Goal: Task Accomplishment & Management: Manage account settings

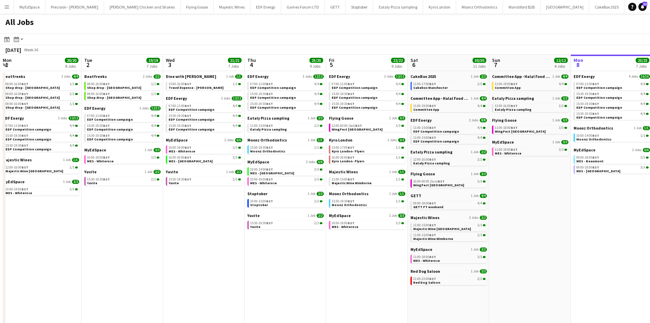
scroll to position [0, 173]
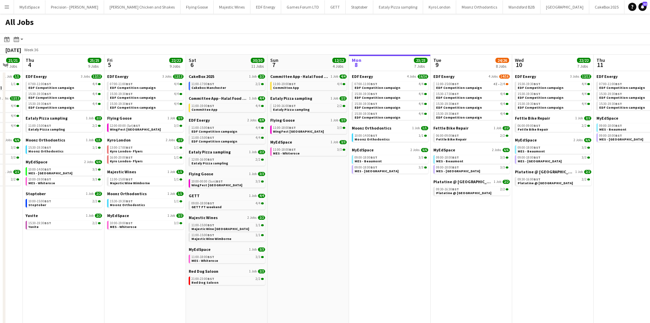
drag, startPoint x: 505, startPoint y: 267, endPoint x: 320, endPoint y: 256, distance: 185.4
click at [320, 256] on app-calendar-viewport "Mon 1 20/20 8 Jobs Tue 2 19/19 7 Jobs Wed 3 21/21 7 Jobs Thu 4 25/25 9 Jobs Fri…" at bounding box center [325, 289] width 650 height 469
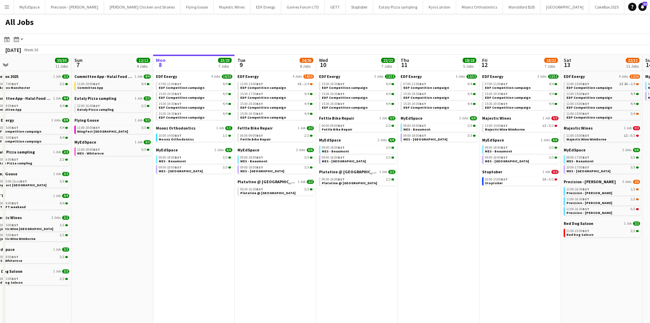
drag, startPoint x: 492, startPoint y: 274, endPoint x: 358, endPoint y: 257, distance: 134.9
click at [358, 257] on app-calendar-viewport "Wed 3 21/21 7 Jobs Thu 4 25/25 9 Jobs Fri 5 22/22 9 Jobs Sat 6 30/30 11 Jobs Su…" at bounding box center [325, 289] width 650 height 469
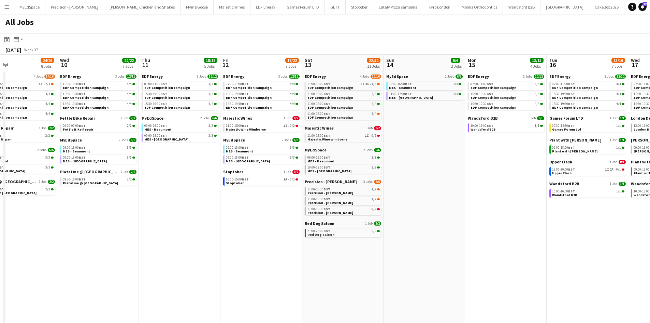
scroll to position [0, 197]
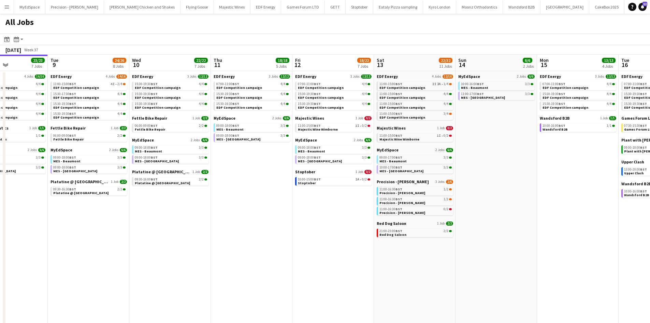
drag, startPoint x: 421, startPoint y: 245, endPoint x: 336, endPoint y: 246, distance: 84.7
click at [336, 246] on app-calendar-viewport "Sat 6 30/30 11 Jobs Sun 7 12/12 4 Jobs Mon 8 23/23 7 Jobs Tue 9 24/26 8 Jobs We…" at bounding box center [325, 289] width 650 height 469
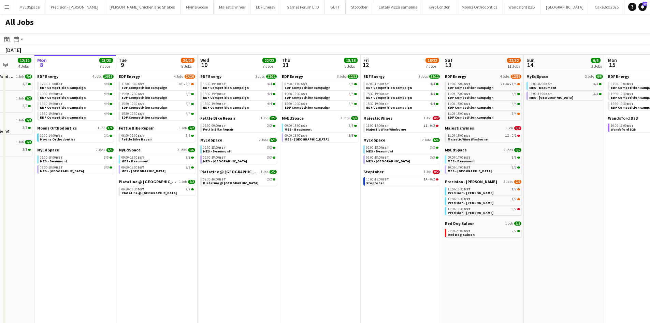
drag, startPoint x: 103, startPoint y: 244, endPoint x: 189, endPoint y: 254, distance: 86.6
click at [188, 254] on app-calendar-viewport "Sat 6 30/30 11 Jobs Sun 7 12/12 4 Jobs Mon 8 23/23 7 Jobs Tue 9 24/26 8 Jobs We…" at bounding box center [325, 289] width 650 height 469
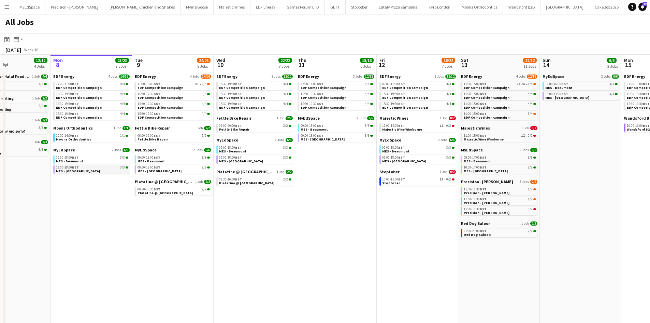
click at [80, 169] on link "09:00-18:00 BST 3/3 MES - Southside" at bounding box center [92, 169] width 72 height 8
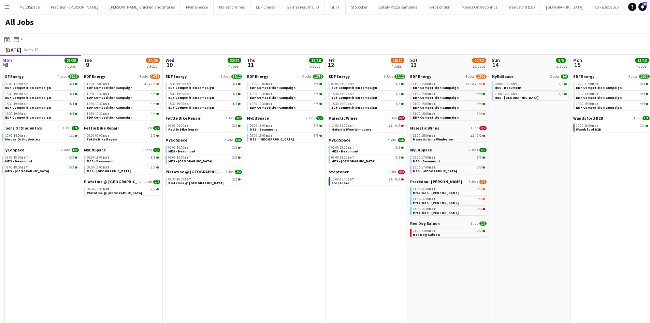
scroll to position [0, 250]
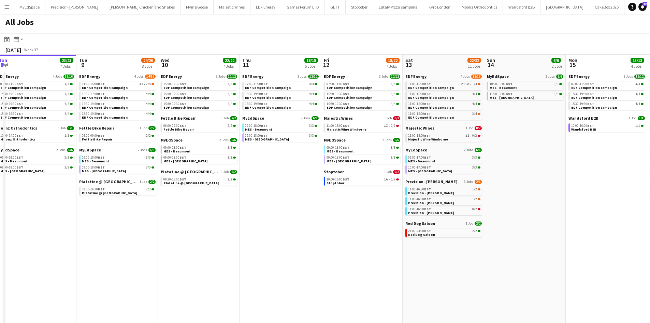
drag, startPoint x: 393, startPoint y: 240, endPoint x: 337, endPoint y: 235, distance: 56.2
click at [337, 235] on app-calendar-viewport "Fri 5 22/22 9 Jobs Sat 6 30/30 11 Jobs Sun 7 12/12 4 Jobs Mon 8 23/23 7 Jobs Tu…" at bounding box center [325, 289] width 650 height 469
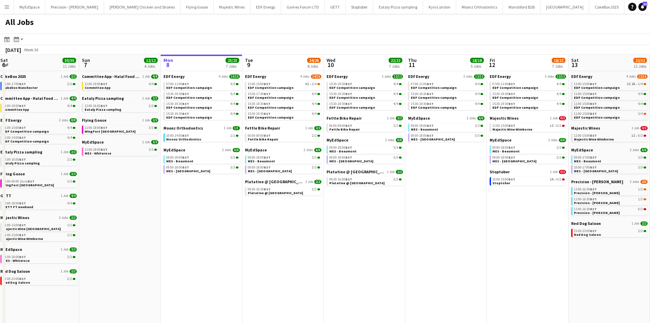
drag, startPoint x: 408, startPoint y: 220, endPoint x: 413, endPoint y: 220, distance: 5.5
click at [413, 220] on app-calendar-viewport "Thu 4 25/25 9 Jobs Fri 5 22/22 9 Jobs Sat 6 30/30 11 Jobs Sun 7 12/12 4 Jobs Mo…" at bounding box center [325, 289] width 650 height 469
click at [215, 86] on link "07:00-11:00 BST 4/4 EDF Competition campaign" at bounding box center [203, 86] width 72 height 8
click at [210, 161] on link "09:00-18:00 BST 3/3 MES - Beaumont" at bounding box center [203, 159] width 72 height 8
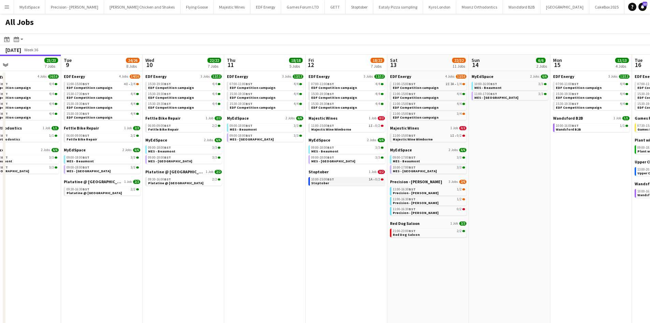
drag, startPoint x: 458, startPoint y: 217, endPoint x: 373, endPoint y: 181, distance: 92.3
click at [350, 203] on app-calendar-viewport "Fri 5 22/22 9 Jobs Sat 6 30/30 11 Jobs Sun 7 12/12 4 Jobs Mon 8 23/23 7 Jobs Tu…" at bounding box center [325, 289] width 650 height 469
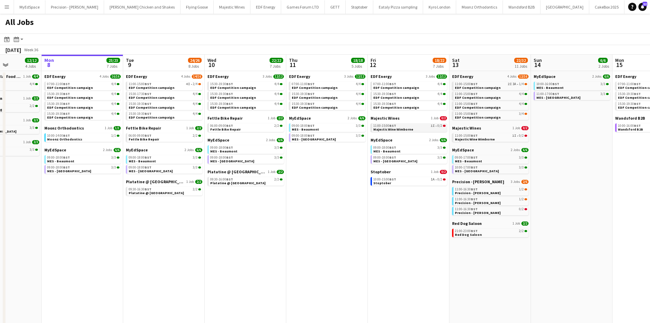
click at [405, 124] on link "11:00-15:00 BST 1I • 0/2 Majestic Wine Wimborne" at bounding box center [409, 127] width 72 height 8
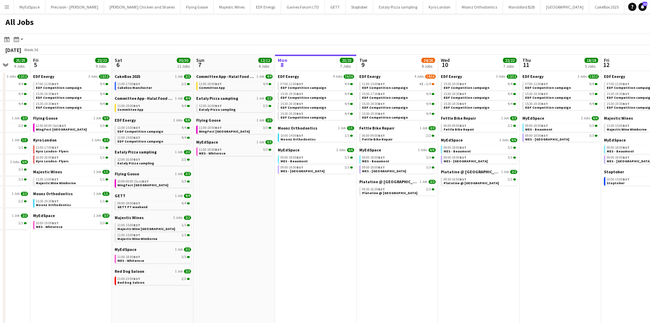
scroll to position [0, 196]
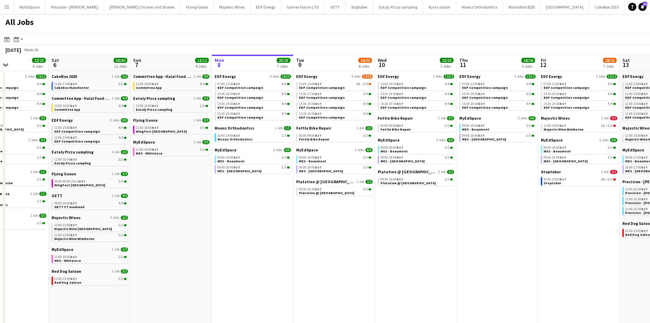
drag, startPoint x: 111, startPoint y: 238, endPoint x: 274, endPoint y: 238, distance: 162.8
click at [277, 238] on app-calendar-viewport "Wed 3 21/21 7 Jobs Thu 4 25/25 9 Jobs Fri 5 22/22 9 Jobs Sat 6 30/30 11 Jobs Su…" at bounding box center [325, 289] width 650 height 469
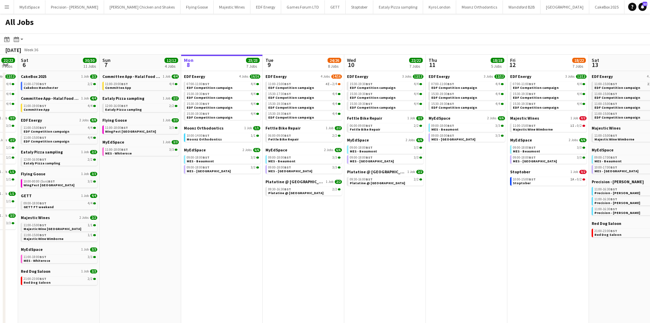
scroll to position [0, 238]
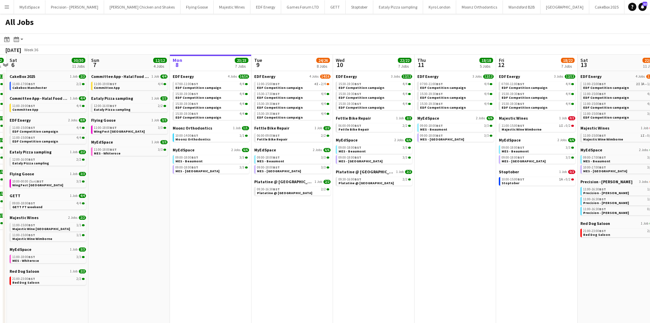
drag, startPoint x: 321, startPoint y: 209, endPoint x: 288, endPoint y: 211, distance: 33.5
click at [288, 211] on app-calendar-viewport "Wed 3 21/21 7 Jobs Thu 4 25/25 9 Jobs Fri 5 22/22 9 Jobs Sat 6 30/30 11 Jobs Su…" at bounding box center [325, 289] width 650 height 469
click at [289, 84] on div "11:00-15:00 BST 4I • 2/4" at bounding box center [293, 83] width 72 height 3
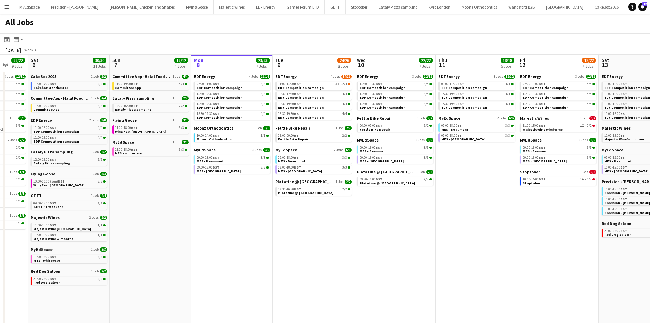
drag, startPoint x: 245, startPoint y: 234, endPoint x: 176, endPoint y: 226, distance: 69.1
click at [177, 226] on app-calendar-viewport "Wed 3 21/21 7 Jobs Thu 4 25/25 9 Jobs Fri 5 22/22 9 Jobs Sat 6 30/30 11 Jobs Su…" at bounding box center [325, 289] width 650 height 469
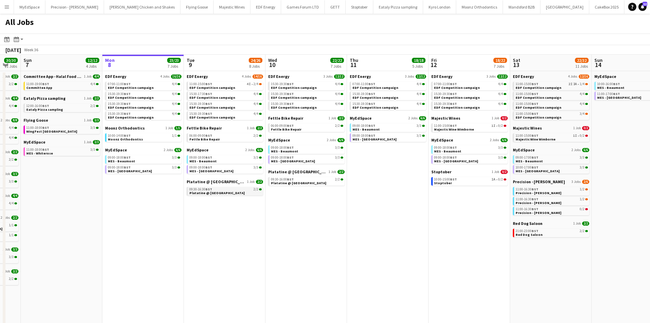
click at [213, 194] on span "Platatine @ [GEOGRAPHIC_DATA]" at bounding box center [216, 192] width 55 height 4
click at [156, 139] on link "10:00-14:00 BST 1/1 Moonz Orthodontics" at bounding box center [144, 137] width 72 height 8
click at [507, 181] on app-brief-job-card "10:00-15:00 BST 1A • 0/2 Stoptober" at bounding box center [469, 181] width 76 height 9
click at [504, 182] on link "10:00-15:00 BST 1A • 0/2 Stoptober" at bounding box center [470, 181] width 72 height 8
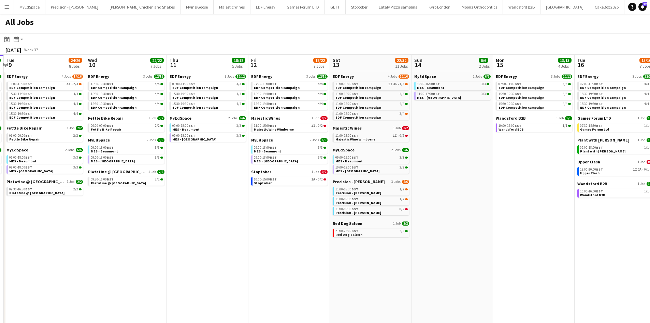
drag, startPoint x: 416, startPoint y: 186, endPoint x: 302, endPoint y: 155, distance: 117.8
click at [302, 155] on app-calendar-viewport "Sat 6 30/30 11 Jobs Sun 7 12/12 4 Jobs Mon 8 23/23 7 Jobs Tue 9 24/26 8 Jobs We…" at bounding box center [325, 289] width 650 height 469
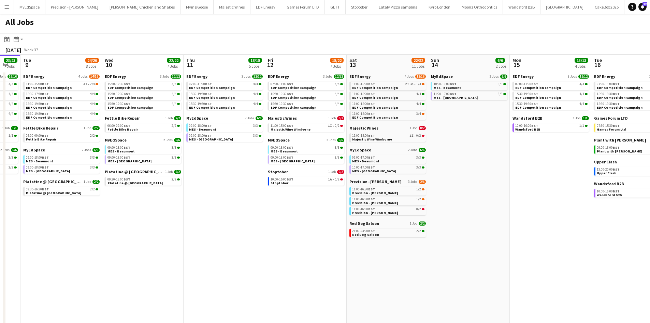
click at [412, 186] on app-all-jobs "All Jobs Date picker SEP 2025 SEP 2025 Monday M Tuesday T Wednesday W Thursday …" at bounding box center [325, 269] width 650 height 510
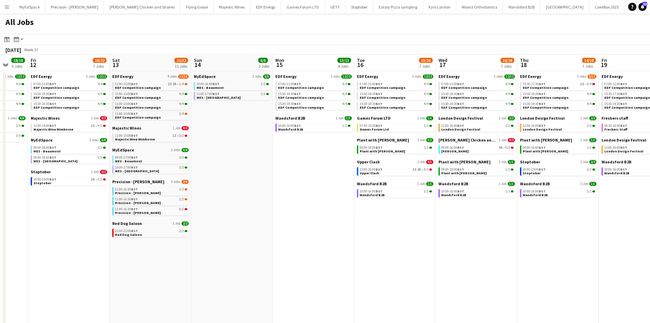
drag, startPoint x: 517, startPoint y: 213, endPoint x: 378, endPoint y: 187, distance: 141.0
click at [367, 190] on app-calendar-viewport "Tue 9 24/26 8 Jobs Wed 10 22/22 7 Jobs Thu 11 18/18 5 Jobs Fri 12 18/22 7 Jobs …" at bounding box center [325, 289] width 650 height 469
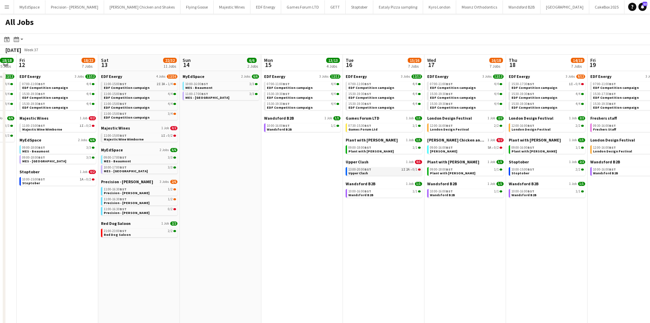
click at [410, 172] on link "13:00-20:00 BST 1I 2A • 0/1 Upper Clash" at bounding box center [385, 171] width 72 height 8
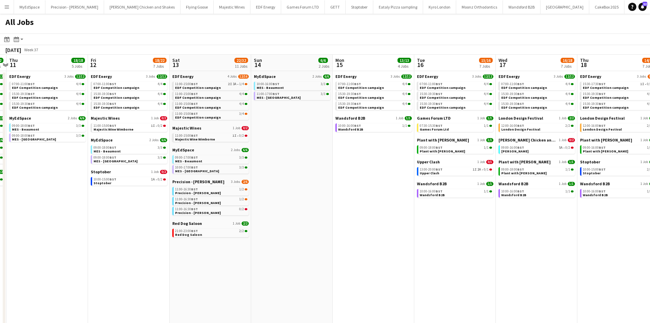
drag, startPoint x: 166, startPoint y: 251, endPoint x: 252, endPoint y: 247, distance: 86.8
click at [251, 248] on app-calendar-viewport "Tue 9 24/26 8 Jobs Wed 10 22/22 7 Jobs Thu 11 18/18 5 Jobs Fri 12 18/22 7 Jobs …" at bounding box center [325, 289] width 650 height 469
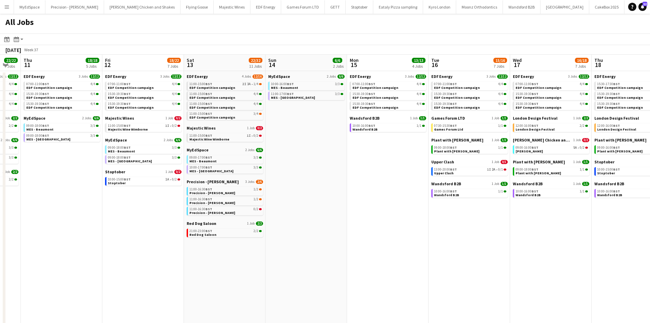
drag, startPoint x: 122, startPoint y: 247, endPoint x: 386, endPoint y: 248, distance: 264.9
click at [371, 248] on app-calendar-viewport "Tue 9 24/26 8 Jobs Wed 10 22/22 7 Jobs Thu 11 18/18 5 Jobs Fri 12 18/22 7 Jobs …" at bounding box center [325, 289] width 650 height 469
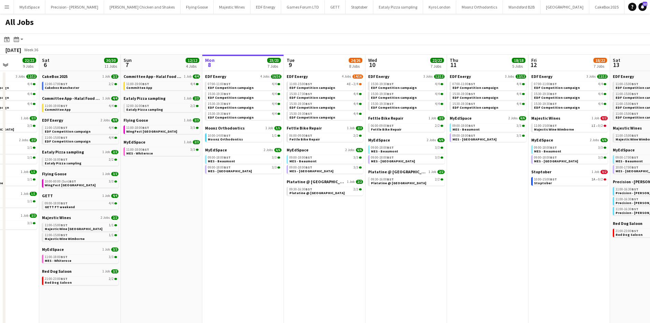
drag, startPoint x: 229, startPoint y: 250, endPoint x: 349, endPoint y: 250, distance: 120.5
click at [351, 250] on app-calendar-viewport "Wed 3 21/21 7 Jobs Thu 4 25/25 9 Jobs Fri 5 22/22 9 Jobs Sat 6 30/30 11 Jobs Su…" at bounding box center [325, 289] width 650 height 469
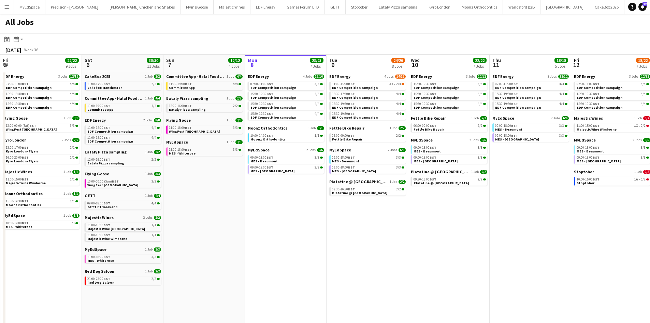
drag, startPoint x: 275, startPoint y: 256, endPoint x: 396, endPoint y: 254, distance: 121.2
click at [396, 254] on app-calendar-viewport "Wed 3 21/21 7 Jobs Thu 4 25/25 9 Jobs Fri 5 22/22 9 Jobs Sat 6 30/30 11 Jobs Su…" at bounding box center [325, 289] width 650 height 469
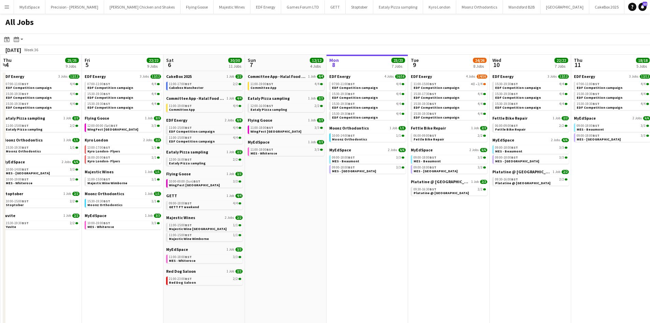
scroll to position [0, 161]
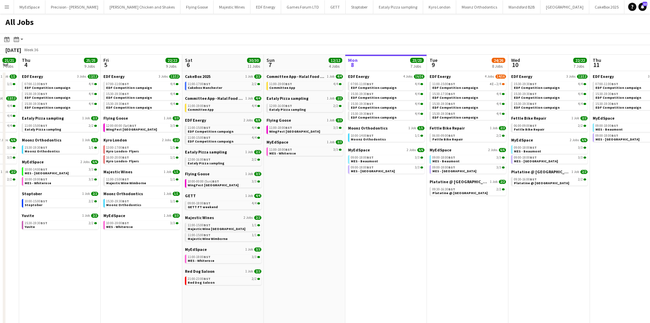
drag, startPoint x: 281, startPoint y: 215, endPoint x: 299, endPoint y: 215, distance: 17.8
click at [299, 215] on app-calendar-viewport "Tue 2 19/19 7 Jobs Wed 3 21/21 7 Jobs Thu 4 25/25 9 Jobs Fri 5 22/22 9 Jobs Sat…" at bounding box center [325, 289] width 650 height 469
click at [293, 132] on span "WingFest Bristol" at bounding box center [295, 131] width 51 height 4
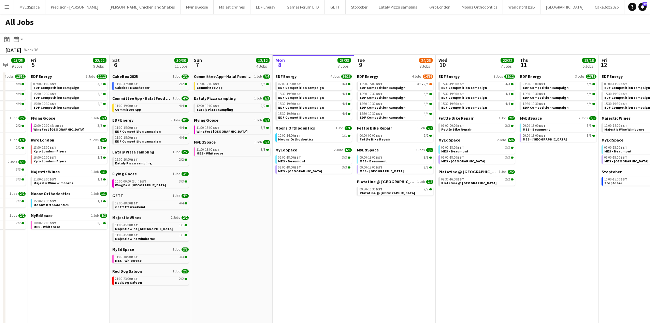
drag, startPoint x: 409, startPoint y: 197, endPoint x: 95, endPoint y: 169, distance: 316.0
click at [90, 169] on app-calendar-viewport "Tue 2 19/19 7 Jobs Wed 3 21/21 7 Jobs Thu 4 25/25 9 Jobs Fri 5 22/22 9 Jobs Sat…" at bounding box center [325, 289] width 650 height 469
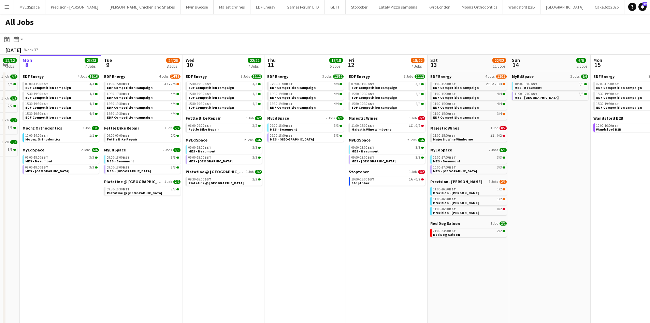
scroll to position [0, 214]
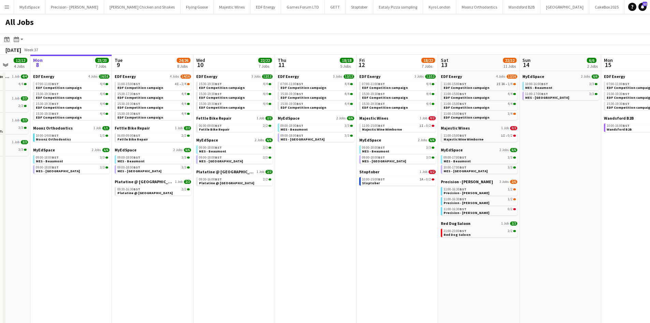
drag, startPoint x: 316, startPoint y: 188, endPoint x: 319, endPoint y: 186, distance: 3.6
click at [319, 186] on app-calendar-viewport "Fri 5 22/22 9 Jobs Sat 6 30/30 11 Jobs Sun 7 12/12 4 Jobs Mon 8 23/23 7 Jobs Tu…" at bounding box center [325, 289] width 650 height 469
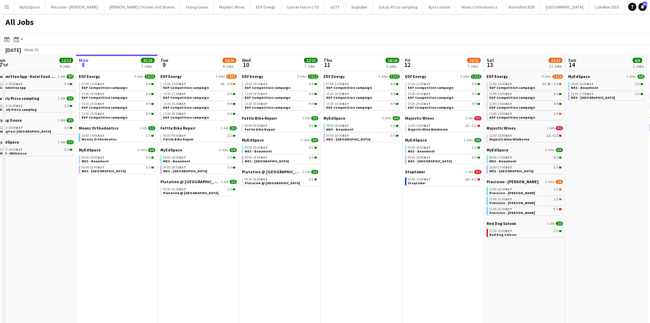
scroll to position [0, 153]
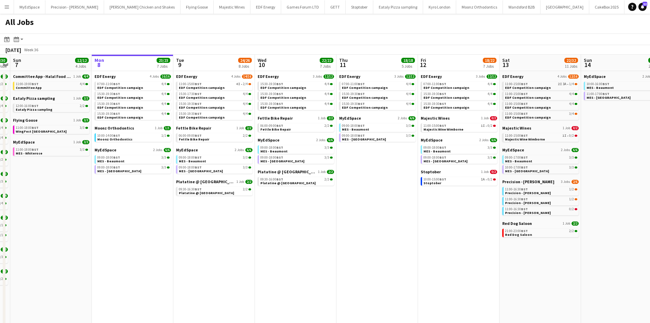
drag, startPoint x: 310, startPoint y: 218, endPoint x: 334, endPoint y: 218, distance: 24.2
click at [334, 218] on app-calendar-viewport "Fri 5 22/22 9 Jobs Sat 6 30/30 11 Jobs Sun 7 12/12 4 Jobs Mon 8 23/23 7 Jobs Tu…" at bounding box center [325, 289] width 650 height 469
click at [222, 191] on link "09:30-16:30 BST 2/2 Platatine @ Olympia" at bounding box center [215, 191] width 72 height 8
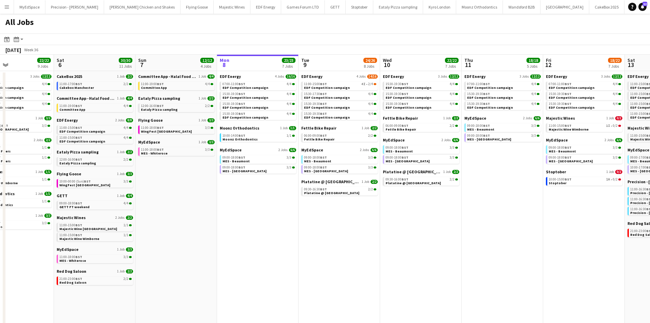
drag, startPoint x: 165, startPoint y: 237, endPoint x: 290, endPoint y: 233, distance: 125.0
click at [292, 232] on app-calendar-viewport "Wed 3 21/21 7 Jobs Thu 4 25/25 9 Jobs Fri 5 22/22 9 Jobs Sat 6 30/30 11 Jobs Su…" at bounding box center [325, 289] width 650 height 469
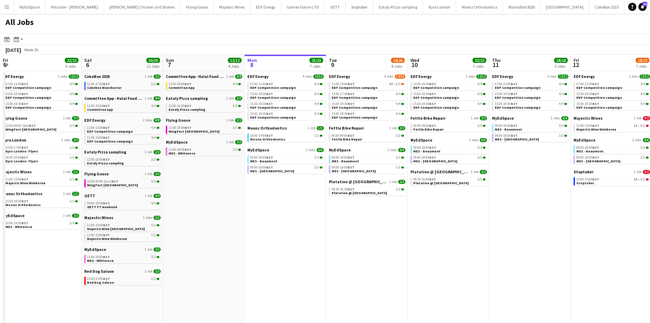
drag, startPoint x: 199, startPoint y: 244, endPoint x: 234, endPoint y: 234, distance: 36.4
click at [234, 234] on app-calendar-viewport "Wed 3 21/21 7 Jobs Thu 4 25/25 9 Jobs Fri 5 22/22 9 Jobs Sat 6 30/30 11 Jobs Su…" at bounding box center [325, 289] width 650 height 469
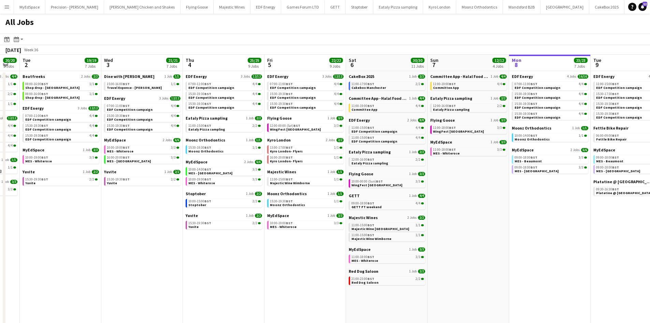
drag, startPoint x: 199, startPoint y: 215, endPoint x: 455, endPoint y: 252, distance: 258.2
click at [455, 252] on app-calendar-viewport "Sun 31 23/27 11 Jobs Mon 1 20/20 8 Jobs Tue 2 19/19 7 Jobs Wed 3 21/21 7 Jobs T…" at bounding box center [325, 289] width 650 height 469
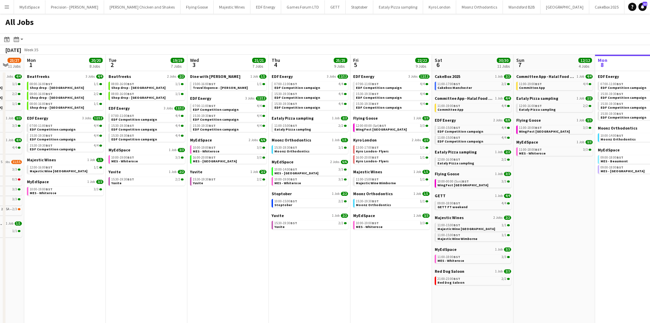
drag, startPoint x: 316, startPoint y: 297, endPoint x: 397, endPoint y: 286, distance: 82.0
click at [400, 289] on app-calendar-viewport "Sat 30 42/44 28 Jobs Sun 31 23/27 11 Jobs Mon 1 20/20 8 Jobs Tue 2 19/19 7 Jobs…" at bounding box center [325, 289] width 650 height 469
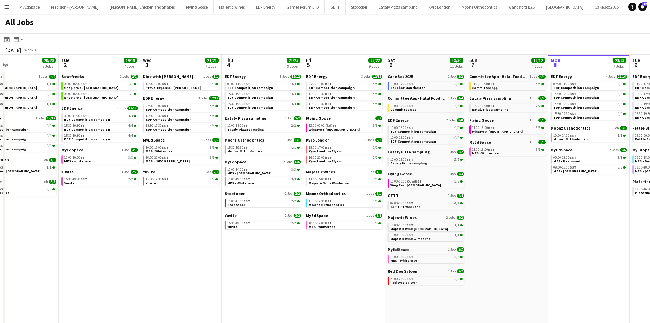
drag, startPoint x: 561, startPoint y: 268, endPoint x: 530, endPoint y: 274, distance: 31.3
click at [488, 268] on app-calendar-viewport "Sat 30 42/44 28 Jobs Sun 31 23/27 11 Jobs Mon 1 20/20 8 Jobs Tue 2 19/19 7 Jobs…" at bounding box center [325, 289] width 650 height 469
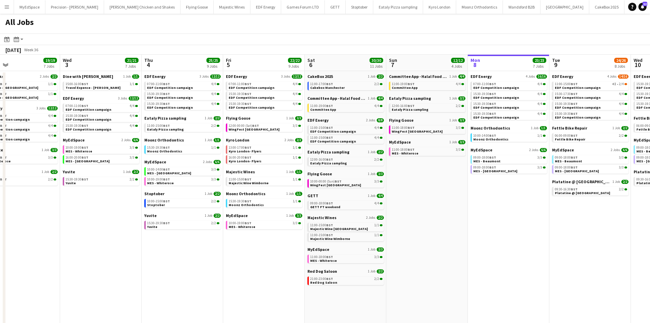
drag, startPoint x: 559, startPoint y: 268, endPoint x: 409, endPoint y: 264, distance: 149.9
click at [445, 264] on app-calendar-viewport "Sat 30 42/44 28 Jobs Sun 31 23/27 11 Jobs Mon 1 20/20 8 Jobs Tue 2 19/19 7 Jobs…" at bounding box center [325, 289] width 650 height 469
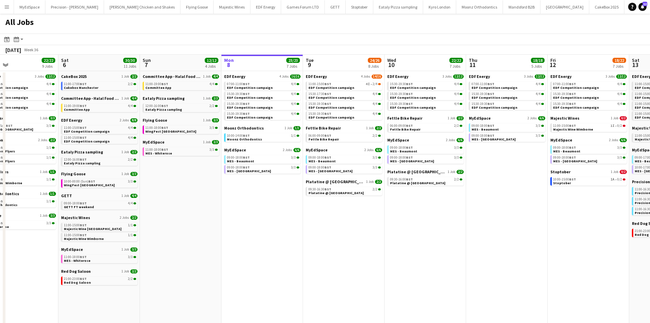
drag, startPoint x: 574, startPoint y: 275, endPoint x: 392, endPoint y: 260, distance: 182.2
click at [404, 264] on app-calendar-viewport "Tue 2 19/19 7 Jobs Wed 3 21/21 7 Jobs Thu 4 25/25 9 Jobs Fri 5 22/22 9 Jobs Sat…" at bounding box center [325, 289] width 650 height 469
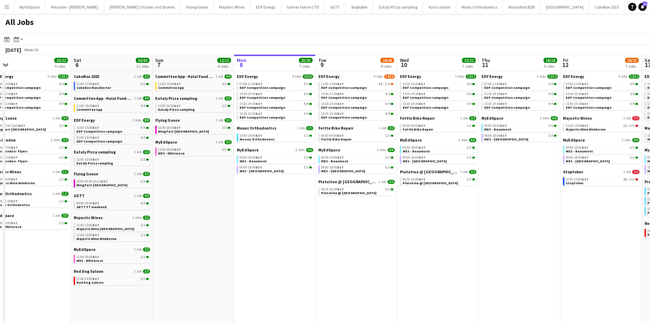
scroll to position [0, 222]
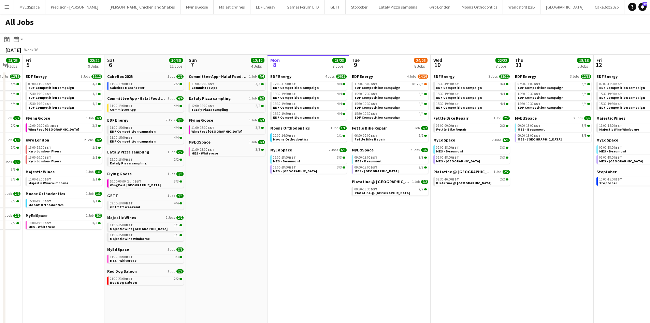
drag, startPoint x: 395, startPoint y: 264, endPoint x: 347, endPoint y: 272, distance: 48.8
click at [347, 272] on app-calendar-viewport "Tue 2 19/19 7 Jobs Wed 3 21/21 7 Jobs Thu 4 25/25 9 Jobs Fri 5 22/22 9 Jobs Sat…" at bounding box center [325, 289] width 650 height 469
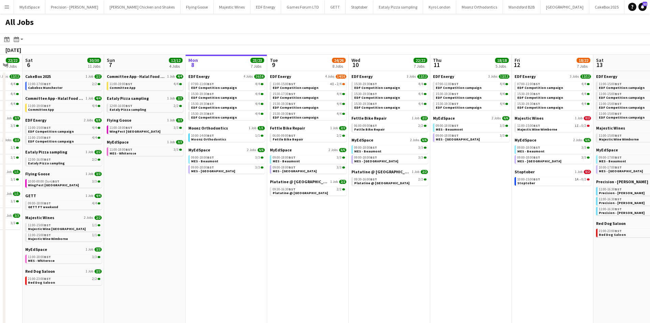
drag, startPoint x: 510, startPoint y: 225, endPoint x: 278, endPoint y: 197, distance: 233.9
click at [278, 197] on app-calendar-viewport "Wed 3 21/21 7 Jobs Thu 4 25/25 9 Jobs Fri 5 22/22 9 Jobs Sat 6 30/30 11 Jobs Su…" at bounding box center [325, 289] width 650 height 469
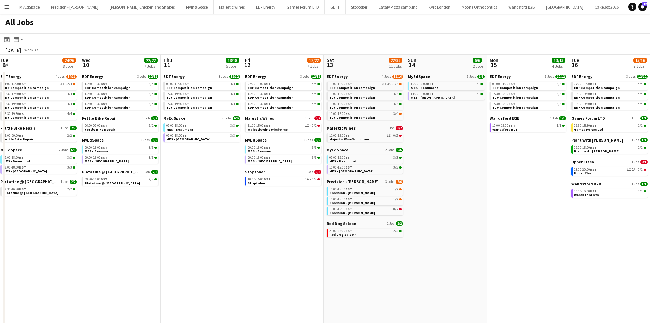
drag, startPoint x: 469, startPoint y: 234, endPoint x: 418, endPoint y: 227, distance: 51.6
click at [418, 227] on app-calendar-viewport "Sat 6 30/30 11 Jobs Sun 7 12/12 4 Jobs Mon 8 23/23 7 Jobs Tue 9 24/26 8 Jobs We…" at bounding box center [325, 289] width 650 height 469
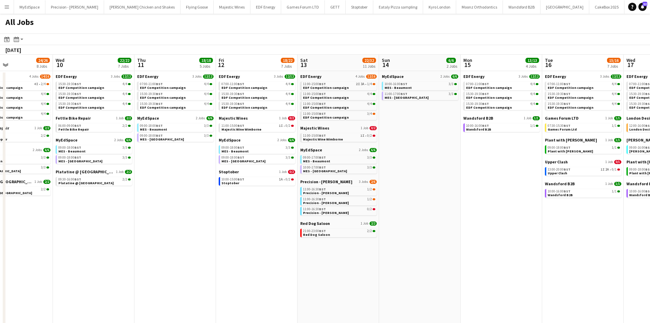
drag, startPoint x: 350, startPoint y: 243, endPoint x: 418, endPoint y: 241, distance: 68.3
click at [449, 242] on app-calendar-viewport "Sat 6 30/30 11 Jobs Sun 7 12/12 4 Jobs Mon 8 23/23 7 Jobs Tue 9 24/26 8 Jobs We…" at bounding box center [325, 289] width 650 height 469
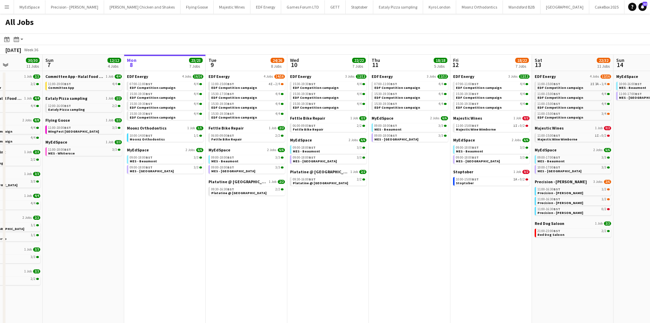
drag, startPoint x: 146, startPoint y: 239, endPoint x: 178, endPoint y: 234, distance: 32.4
click at [178, 234] on app-calendar-viewport "Thu 4 25/25 9 Jobs Fri 5 22/22 9 Jobs Sat 6 30/30 11 Jobs Sun 7 12/12 4 Jobs Mo…" at bounding box center [325, 289] width 650 height 469
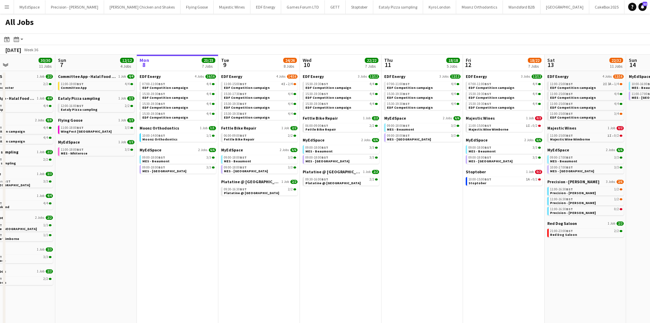
drag, startPoint x: 186, startPoint y: 223, endPoint x: 199, endPoint y: 222, distance: 12.6
click at [199, 222] on app-calendar-viewport "Thu 4 25/25 9 Jobs Fri 5 22/22 9 Jobs Sat 6 30/30 11 Jobs Sun 7 12/12 4 Jobs Mo…" at bounding box center [325, 289] width 650 height 469
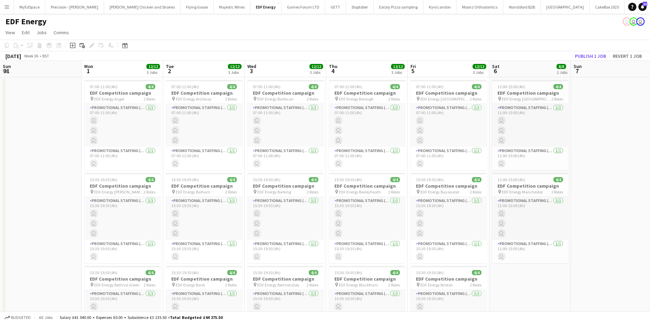
scroll to position [0, 235]
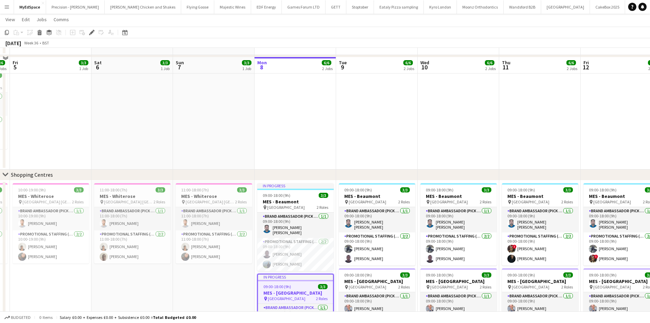
scroll to position [68, 0]
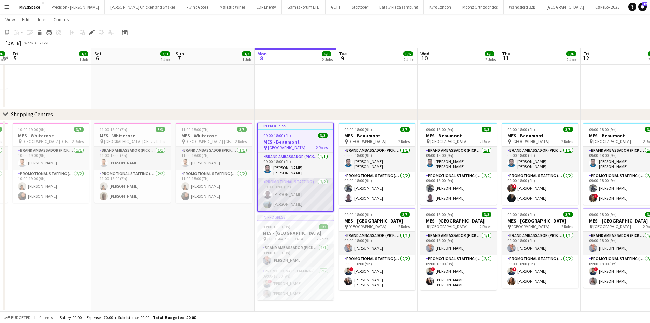
scroll to position [103, 0]
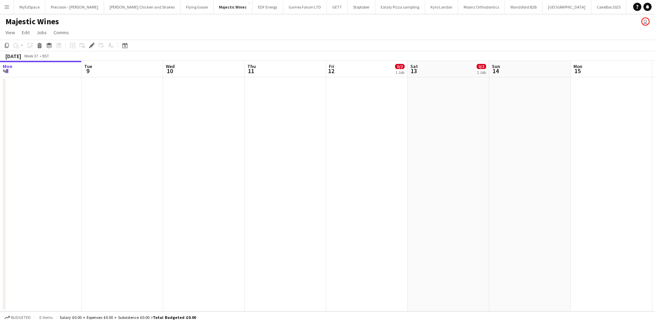
scroll to position [0, 235]
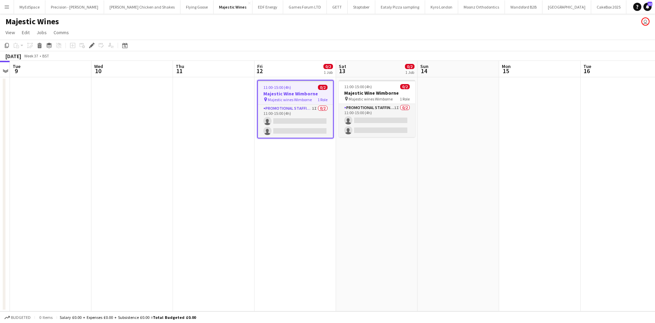
click at [90, 44] on icon "Edit" at bounding box center [91, 45] width 5 height 5
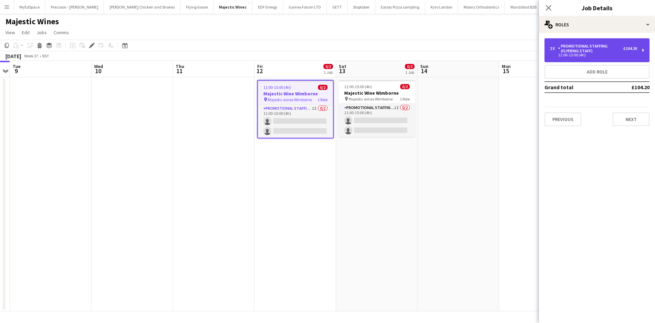
click at [574, 51] on div "Promotional Staffing (Flyering Staff)" at bounding box center [590, 49] width 65 height 10
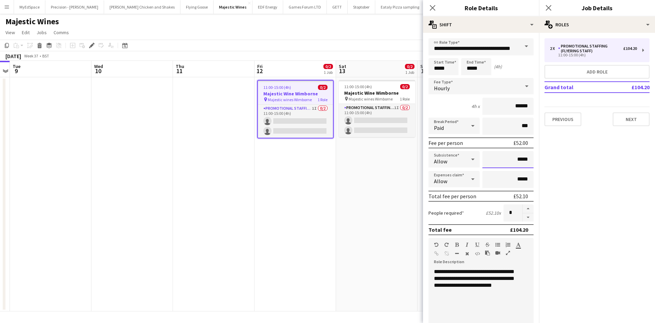
click at [520, 159] on input "*****" at bounding box center [508, 159] width 51 height 17
type input "******"
click at [403, 179] on app-date-cell "11:00-15:00 (4h) 0/2 Majestic Wine Wimborne pin Majestic wines Wimborne 1 Role …" at bounding box center [377, 194] width 82 height 234
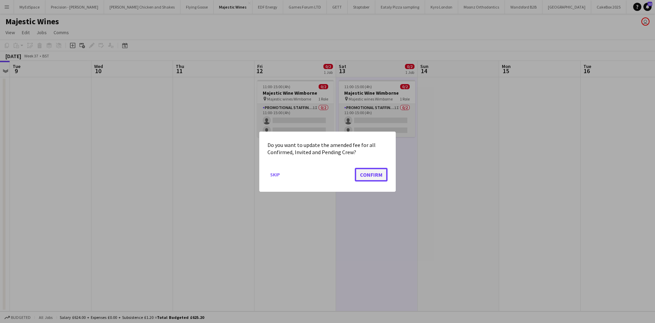
click at [368, 167] on button "Confirm" at bounding box center [371, 174] width 33 height 14
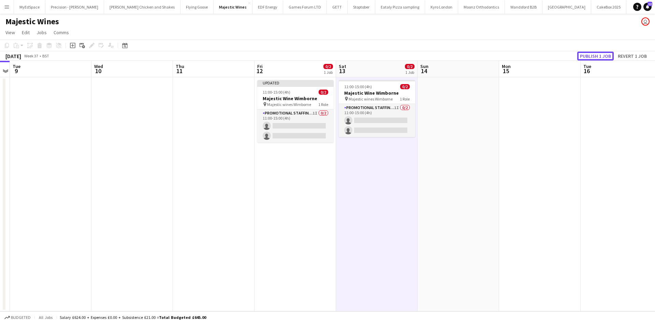
click at [606, 53] on button "Publish 1 job" at bounding box center [596, 56] width 37 height 9
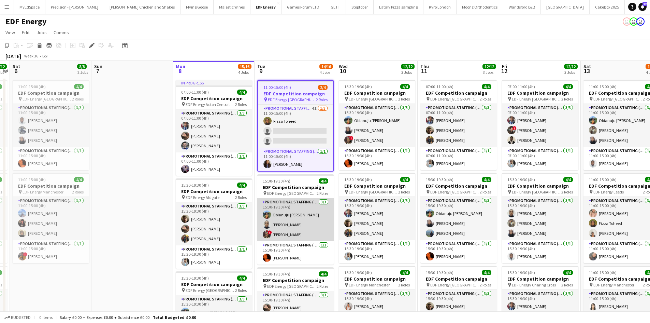
click at [314, 214] on app-card-role "Promotional Staffing (Flyering Staff) 3/3 15:30-19:30 (4h) Obianuju Rosemary Of…" at bounding box center [295, 219] width 76 height 43
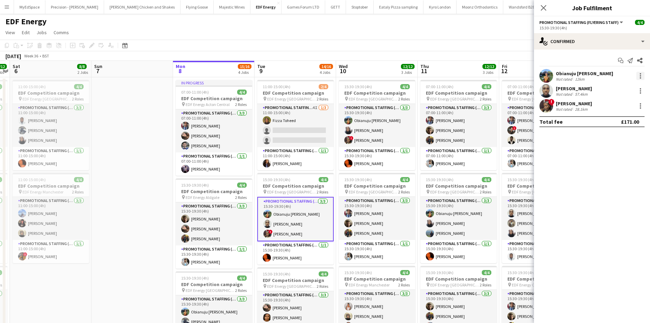
click at [639, 74] on div at bounding box center [641, 76] width 8 height 8
click at [607, 151] on span "Remove" at bounding box center [607, 154] width 20 height 6
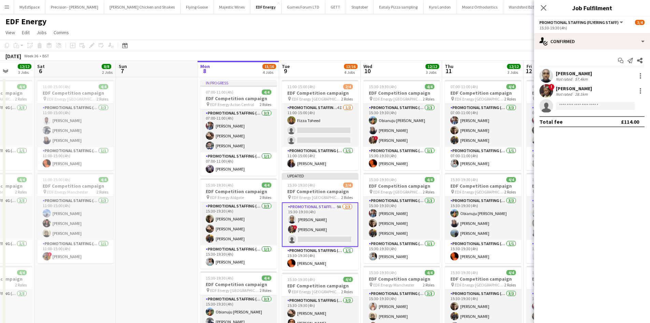
drag, startPoint x: 446, startPoint y: 146, endPoint x: 306, endPoint y: 149, distance: 139.6
click at [306, 149] on app-calendar-viewport "Wed 3 12/12 3 Jobs Thu 4 12/12 3 Jobs Fri 5 12/12 3 Jobs Sat 6 8/8 2 Jobs Sun 7…" at bounding box center [325, 277] width 650 height 433
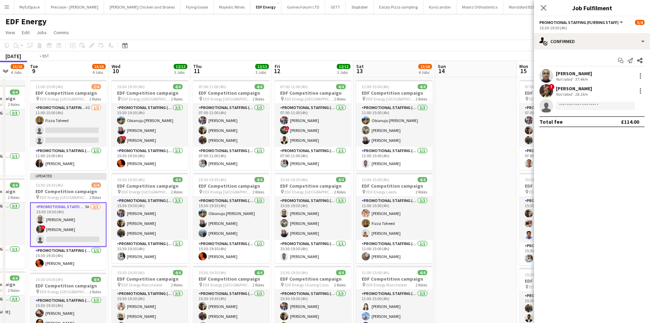
drag, startPoint x: 446, startPoint y: 145, endPoint x: 371, endPoint y: 145, distance: 75.1
click at [371, 145] on app-calendar-viewport "Fri 5 12/12 3 Jobs Sat 6 8/8 2 Jobs Sun 7 Mon 8 15/16 4 Jobs Tue 9 13/16 4 Jobs…" at bounding box center [325, 277] width 650 height 433
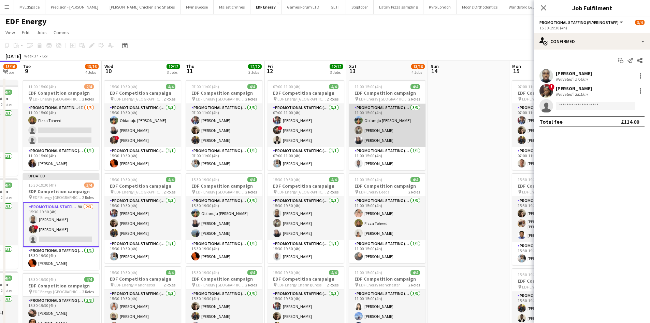
click at [388, 120] on app-card-role "Promotional Staffing (Flyering Staff) 3/3 11:00-15:00 (4h) Obianuju Rosemary Of…" at bounding box center [387, 125] width 76 height 43
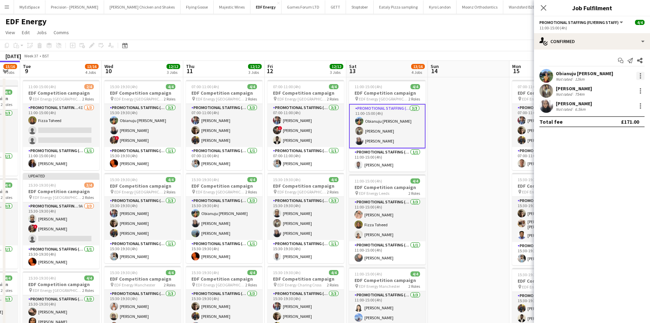
click at [638, 74] on div at bounding box center [641, 76] width 8 height 8
click at [623, 152] on span "Remove" at bounding box center [618, 154] width 42 height 6
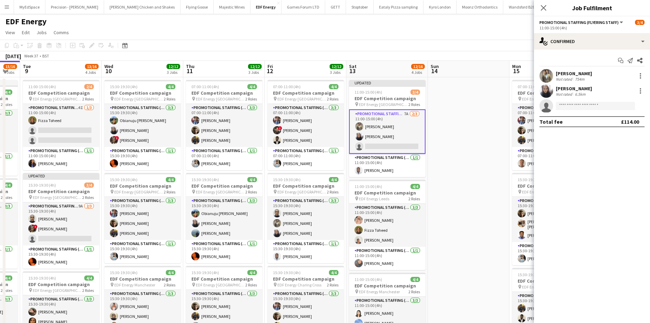
click at [496, 126] on app-date-cell at bounding box center [469, 285] width 82 height 416
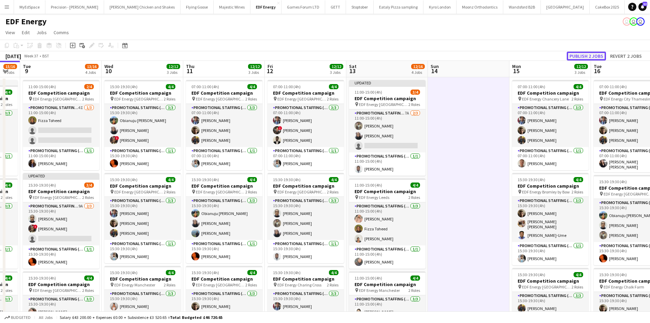
click at [593, 55] on button "Publish 2 jobs" at bounding box center [586, 56] width 39 height 9
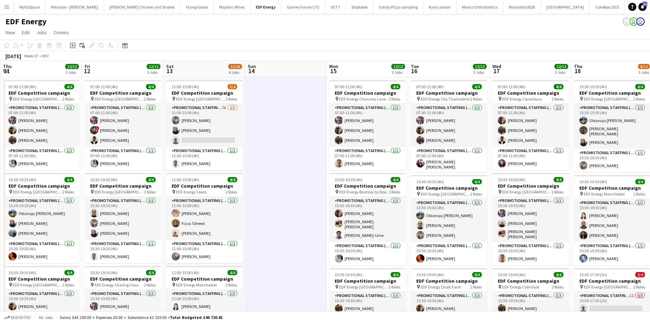
drag, startPoint x: 438, startPoint y: 191, endPoint x: 243, endPoint y: 175, distance: 195.2
click at [243, 175] on app-calendar-viewport "Sun 7 Mon 8 15/16 4 Jobs Tue 9 13/16 4 Jobs Wed 10 12/12 3 Jobs Thu 11 12/12 3 …" at bounding box center [325, 277] width 650 height 433
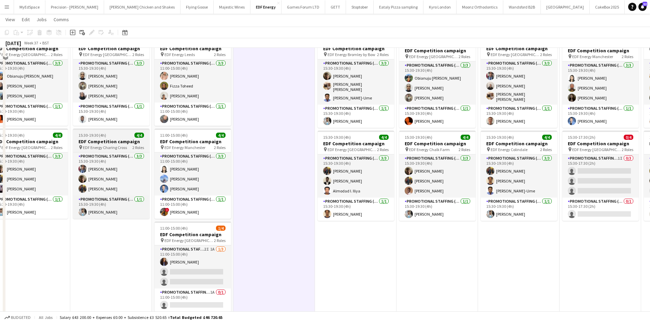
scroll to position [102, 0]
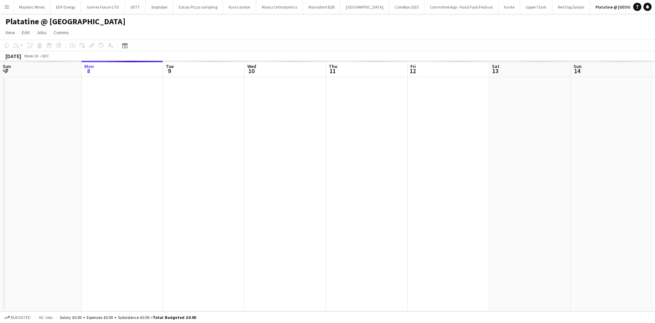
scroll to position [0, 235]
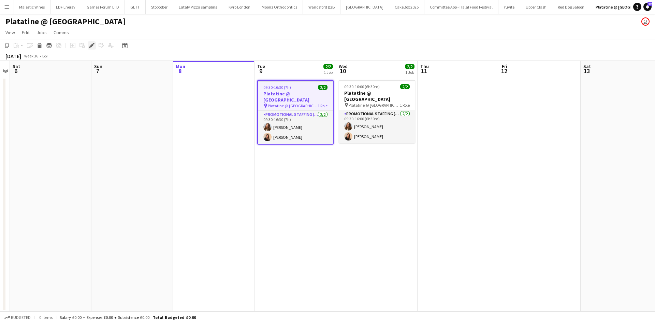
click at [94, 45] on icon at bounding box center [92, 46] width 4 height 4
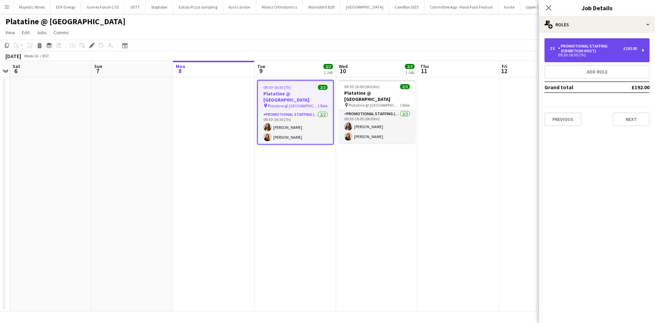
click at [586, 59] on div "2 x Promotional Staffing (Exhibition Host) £192.00 09:30-16:30 (7h)" at bounding box center [597, 50] width 105 height 24
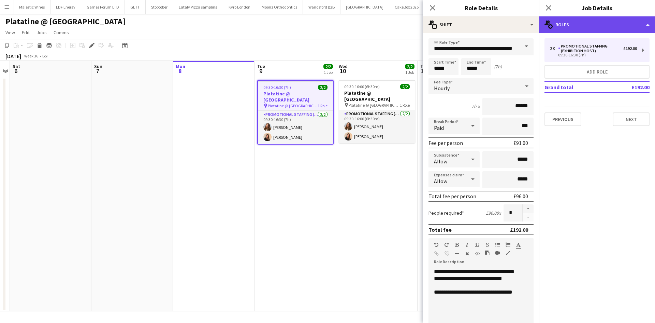
click at [614, 21] on div "multiple-users-add Roles" at bounding box center [597, 24] width 116 height 16
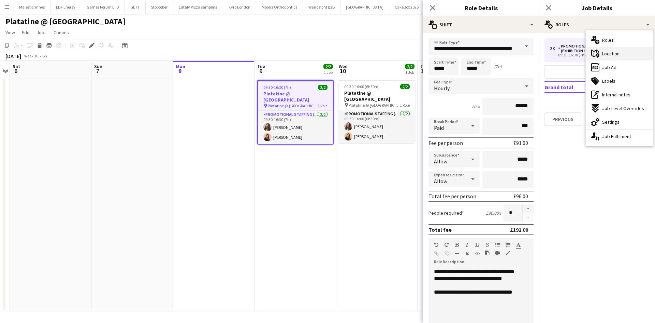
click at [617, 52] on span "Location" at bounding box center [611, 54] width 17 height 6
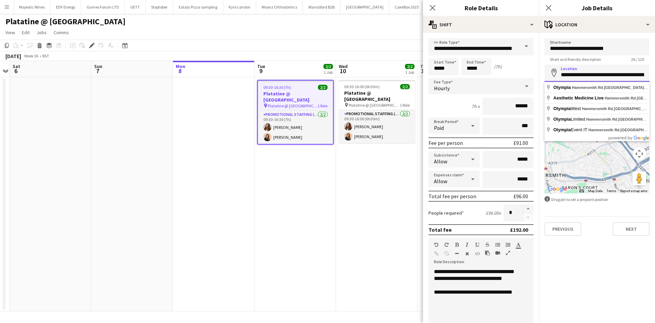
scroll to position [0, 28]
drag, startPoint x: 559, startPoint y: 75, endPoint x: 636, endPoint y: 75, distance: 77.2
click at [636, 75] on input "**********" at bounding box center [597, 73] width 105 height 17
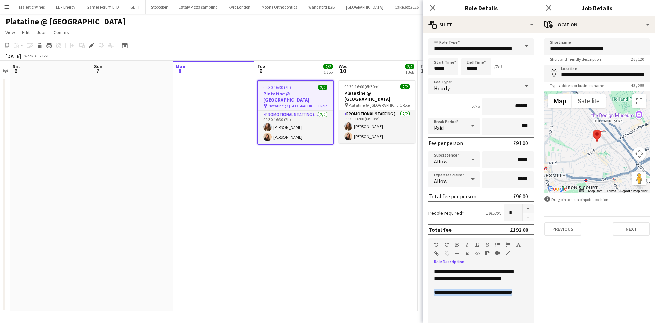
drag, startPoint x: 449, startPoint y: 301, endPoint x: 431, endPoint y: 293, distance: 19.4
click at [431, 293] on div "**********" at bounding box center [479, 309] width 100 height 82
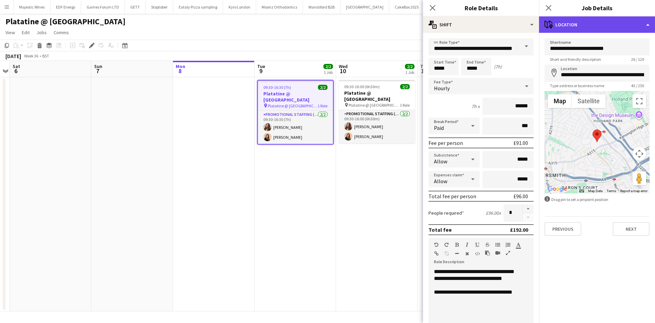
click at [560, 26] on div "maps-pin-1 Location" at bounding box center [597, 24] width 116 height 16
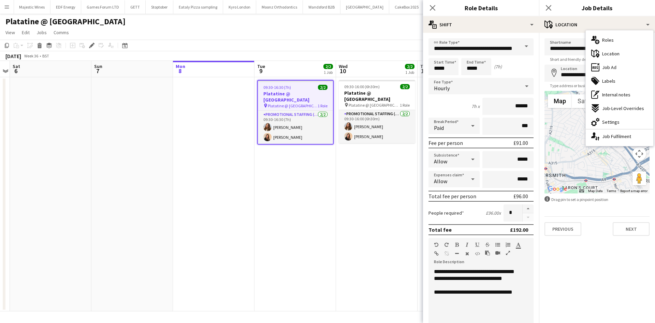
click at [614, 67] on span "Job Ad" at bounding box center [610, 67] width 14 height 6
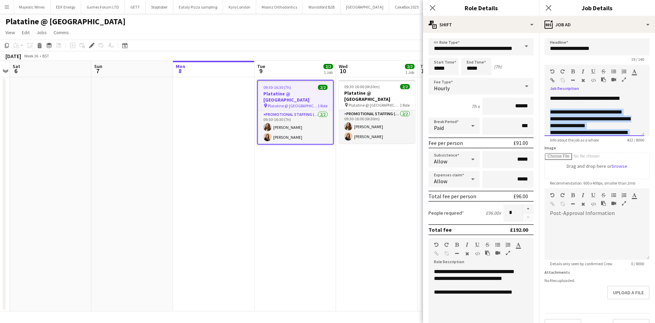
drag, startPoint x: 627, startPoint y: 115, endPoint x: 550, endPoint y: 116, distance: 77.2
click at [550, 116] on div "**********" at bounding box center [592, 160] width 84 height 102
copy div "**********"
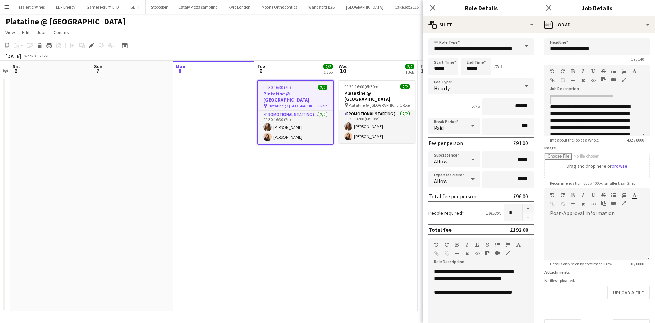
scroll to position [34, 0]
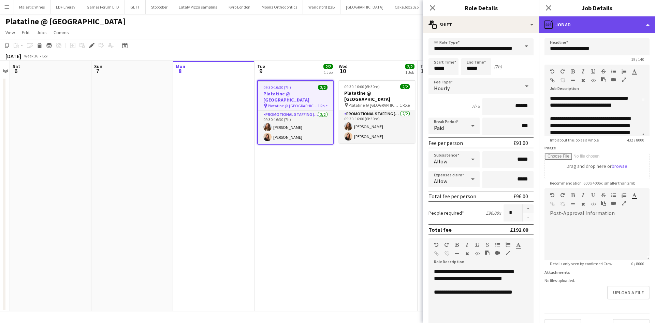
click at [591, 25] on div "ads-window Job Ad" at bounding box center [597, 24] width 116 height 16
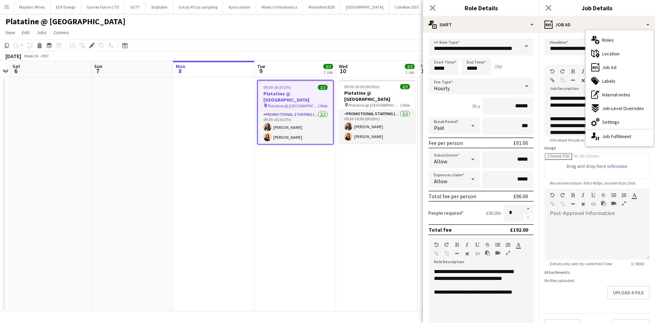
click at [626, 117] on div "cog-double-3 Settings" at bounding box center [620, 122] width 68 height 14
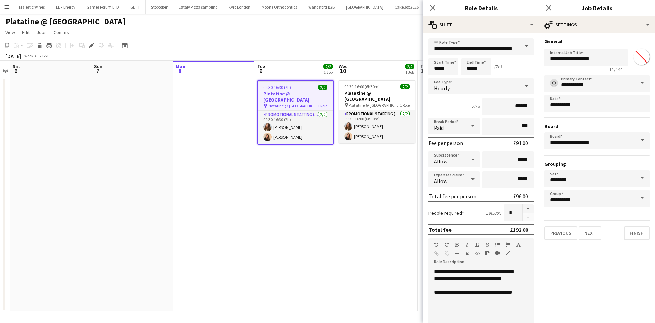
click at [345, 198] on app-date-cell "09:30-16:00 (6h30m) 2/2 Platatine @ Olympia pin Platatine @ London Olympia 1 Ro…" at bounding box center [377, 194] width 82 height 234
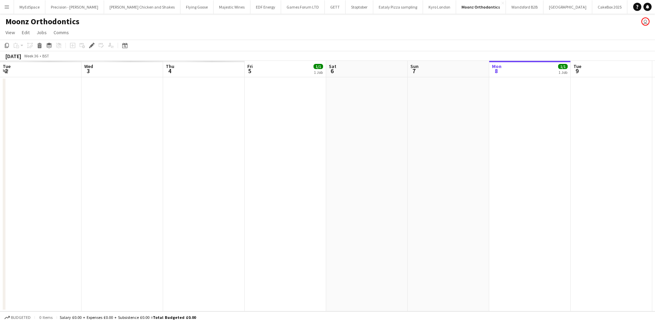
scroll to position [0, 235]
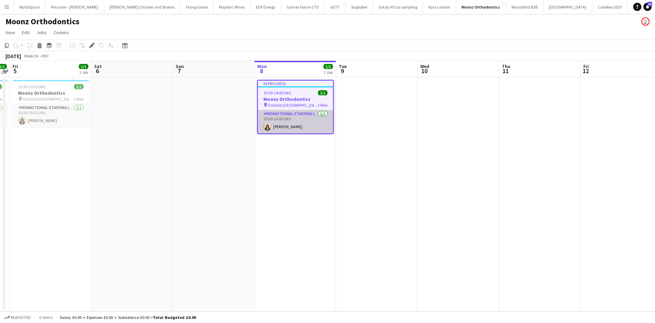
click at [293, 127] on app-card-role "Promotional Staffing (Brand Ambassadors) [DATE] 10:00-14:00 (4h) [PERSON_NAME]" at bounding box center [295, 121] width 75 height 23
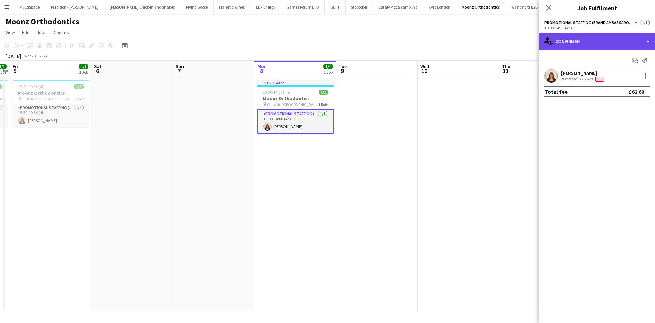
click at [626, 46] on div "single-neutral-actions-check-2 Confirmed" at bounding box center [597, 41] width 116 height 16
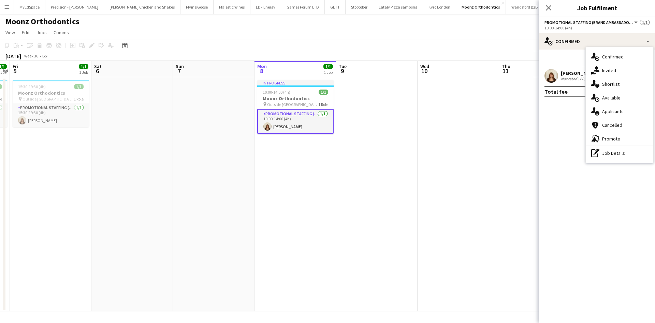
click at [569, 78] on div "Not rated" at bounding box center [570, 78] width 18 height 5
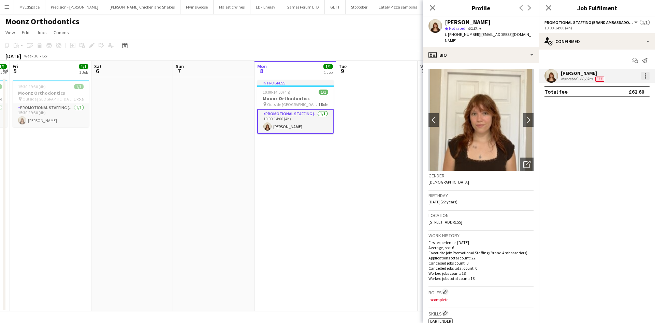
click at [642, 76] on div at bounding box center [646, 76] width 8 height 8
click at [641, 85] on span "Edit fee" at bounding box center [623, 88] width 42 height 6
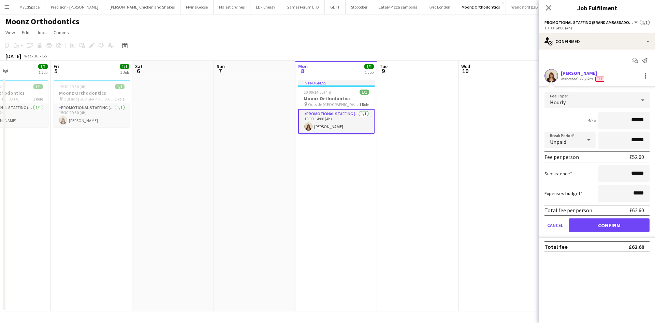
drag, startPoint x: 152, startPoint y: 258, endPoint x: 168, endPoint y: 245, distance: 20.6
click at [189, 247] on app-calendar-viewport "Tue 2 Wed 3 Thu 4 1/1 1 Job Fri 5 1/1 1 Job Sat 6 Sun 7 Mon 8 1/1 1 Job Tue 9 W…" at bounding box center [327, 186] width 655 height 250
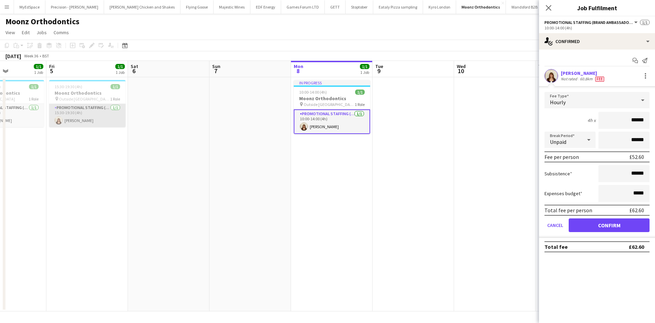
click at [83, 119] on app-card-role "Promotional Staffing (Brand Ambassadors) [DATE] 15:30-19:30 (4h) [PERSON_NAME]" at bounding box center [87, 115] width 76 height 23
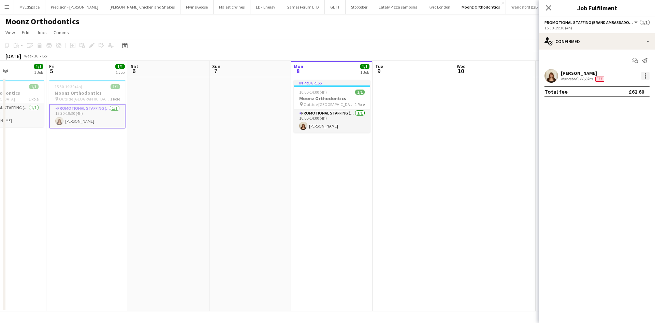
click at [645, 77] on div at bounding box center [646, 76] width 8 height 8
click at [632, 86] on span "Edit fee" at bounding box center [623, 88] width 42 height 6
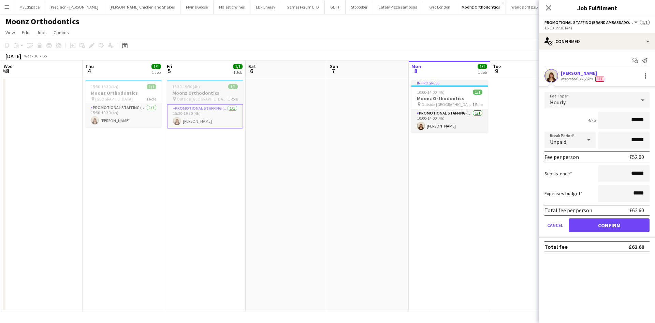
drag, startPoint x: 289, startPoint y: 119, endPoint x: 231, endPoint y: 116, distance: 57.8
click at [322, 119] on app-calendar-viewport "Mon 1 Tue 2 Wed 3 Thu 4 1/1 1 Job Fri 5 1/1 1 Job Sat 6 Sun 7 Mon 8 1/1 1 Job T…" at bounding box center [327, 186] width 655 height 250
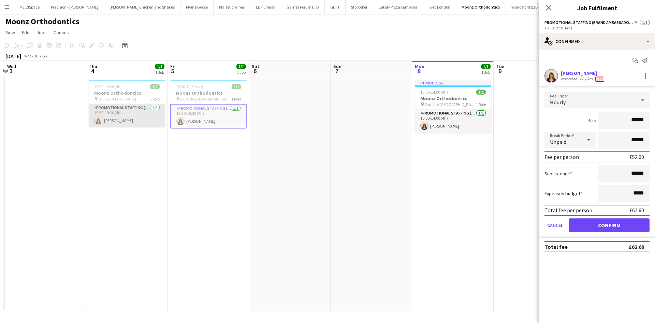
click at [105, 123] on app-card-role "Promotional Staffing (Brand Ambassadors) [DATE] 15:30-19:30 (4h) [PERSON_NAME]" at bounding box center [127, 115] width 76 height 23
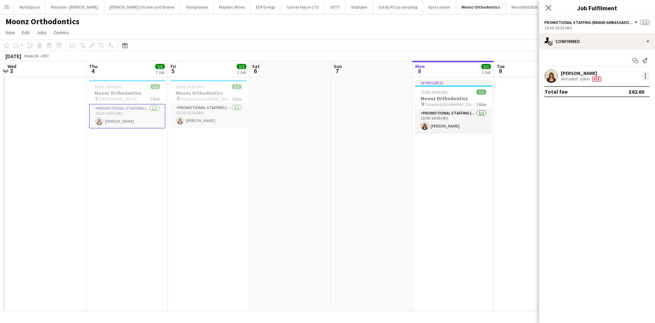
click at [649, 72] on div at bounding box center [646, 76] width 8 height 8
click at [630, 89] on span "Edit fee" at bounding box center [623, 88] width 42 height 6
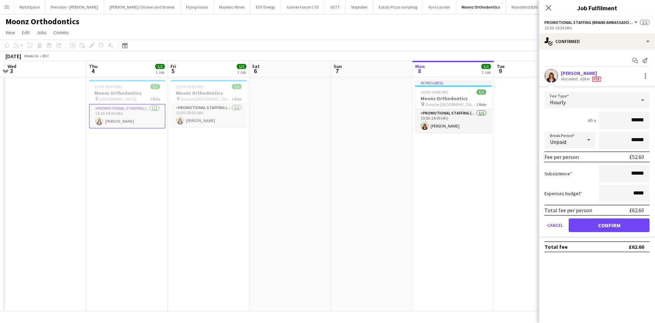
click at [351, 147] on app-date-cell at bounding box center [372, 194] width 82 height 234
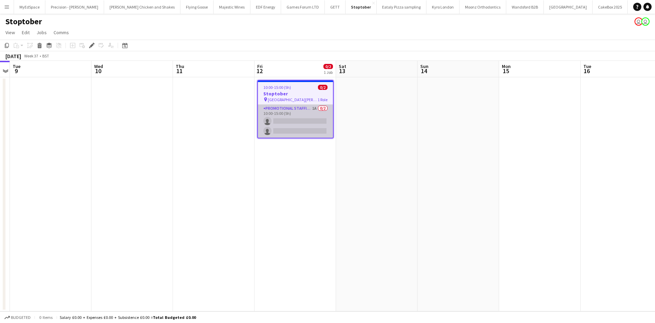
click at [315, 108] on app-card-role "Promotional Staffing (Brand Ambassadors) 1A 0/2 10:00-15:00 (5h) single-neutral…" at bounding box center [295, 120] width 75 height 33
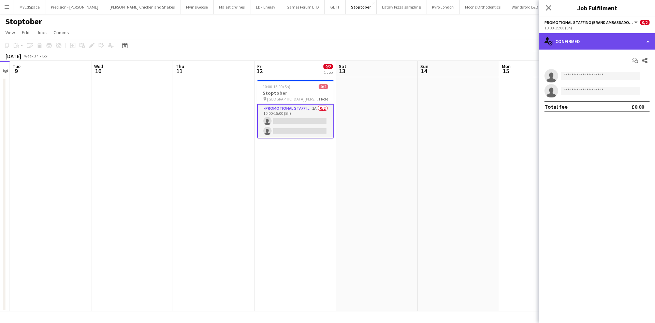
click at [622, 36] on div "single-neutral-actions-check-2 Confirmed" at bounding box center [597, 41] width 116 height 16
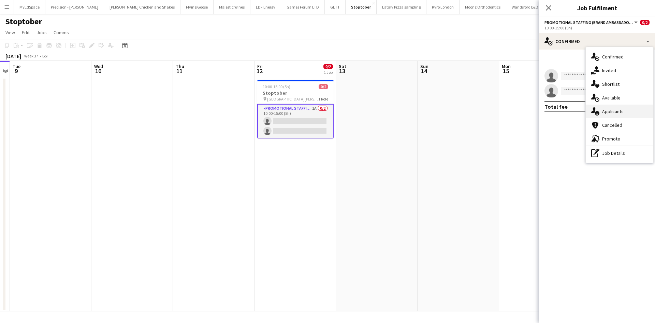
click at [620, 113] on span "Applicants" at bounding box center [614, 111] width 22 height 6
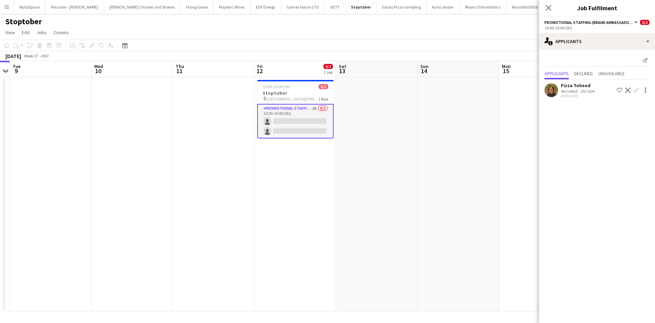
click at [578, 85] on div "Fizza Toheed" at bounding box center [578, 85] width 35 height 6
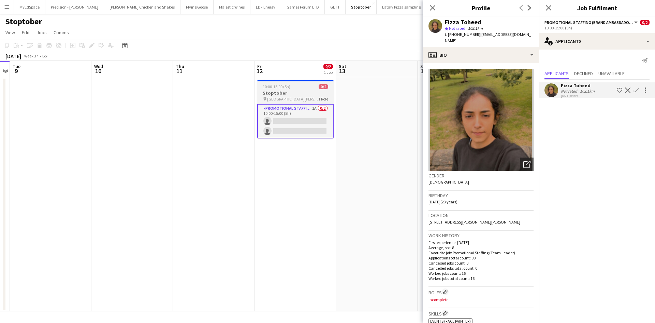
click at [307, 96] on div "pin Cliveden Road Chester 1 Role" at bounding box center [295, 98] width 76 height 5
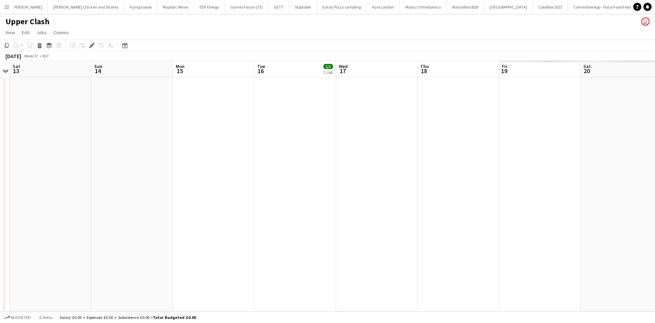
scroll to position [0, 107]
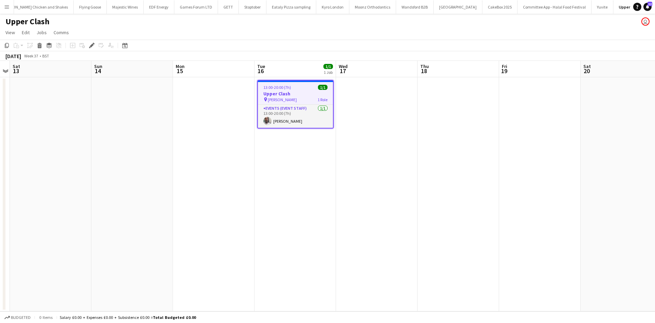
click at [10, 4] on button "Menu" at bounding box center [7, 7] width 14 height 14
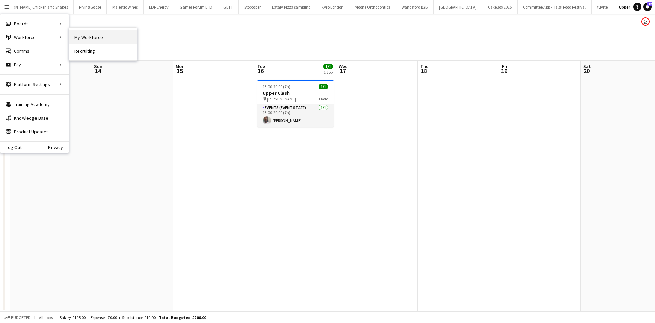
click at [92, 36] on link "My Workforce" at bounding box center [103, 37] width 68 height 14
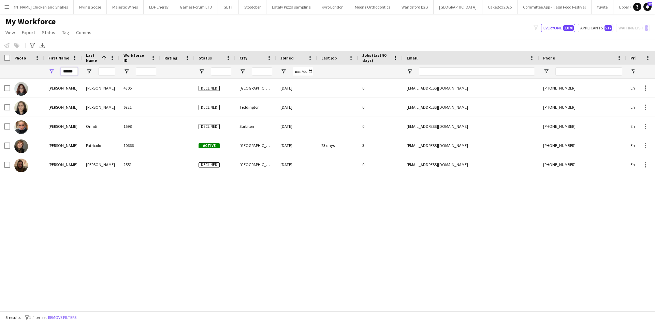
click at [67, 72] on input "******" at bounding box center [69, 71] width 17 height 8
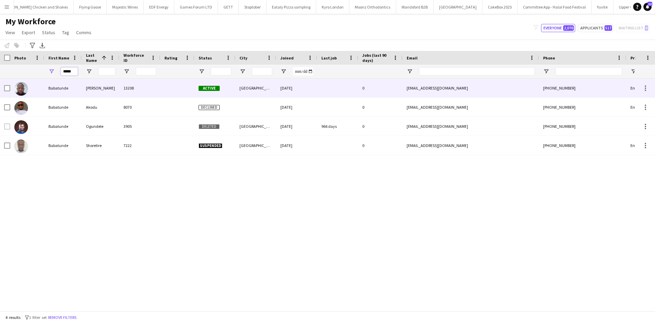
type input "*****"
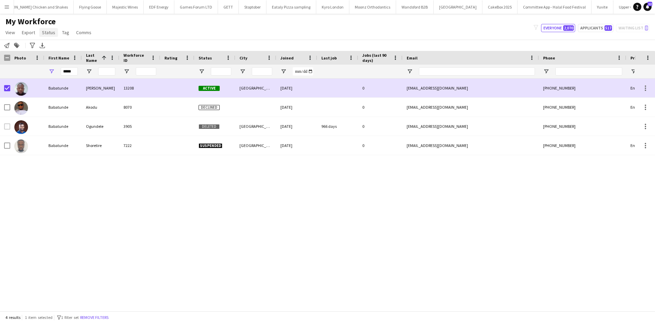
click at [45, 30] on span "Status" at bounding box center [48, 32] width 13 height 6
click at [58, 51] on link "Edit" at bounding box center [63, 47] width 48 height 14
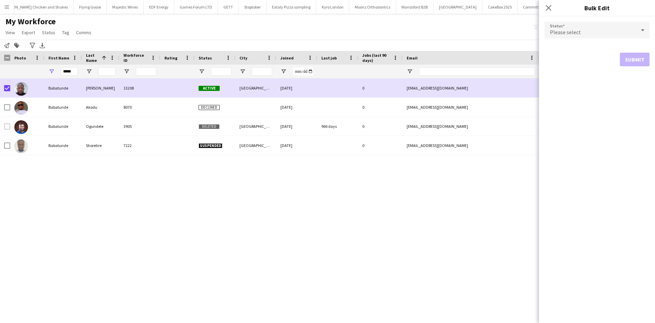
click at [613, 31] on div "Please select" at bounding box center [590, 30] width 91 height 16
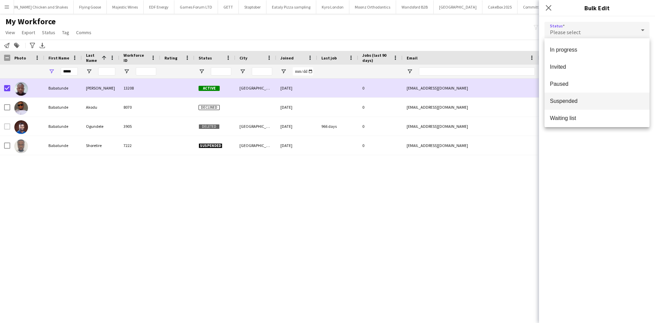
scroll to position [68, 0]
click at [591, 101] on span "Suspended" at bounding box center [597, 100] width 94 height 6
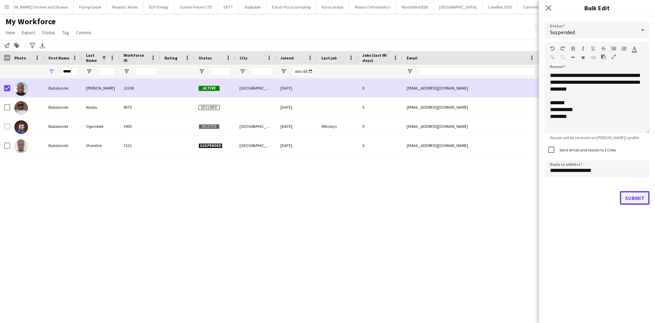
click at [631, 197] on button "Submit" at bounding box center [635, 198] width 30 height 14
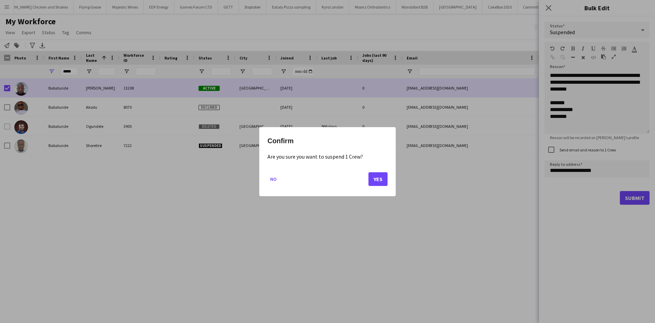
click at [387, 180] on div "Confirm Are you sure you want to suspend 1 Crew? No Yes" at bounding box center [327, 161] width 137 height 69
click at [378, 180] on button "Yes" at bounding box center [378, 179] width 19 height 14
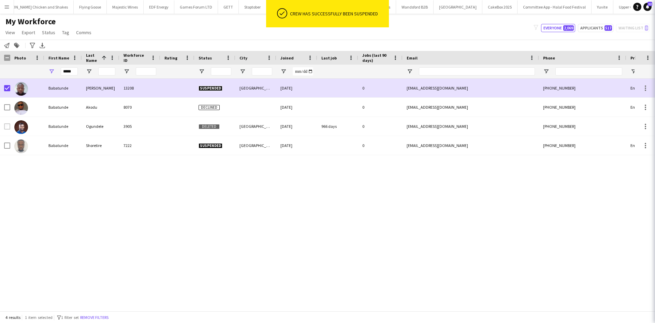
click at [467, 211] on div "Babatunde Ajayi 13208 Suspended Cardiff 04-09-2025 0 simpletunde@yahoo.com +447…" at bounding box center [317, 192] width 635 height 227
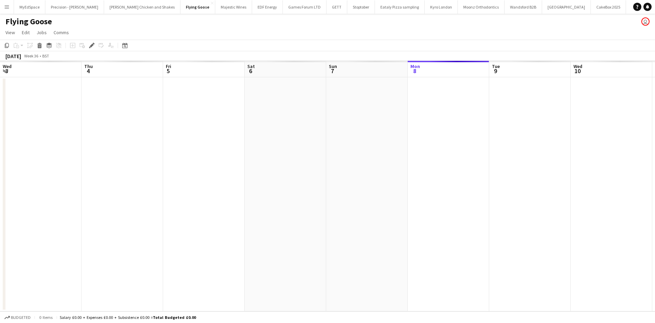
scroll to position [0, 235]
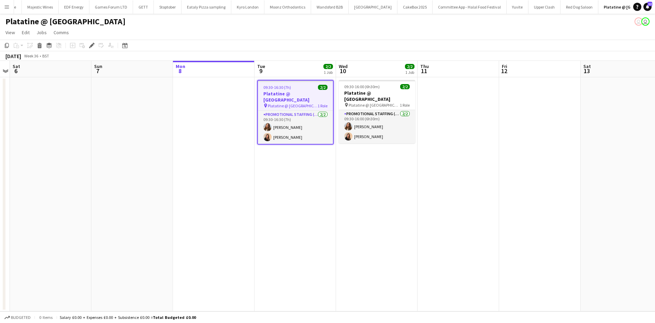
click at [87, 46] on div "Add job Add linked Job Edit Edit linked Job Applicants" at bounding box center [89, 45] width 52 height 8
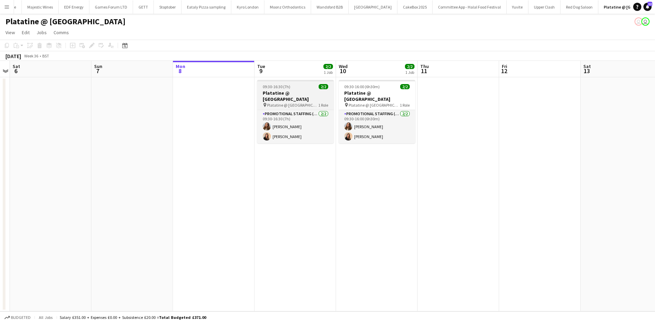
click at [279, 90] on h3 "Platatine @ [GEOGRAPHIC_DATA]" at bounding box center [295, 96] width 76 height 12
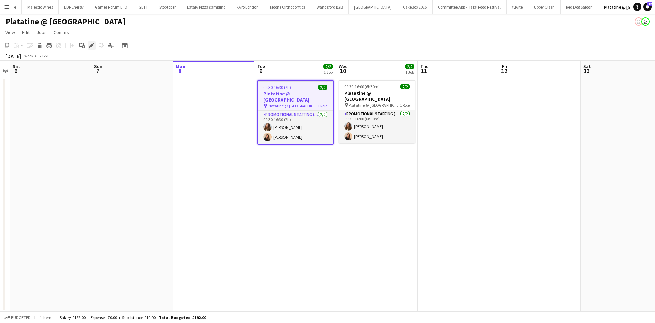
click at [89, 46] on div "Edit" at bounding box center [92, 45] width 8 height 8
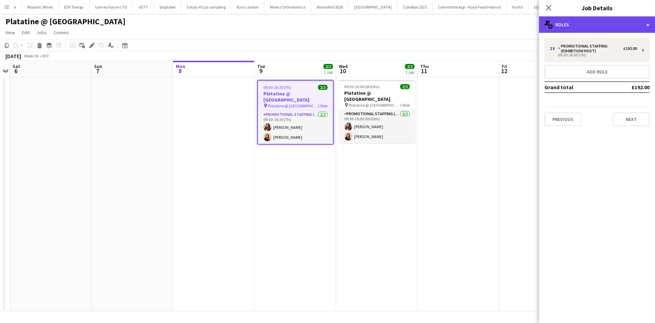
drag, startPoint x: 623, startPoint y: 27, endPoint x: 624, endPoint y: 32, distance: 4.8
click at [623, 27] on div "multiple-users-add Roles" at bounding box center [597, 24] width 116 height 16
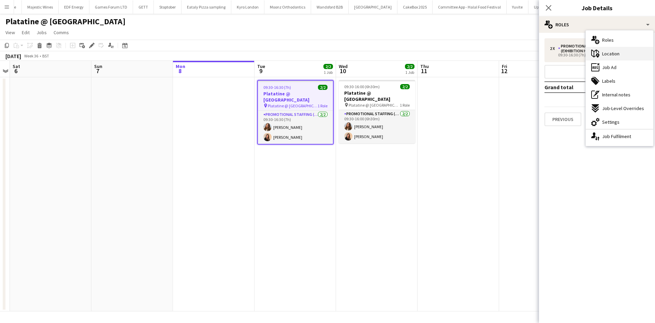
click at [632, 55] on div "maps-pin-1 Location" at bounding box center [620, 54] width 68 height 14
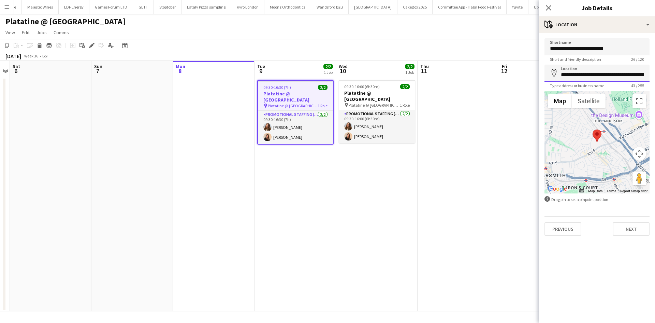
click at [634, 75] on input "**********" at bounding box center [597, 73] width 105 height 17
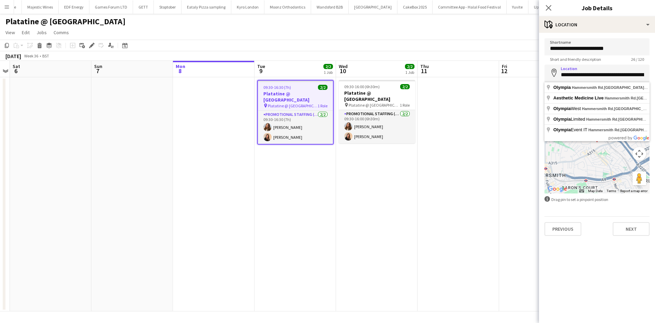
click at [621, 171] on div at bounding box center [597, 142] width 105 height 102
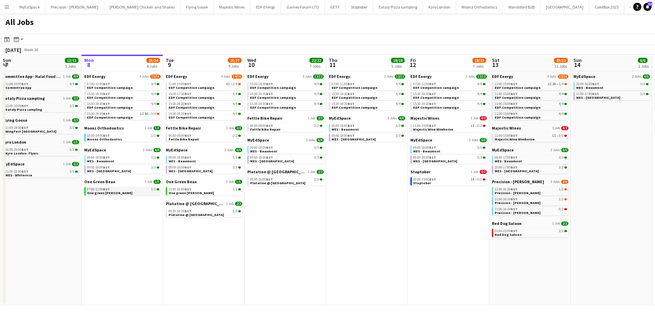
click at [133, 189] on div "07:00-11:00 BST 1/1" at bounding box center [123, 188] width 72 height 3
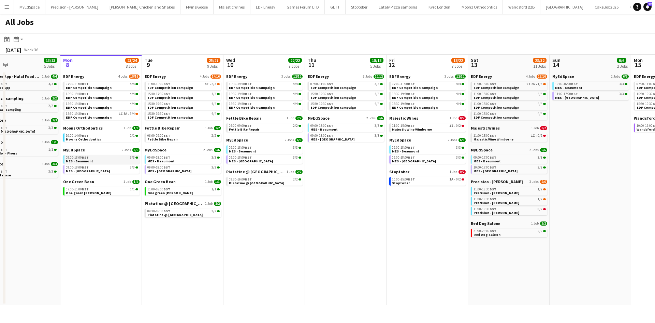
drag, startPoint x: 200, startPoint y: 168, endPoint x: 300, endPoint y: 162, distance: 100.6
click at [312, 167] on app-calendar-viewport "Fri 5 20/21 8 Jobs Sat 6 29/30 11 Jobs Sun 7 13/13 5 Jobs Mon 8 23/24 8 Jobs Tu…" at bounding box center [327, 180] width 655 height 250
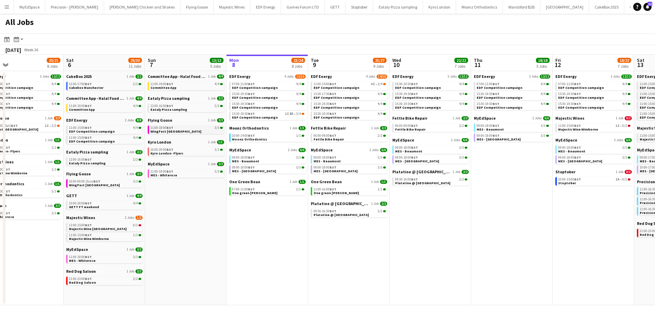
click at [171, 131] on span "WingFest [GEOGRAPHIC_DATA]" at bounding box center [176, 131] width 51 height 4
click at [272, 121] on div "EDF Energy 4 Jobs 15/16 07:00-11:00 BST 4/4 EDF Competition campaign 15:30-19:3…" at bounding box center [267, 100] width 76 height 52
click at [272, 118] on span "EDF Competition campaign" at bounding box center [255, 117] width 46 height 4
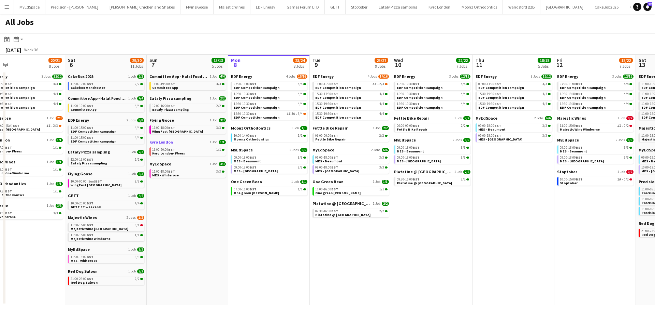
drag, startPoint x: 227, startPoint y: 140, endPoint x: 243, endPoint y: 140, distance: 15.4
click at [243, 140] on app-calendar-viewport "Wed 3 21/21 7 Jobs Thu 4 25/25 9 Jobs Fri 5 20/21 8 Jobs Sat 6 29/30 11 Jobs Su…" at bounding box center [327, 180] width 655 height 250
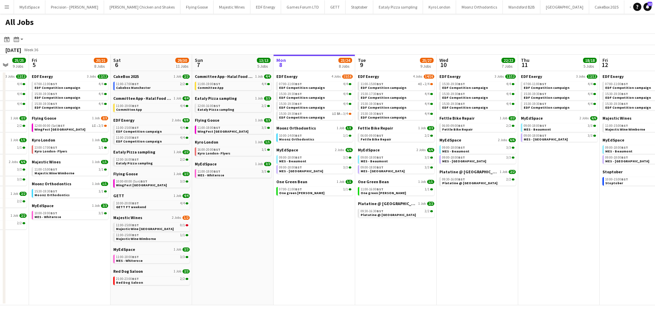
click at [231, 134] on div "Flying Goose 1 Job [DATE] 11:00-18:00 BST 3/3 WingFest [GEOGRAPHIC_DATA]" at bounding box center [233, 128] width 76 height 22
click at [233, 131] on link "11:00-18:00 BST 3/3 WingFest [GEOGRAPHIC_DATA]" at bounding box center [234, 129] width 72 height 8
drag, startPoint x: 458, startPoint y: 288, endPoint x: 408, endPoint y: 279, distance: 50.6
click at [444, 286] on app-calendar-viewport "Tue 2 19/19 7 Jobs Wed 3 21/21 7 Jobs Thu 4 25/25 9 Jobs Fri 5 20/21 8 Jobs Sat…" at bounding box center [327, 180] width 655 height 250
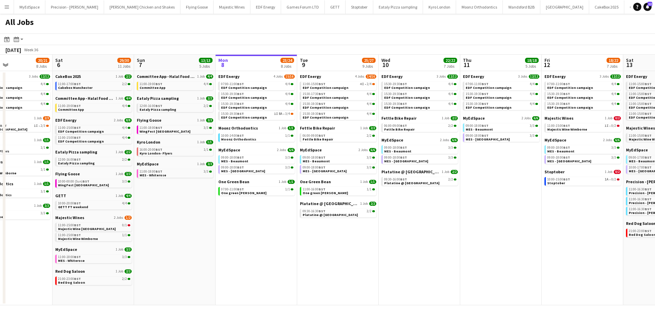
drag, startPoint x: 475, startPoint y: 240, endPoint x: 318, endPoint y: 211, distance: 159.7
click at [318, 211] on app-calendar-viewport "Tue 2 19/19 7 Jobs Wed 3 21/21 7 Jobs Thu 4 25/25 9 Jobs Fri 5 20/21 8 Jobs Sat…" at bounding box center [327, 180] width 655 height 250
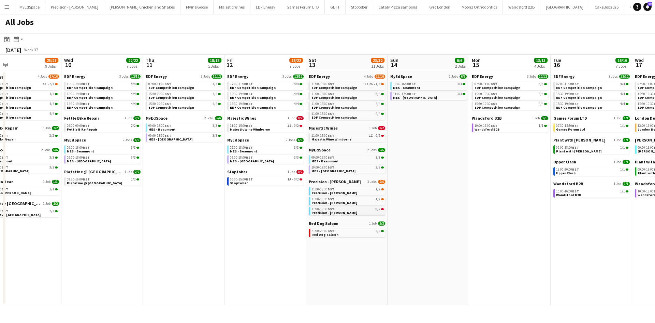
scroll to position [0, 289]
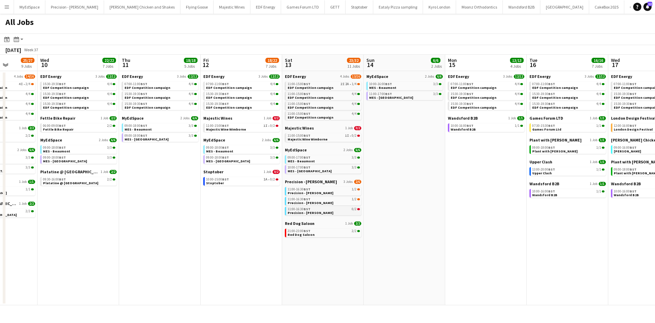
drag, startPoint x: 483, startPoint y: 235, endPoint x: 299, endPoint y: 210, distance: 185.7
click at [295, 210] on app-calendar-viewport "Sat 6 29/30 11 Jobs Sun 7 13/13 5 Jobs Mon 8 23/24 8 Jobs Tue 9 25/27 9 Jobs We…" at bounding box center [327, 180] width 655 height 250
drag, startPoint x: 431, startPoint y: 192, endPoint x: 325, endPoint y: 167, distance: 108.8
click at [405, 186] on app-calendar-viewport "Sat 6 29/30 11 Jobs Sun 7 13/13 5 Jobs Mon 8 23/24 8 Jobs Tue 9 25/27 9 Jobs We…" at bounding box center [327, 180] width 655 height 250
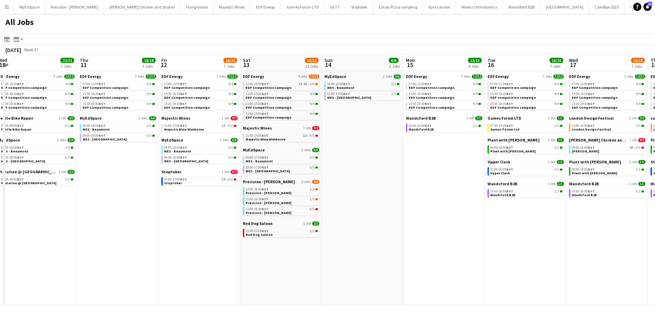
drag, startPoint x: 480, startPoint y: 193, endPoint x: 302, endPoint y: 171, distance: 179.5
click at [302, 171] on app-calendar-viewport "Sat 6 29/30 11 Jobs Sun 7 13/13 5 Jobs Mon 8 23/24 8 Jobs Tue 9 25/27 9 Jobs We…" at bounding box center [327, 180] width 655 height 250
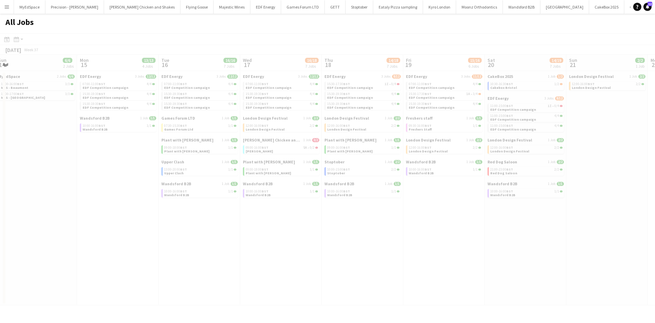
scroll to position [0, 190]
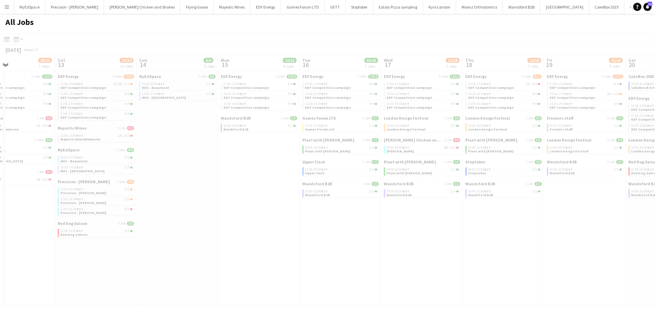
drag, startPoint x: 383, startPoint y: 234, endPoint x: 373, endPoint y: 232, distance: 10.5
click at [373, 232] on app-all-jobs "All Jobs Date picker SEP 2025 SEP 2025 Monday M Tuesday T Wednesday W Thursday …" at bounding box center [327, 159] width 655 height 291
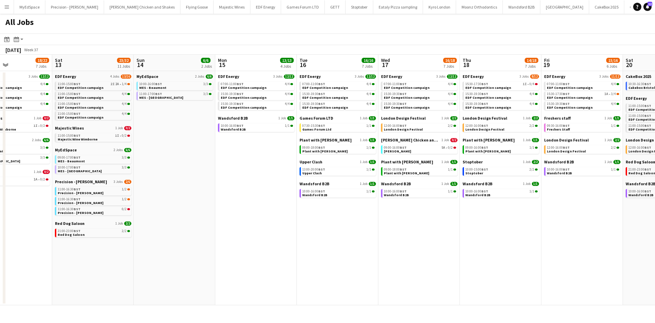
scroll to position [0, 198]
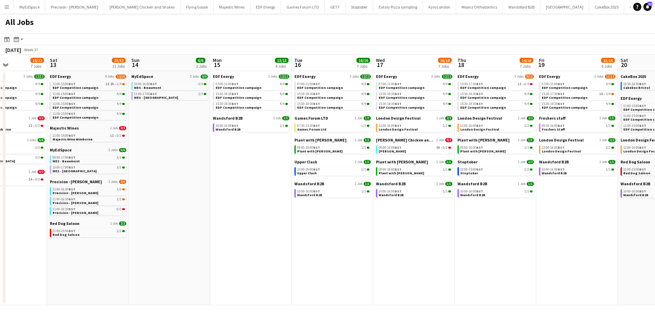
drag, startPoint x: 393, startPoint y: 220, endPoint x: 385, endPoint y: 220, distance: 7.9
click at [385, 220] on app-calendar-viewport "Wed 10 22/22 7 Jobs Thu 11 18/18 5 Jobs Fri 12 18/22 7 Jobs Sat 13 23/32 11 Job…" at bounding box center [327, 180] width 655 height 250
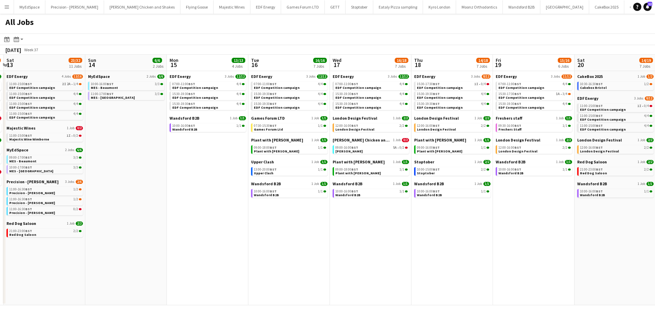
drag, startPoint x: 511, startPoint y: 278, endPoint x: 464, endPoint y: 276, distance: 47.1
click at [464, 276] on app-calendar-viewport "Wed 10 22/22 7 Jobs Thu 11 18/18 5 Jobs Fri 12 18/22 7 Jobs Sat 13 23/32 11 Job…" at bounding box center [327, 180] width 655 height 250
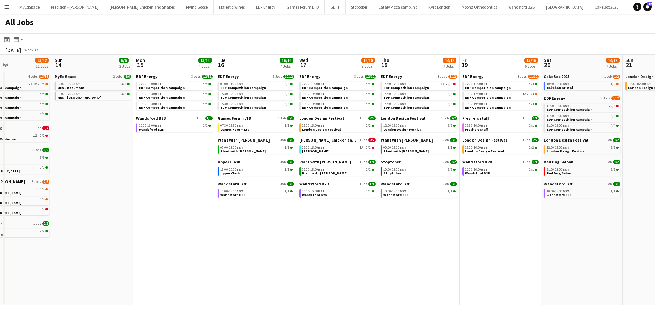
scroll to position [0, 300]
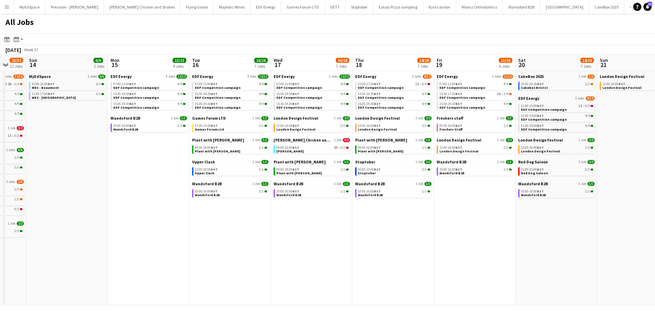
drag, startPoint x: 646, startPoint y: 253, endPoint x: 593, endPoint y: 243, distance: 53.8
click at [593, 243] on app-calendar-viewport "Wed 10 22/22 7 Jobs Thu 11 18/18 5 Jobs Fri 12 18/22 7 Jobs Sat 13 23/32 11 Job…" at bounding box center [327, 180] width 655 height 250
click at [239, 195] on link "10:00-16:00 BST 1/1 Wandsford B2B" at bounding box center [231, 193] width 72 height 8
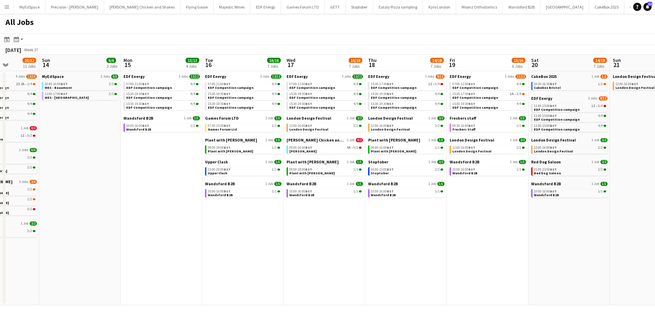
scroll to position [0, 283]
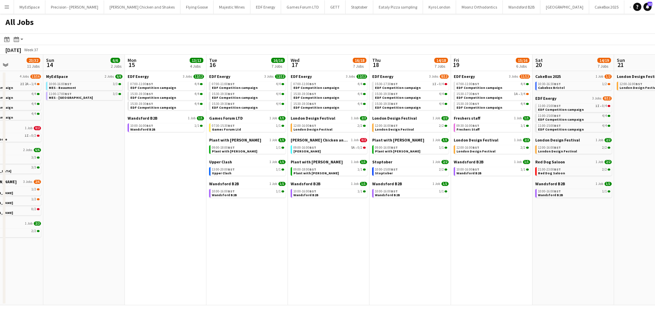
drag, startPoint x: 292, startPoint y: 233, endPoint x: 306, endPoint y: 234, distance: 14.7
click at [306, 234] on app-calendar-viewport "Wed 10 22/22 7 Jobs Thu 11 18/18 5 Jobs Fri 12 18/22 7 Jobs Sat 13 23/32 11 Job…" at bounding box center [327, 180] width 655 height 250
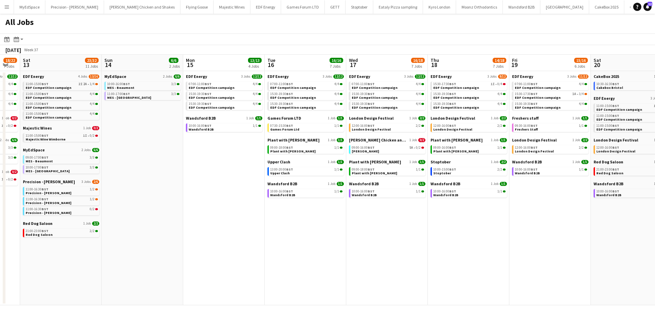
drag, startPoint x: 199, startPoint y: 154, endPoint x: 241, endPoint y: 154, distance: 42.0
click at [241, 154] on app-calendar-viewport "Wed 10 22/22 7 Jobs Thu 11 18/18 5 Jobs Fri 12 18/22 7 Jobs Sat 13 23/32 11 Job…" at bounding box center [327, 180] width 655 height 250
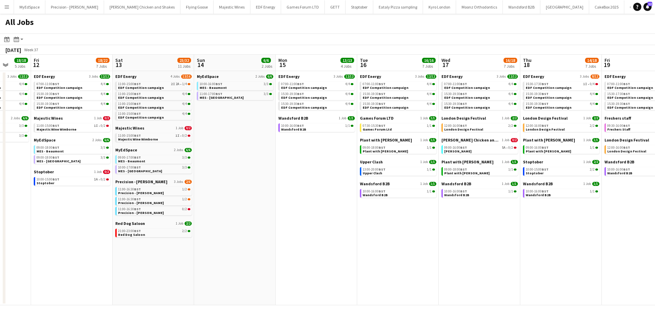
drag, startPoint x: 205, startPoint y: 209, endPoint x: 268, endPoint y: 215, distance: 63.5
click at [268, 215] on app-calendar-viewport "Wed 10 22/22 7 Jobs Thu 11 18/18 5 Jobs Fri 12 18/22 7 Jobs Sat 13 23/32 11 Job…" at bounding box center [327, 180] width 655 height 250
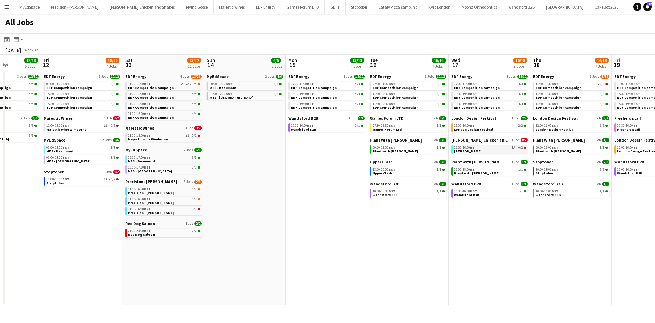
click at [496, 152] on link "09:00-16:00 BST 5A • 0/2 Miss Millies" at bounding box center [490, 149] width 72 height 8
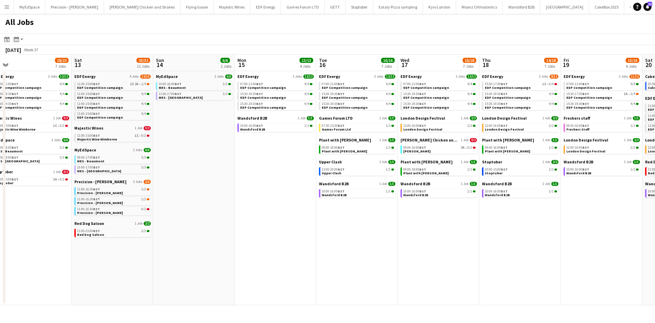
drag, startPoint x: 496, startPoint y: 275, endPoint x: 441, endPoint y: 270, distance: 55.2
click at [441, 271] on app-calendar-viewport "Tue 9 25/27 9 Jobs Wed 10 22/22 7 Jobs Thu 11 18/18 5 Jobs Fri 12 18/22 7 Jobs …" at bounding box center [327, 180] width 655 height 250
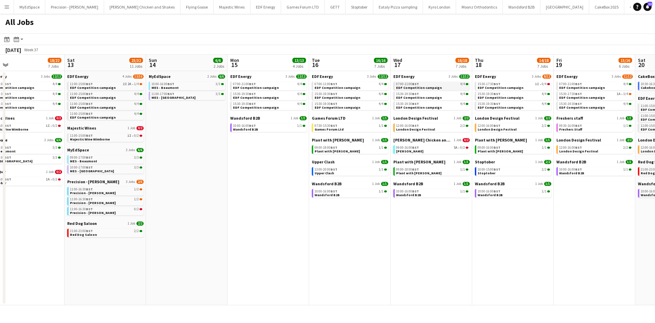
click at [415, 88] on span "EDF Competition campaign" at bounding box center [419, 87] width 46 height 4
click at [423, 85] on div "07:00-11:00 BST 4/4" at bounding box center [432, 83] width 72 height 3
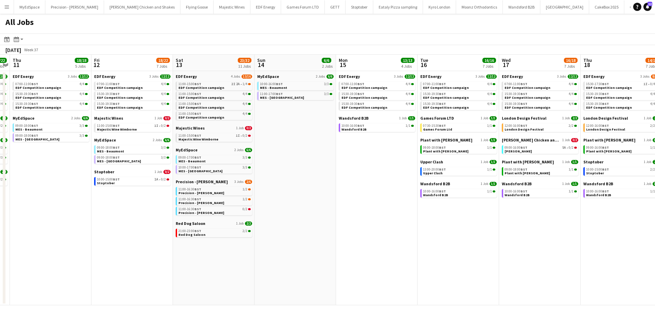
drag, startPoint x: 175, startPoint y: 230, endPoint x: 365, endPoint y: 221, distance: 190.7
click at [365, 221] on app-calendar-viewport "Tue 9 25/27 9 Jobs Wed 10 22/22 7 Jobs Thu 11 18/18 5 Jobs Fri 12 18/22 7 Jobs …" at bounding box center [327, 180] width 655 height 250
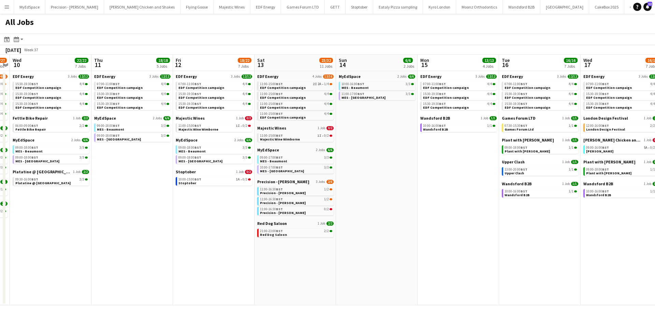
scroll to position [0, 153]
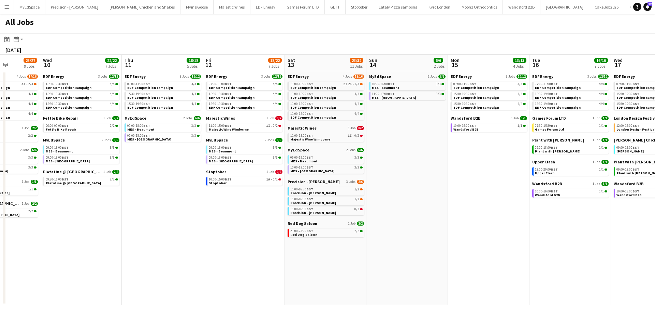
drag, startPoint x: 184, startPoint y: 221, endPoint x: 498, endPoint y: 258, distance: 316.3
click at [518, 258] on app-calendar-viewport "Mon 8 23/24 8 Jobs Tue 9 25/27 9 Jobs Wed 10 22/22 7 Jobs Thu 11 18/18 5 Jobs F…" at bounding box center [327, 180] width 655 height 250
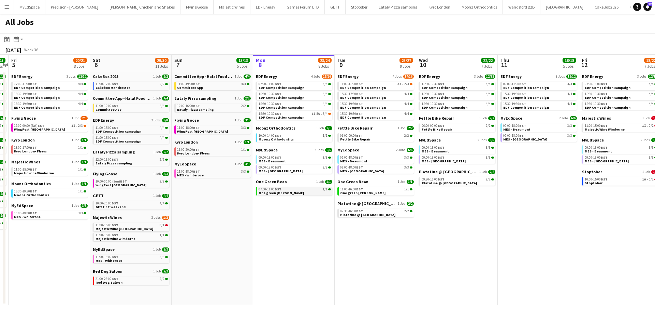
drag, startPoint x: 308, startPoint y: 235, endPoint x: 126, endPoint y: 192, distance: 186.3
click at [118, 207] on app-calendar-viewport "Tue 2 19/19 7 Jobs Wed 3 21/21 7 Jobs Thu 4 25/25 9 Jobs Fri 5 20/21 8 Jobs Sat…" at bounding box center [327, 180] width 655 height 250
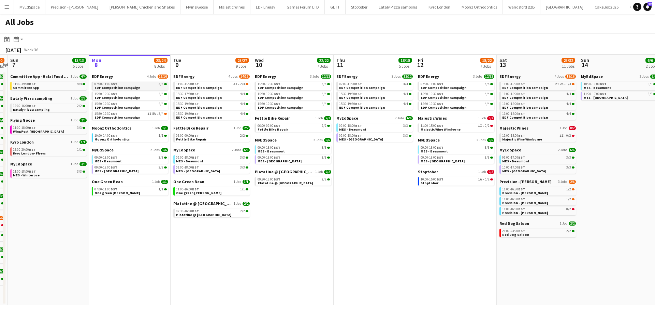
click at [144, 89] on link "07:00-11:00 BST 4/4 EDF Competition campaign" at bounding box center [131, 86] width 72 height 8
click at [219, 212] on div "09:30-16:30 BST 2/2" at bounding box center [212, 210] width 72 height 3
drag, startPoint x: 399, startPoint y: 223, endPoint x: 409, endPoint y: 219, distance: 10.5
click at [414, 222] on app-calendar-viewport "Thu 4 25/25 9 Jobs Fri 5 20/21 8 Jobs Sat 6 29/30 11 Jobs Sun 7 13/13 5 Jobs Mo…" at bounding box center [327, 180] width 655 height 250
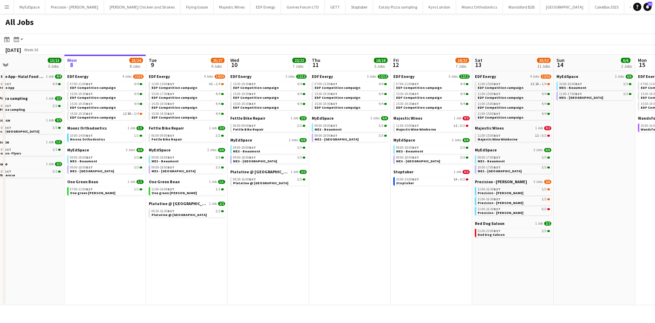
drag, startPoint x: 524, startPoint y: 254, endPoint x: 483, endPoint y: 255, distance: 41.3
click at [483, 255] on app-calendar-viewport "Thu 4 25/25 9 Jobs Fri 5 20/21 8 Jobs Sat 6 29/30 11 Jobs Sun 7 13/13 5 Jobs Mo…" at bounding box center [327, 180] width 655 height 250
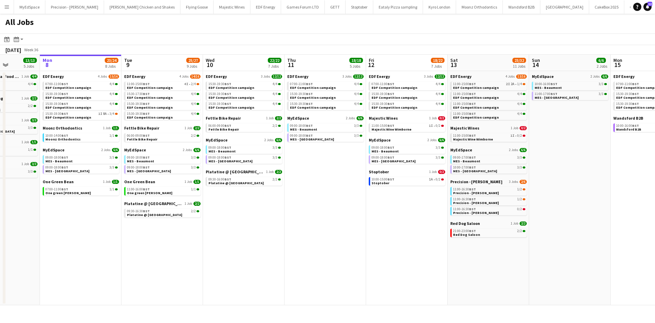
scroll to position [0, 300]
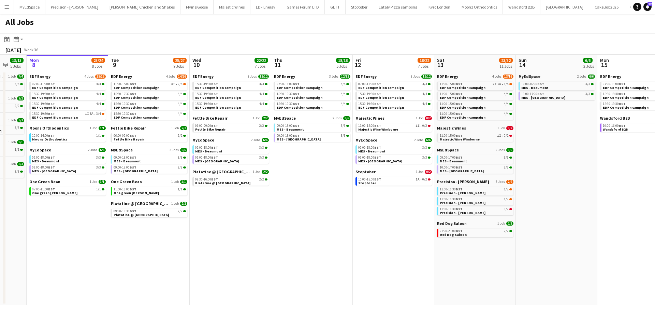
drag, startPoint x: 627, startPoint y: 208, endPoint x: 604, endPoint y: 209, distance: 23.2
click at [604, 209] on app-calendar-viewport "Thu 4 25/25 9 Jobs Fri 5 20/21 8 Jobs Sat 6 29/30 11 Jobs Sun 7 13/13 5 Jobs Mo…" at bounding box center [327, 180] width 655 height 250
drag, startPoint x: 245, startPoint y: 255, endPoint x: 261, endPoint y: 186, distance: 70.5
click at [308, 235] on app-calendar-viewport "Thu 4 25/25 9 Jobs Fri 5 20/21 8 Jobs Sat 6 29/30 11 Jobs Sun 7 13/13 5 Jobs Mo…" at bounding box center [327, 180] width 655 height 250
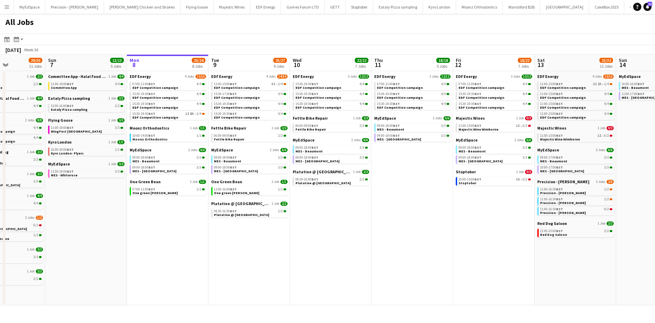
drag, startPoint x: 289, startPoint y: 298, endPoint x: 355, endPoint y: 294, distance: 65.7
click at [358, 294] on app-calendar-viewport "Thu 4 25/25 9 Jobs Fri 5 20/21 8 Jobs Sat 6 29/30 11 Jobs Sun 7 13/13 5 Jobs Mo…" at bounding box center [327, 180] width 655 height 250
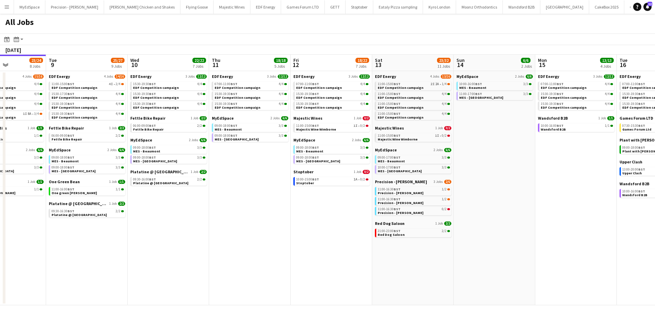
drag, startPoint x: 490, startPoint y: 215, endPoint x: 289, endPoint y: 212, distance: 200.1
click at [289, 212] on app-calendar-viewport "Thu 4 25/25 9 Jobs Fri 5 20/21 8 Jobs Sat 6 29/30 11 Jobs Sun 7 13/13 5 Jobs Mo…" at bounding box center [327, 180] width 655 height 250
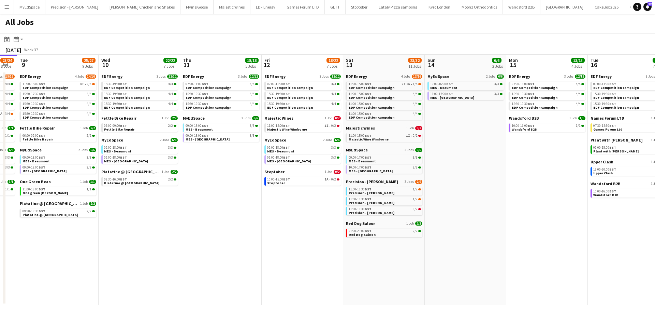
scroll to position [0, 229]
click at [419, 250] on app-calendar-viewport "Sat 6 29/30 11 Jobs Sun 7 13/13 5 Jobs Mon 8 23/24 8 Jobs Tue 9 25/27 9 Jobs We…" at bounding box center [327, 180] width 655 height 250
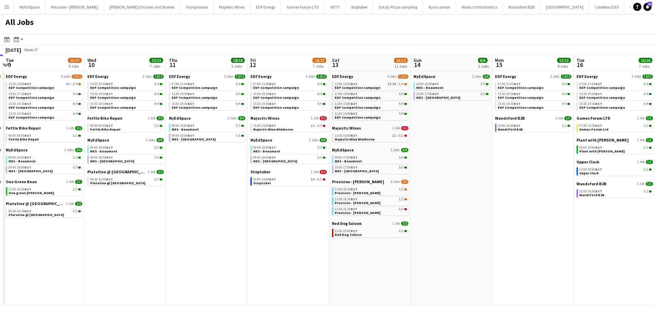
scroll to position [0, 242]
drag, startPoint x: 556, startPoint y: 217, endPoint x: 550, endPoint y: 219, distance: 6.3
click at [550, 219] on app-calendar-viewport "Sat 6 29/30 11 Jobs Sun 7 13/13 5 Jobs Mon 8 23/24 8 Jobs Tue 9 25/27 9 Jobs We…" at bounding box center [327, 180] width 655 height 250
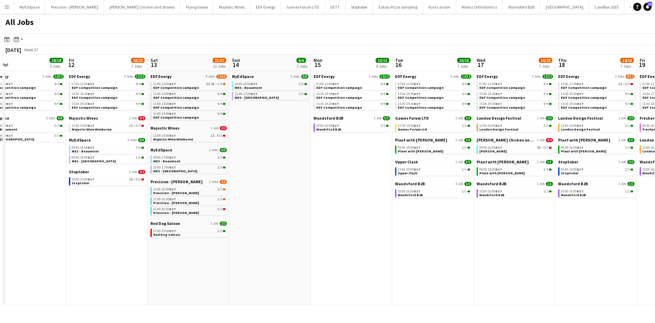
drag, startPoint x: 550, startPoint y: 219, endPoint x: 369, endPoint y: 200, distance: 182.2
click at [369, 200] on app-calendar-viewport "Mon 8 23/24 8 Jobs Tue 9 25/27 9 Jobs Wed 10 22/22 7 Jobs Thu 11 18/18 5 Jobs F…" at bounding box center [327, 180] width 655 height 250
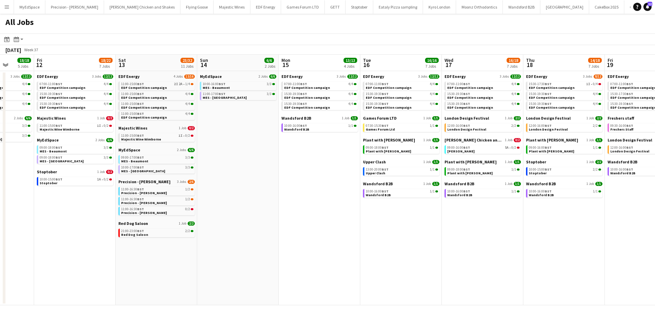
scroll to position [0, 310]
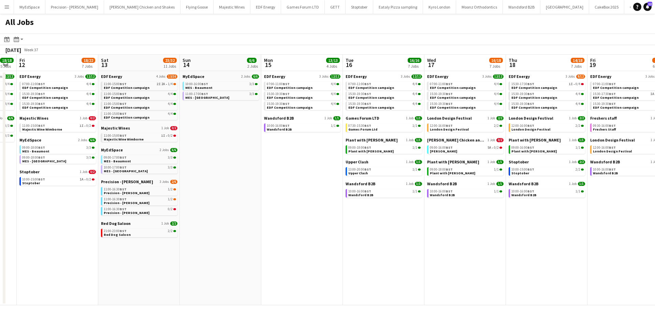
drag, startPoint x: 495, startPoint y: 240, endPoint x: 454, endPoint y: 237, distance: 41.5
click at [454, 237] on app-calendar-viewport "Mon 8 23/24 8 Jobs Tue 9 25/27 9 Jobs Wed 10 22/22 7 Jobs Thu 11 18/18 5 Jobs F…" at bounding box center [327, 180] width 655 height 250
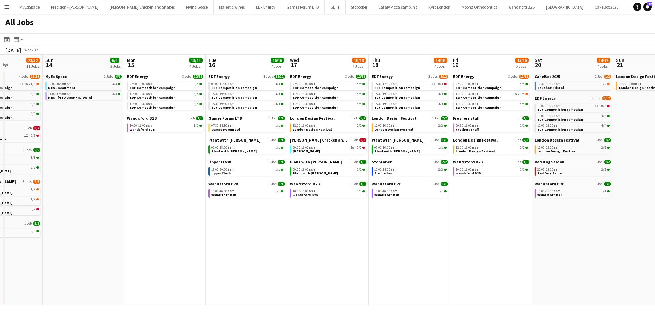
scroll to position [0, 284]
drag, startPoint x: 561, startPoint y: 248, endPoint x: 425, endPoint y: 223, distance: 137.5
click at [425, 223] on app-calendar-viewport "Wed 10 22/22 7 Jobs Thu 11 18/18 5 Jobs Fri 12 18/22 7 Jobs Sat 13 23/32 11 Job…" at bounding box center [327, 180] width 655 height 250
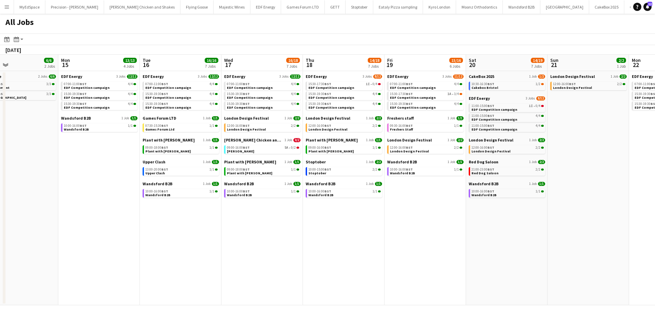
drag, startPoint x: 523, startPoint y: 227, endPoint x: 392, endPoint y: 212, distance: 132.4
click at [390, 212] on app-calendar-viewport "Wed 10 22/22 7 Jobs Thu 11 18/18 5 Jobs Fri 12 18/22 7 Jobs Sat 13 23/32 11 Job…" at bounding box center [327, 180] width 655 height 250
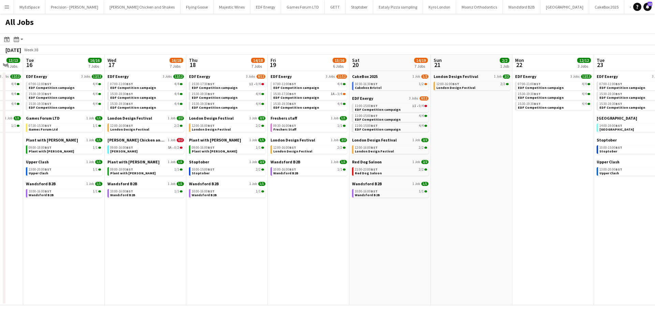
drag, startPoint x: 482, startPoint y: 265, endPoint x: 448, endPoint y: 264, distance: 34.8
click at [448, 264] on app-calendar-viewport "Fri 12 18/22 7 Jobs Sat 13 23/32 11 Jobs Sun 14 6/6 2 Jobs Mon 15 13/13 4 Jobs …" at bounding box center [327, 180] width 655 height 250
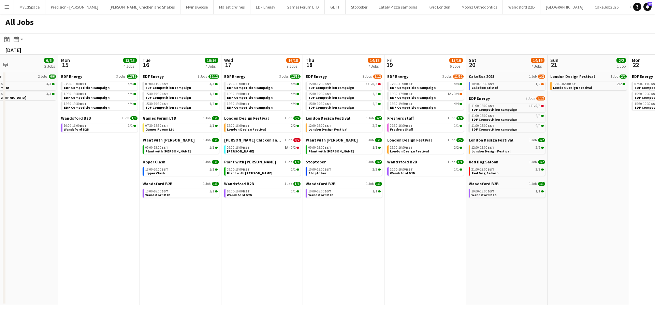
drag, startPoint x: 374, startPoint y: 244, endPoint x: 494, endPoint y: 261, distance: 121.3
click at [495, 261] on app-calendar-viewport "Fri 12 18/22 7 Jobs Sat 13 23/32 11 Jobs Sun 14 6/6 2 Jobs Mon 15 13/13 4 Jobs …" at bounding box center [327, 180] width 655 height 250
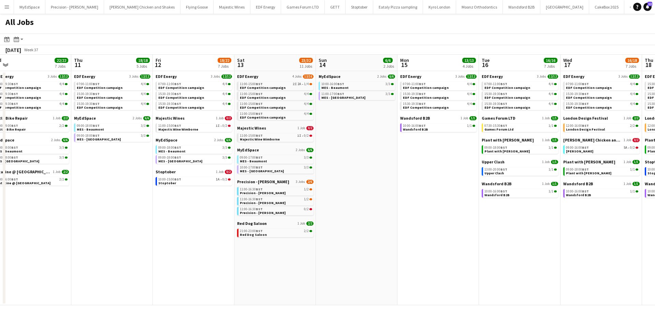
drag, startPoint x: 354, startPoint y: 211, endPoint x: 160, endPoint y: 186, distance: 195.5
click at [406, 216] on app-calendar-viewport "Mon 8 23/24 8 Jobs Tue 9 25/27 9 Jobs Wed 10 22/22 7 Jobs Thu 11 18/18 5 Jobs F…" at bounding box center [327, 180] width 655 height 250
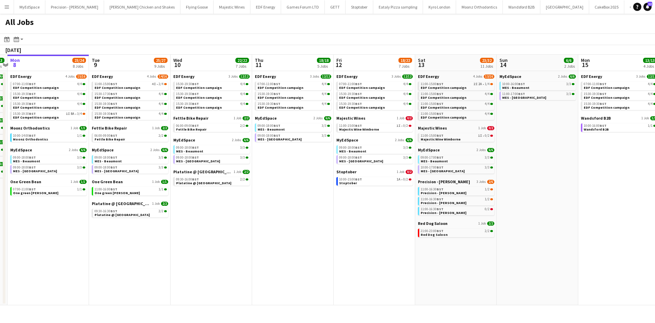
drag, startPoint x: 237, startPoint y: 188, endPoint x: 178, endPoint y: 213, distance: 64.5
click at [462, 204] on app-calendar-viewport "Sat 6 29/30 11 Jobs Sun 7 13/13 5 Jobs Mon 8 23/24 8 Jobs Tue 9 25/27 9 Jobs We…" at bounding box center [327, 180] width 655 height 250
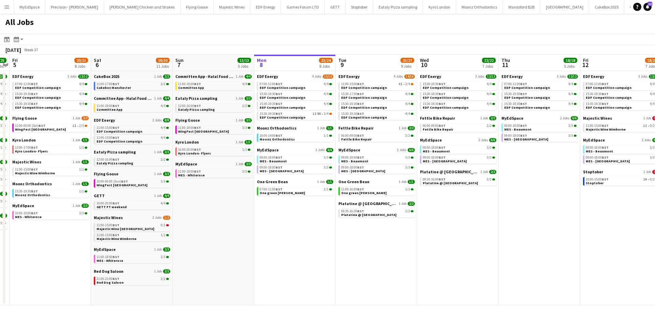
scroll to position [0, 193]
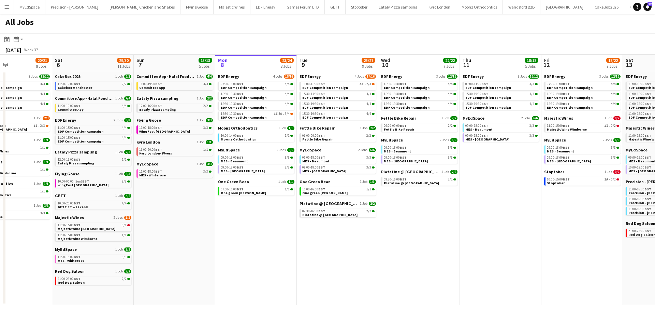
drag, startPoint x: 205, startPoint y: 221, endPoint x: 214, endPoint y: 222, distance: 8.6
click at [214, 222] on app-calendar-viewport "Wed 3 21/21 7 Jobs Thu 4 25/25 9 Jobs Fri 5 20/21 8 Jobs Sat 6 29/30 11 Jobs Su…" at bounding box center [327, 180] width 655 height 250
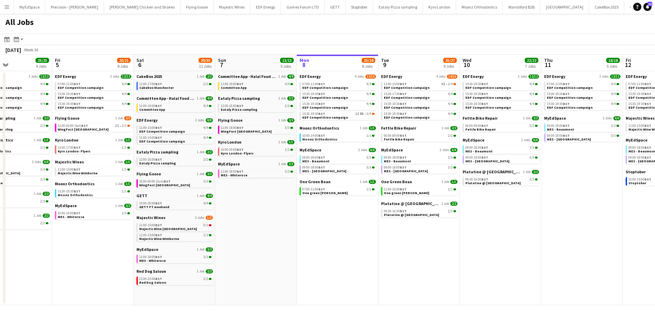
scroll to position [0, 296]
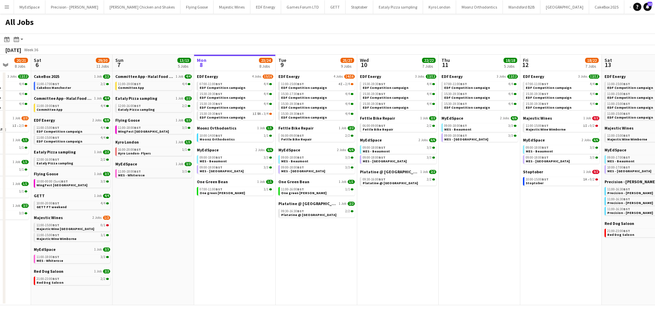
drag, startPoint x: 561, startPoint y: 256, endPoint x: 457, endPoint y: 250, distance: 103.6
click at [457, 250] on app-calendar-viewport "Tue 2 19/19 7 Jobs Wed 3 21/21 7 Jobs Thu 4 25/25 9 Jobs Fri 5 20/21 8 Jobs Sat…" at bounding box center [327, 180] width 655 height 250
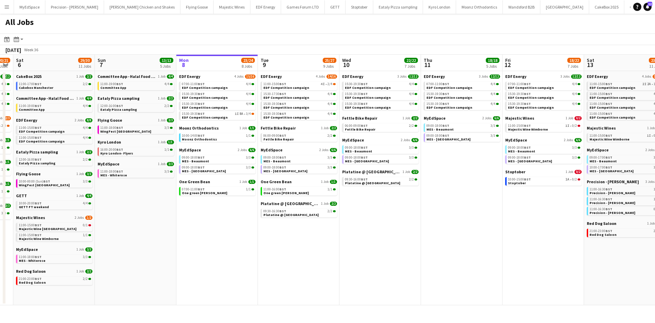
drag, startPoint x: 582, startPoint y: 257, endPoint x: 575, endPoint y: 254, distance: 8.4
click at [575, 254] on app-calendar-viewport "Tue 2 19/19 7 Jobs Wed 3 21/21 7 Jobs Thu 4 25/25 9 Jobs Fri 5 20/21 8 Jobs Sat…" at bounding box center [327, 180] width 655 height 250
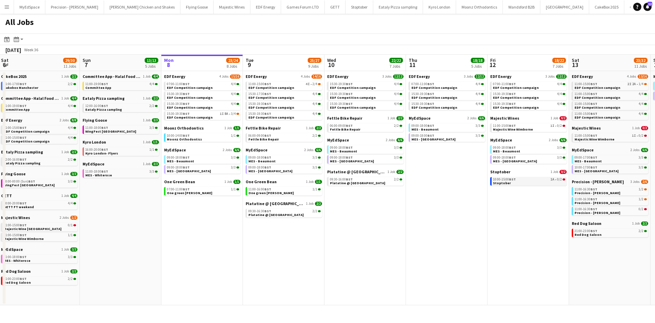
click at [550, 180] on div "10:00-15:00 BST 1A • 0/2" at bounding box center [529, 179] width 72 height 3
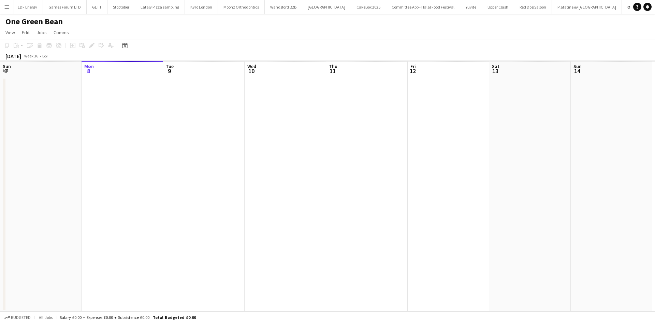
scroll to position [0, 235]
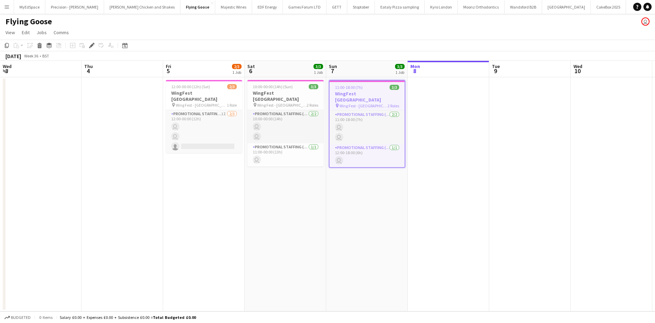
scroll to position [0, 235]
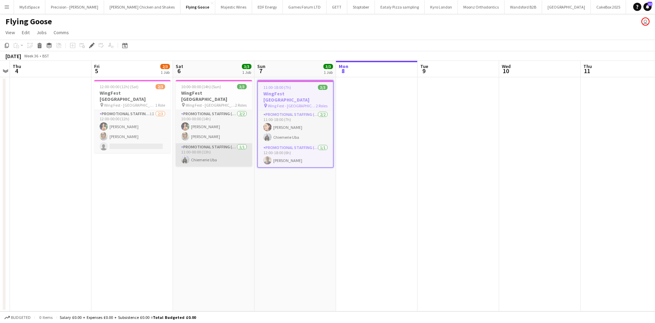
click at [203, 152] on app-card-role "Promotional Staffing (Brand Ambassadors) [DATE] 11:00-00:00 (13h) [PERSON_NAME]" at bounding box center [214, 154] width 76 height 23
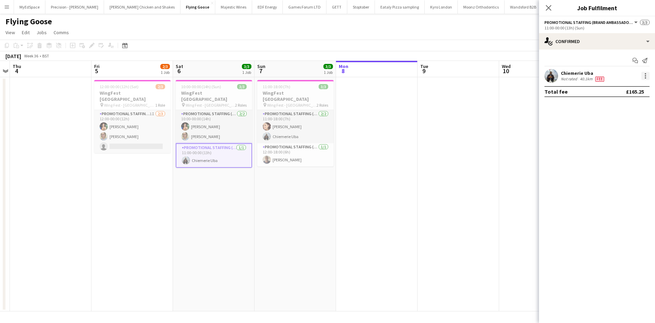
click at [649, 76] on div at bounding box center [646, 76] width 8 height 8
click at [620, 89] on span "Edit fee" at bounding box center [611, 88] width 18 height 6
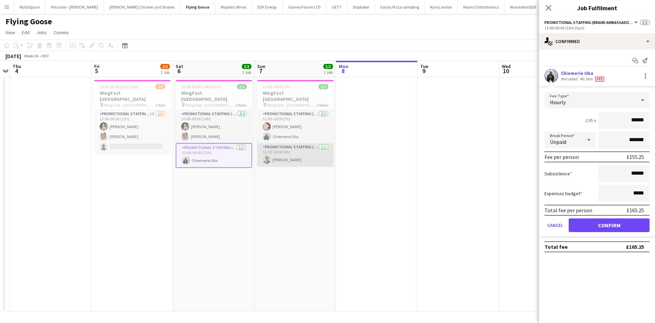
click at [294, 156] on app-card-role "Promotional Staffing (Brand Ambassadors) [DATE] 12:00-18:00 (6h) [PERSON_NAME]" at bounding box center [295, 154] width 76 height 23
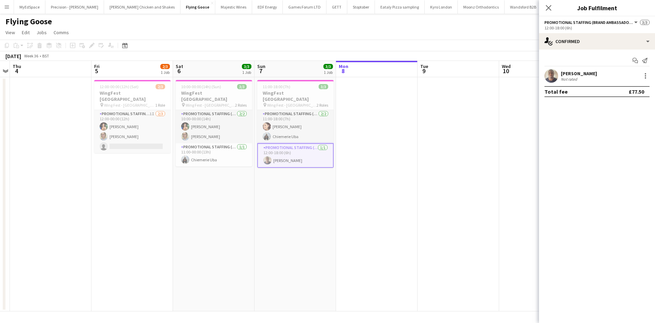
scroll to position [0, 235]
click at [292, 130] on app-card-role "Promotional Staffing (Brand Ambassadors) [DATE] 11:00-18:00 (7h) [PERSON_NAME] …" at bounding box center [295, 126] width 76 height 33
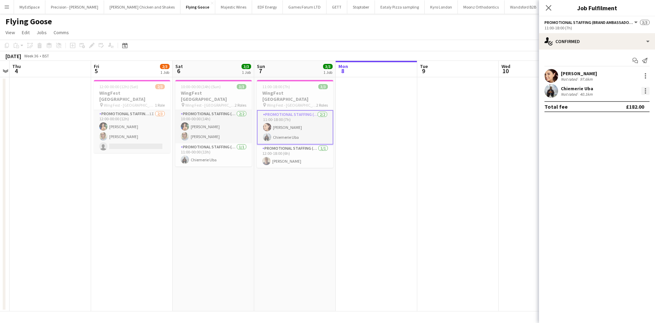
click at [643, 89] on div at bounding box center [646, 91] width 8 height 8
click at [625, 101] on span "Edit fee" at bounding box center [623, 103] width 42 height 6
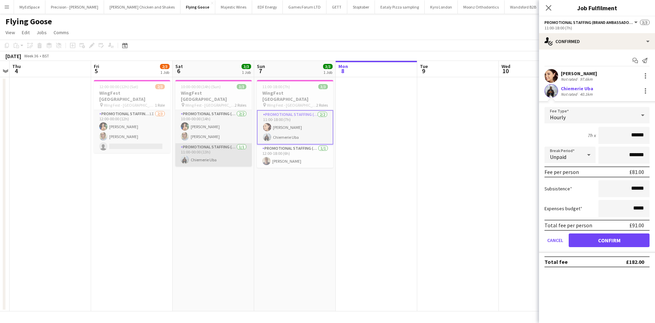
click at [216, 154] on app-card-role "Promotional Staffing (Brand Ambassadors) 1/1 11:00-00:00 (13h) Chiemerie Uba" at bounding box center [213, 154] width 76 height 23
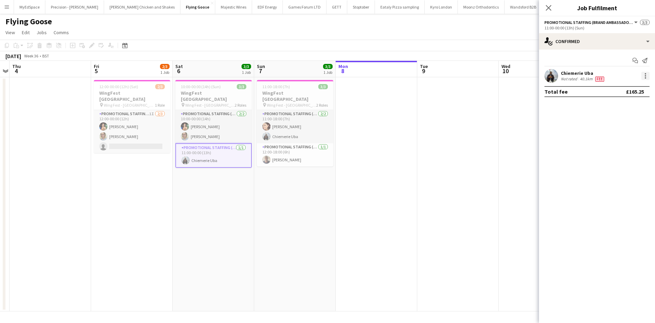
click at [643, 75] on div at bounding box center [646, 76] width 8 height 8
click at [628, 87] on span "Edit fee" at bounding box center [623, 88] width 42 height 6
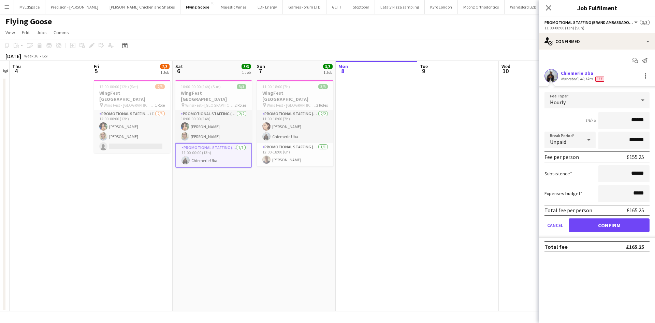
click at [496, 130] on app-date-cell at bounding box center [459, 194] width 82 height 234
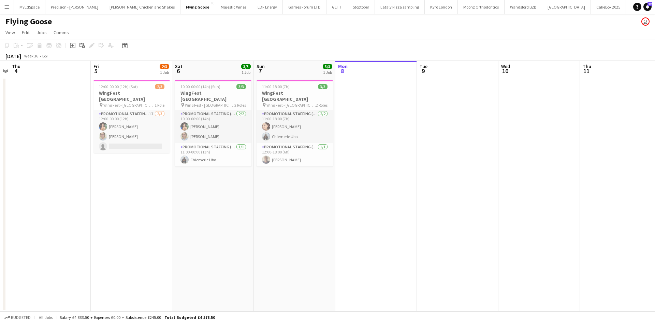
scroll to position [0, 250]
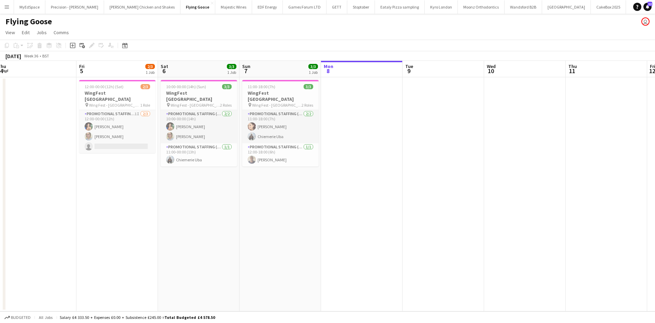
drag, startPoint x: 317, startPoint y: 215, endPoint x: 302, endPoint y: 214, distance: 14.4
click at [302, 214] on app-calendar-viewport "Mon 1 Tue 2 Wed 3 Thu 4 Fri 5 2/3 1 Job Sat 6 3/3 1 Job Sun 7 3/3 1 Job Mon 8 T…" at bounding box center [327, 186] width 655 height 250
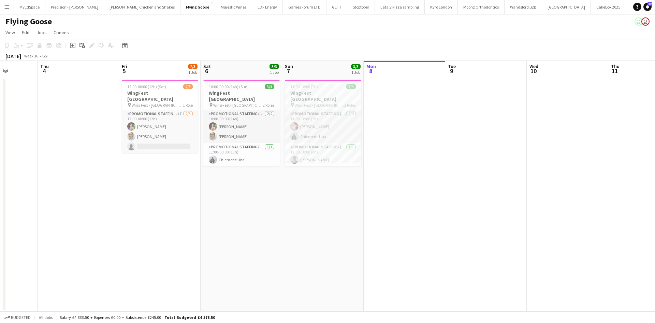
drag, startPoint x: 173, startPoint y: 220, endPoint x: 221, endPoint y: 212, distance: 48.9
click at [221, 212] on app-calendar-viewport "Mon 1 Tue 2 Wed 3 Thu 4 Fri 5 2/3 1 Job Sat 6 3/3 1 Job Sun 7 3/3 1 Job Mon 8 T…" at bounding box center [327, 186] width 655 height 250
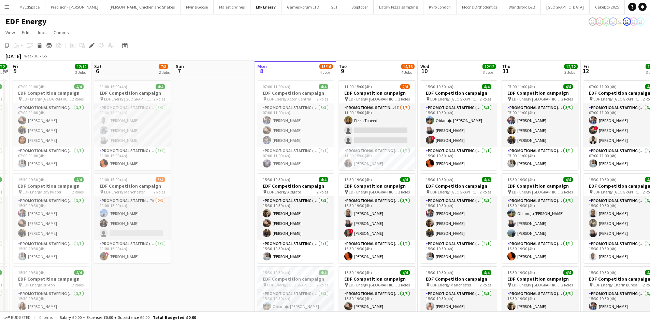
scroll to position [0, 272]
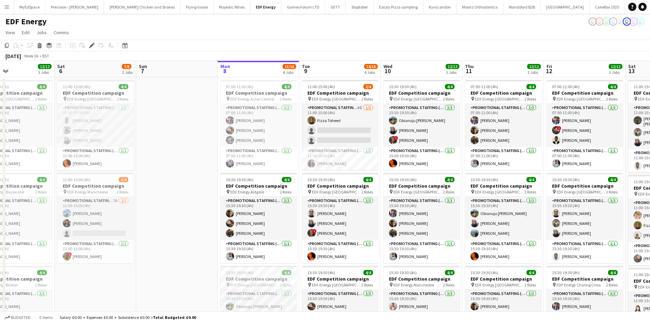
drag, startPoint x: 217, startPoint y: 188, endPoint x: 181, endPoint y: 188, distance: 36.9
click at [181, 188] on app-calendar-viewport "Tue 2 12/12 3 Jobs Wed 3 12/12 3 Jobs Thu 4 12/12 3 Jobs Fri 5 12/12 3 Jobs Sat…" at bounding box center [325, 275] width 650 height 428
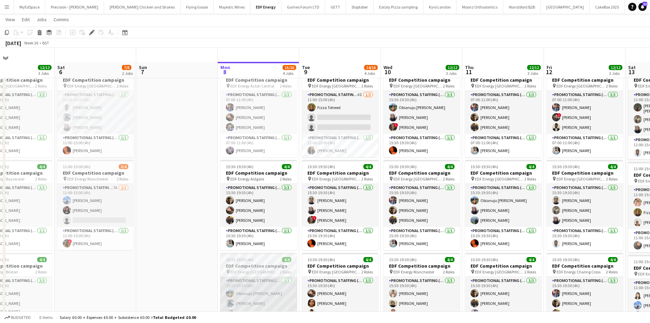
scroll to position [0, 0]
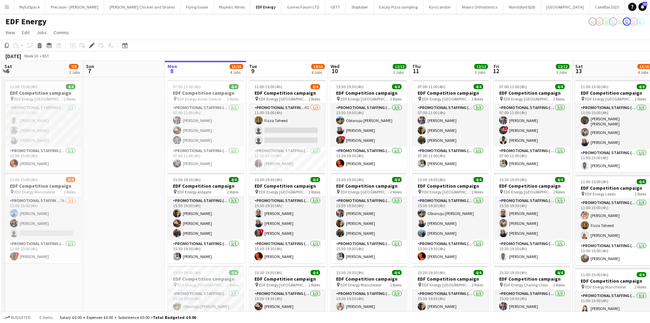
drag, startPoint x: 410, startPoint y: 239, endPoint x: 251, endPoint y: 232, distance: 158.9
click at [251, 232] on app-calendar-viewport "Tue 2 12/12 3 Jobs Wed 3 12/12 3 Jobs Thu 4 12/12 3 Jobs Fri 5 12/12 3 Jobs Sat…" at bounding box center [325, 275] width 650 height 428
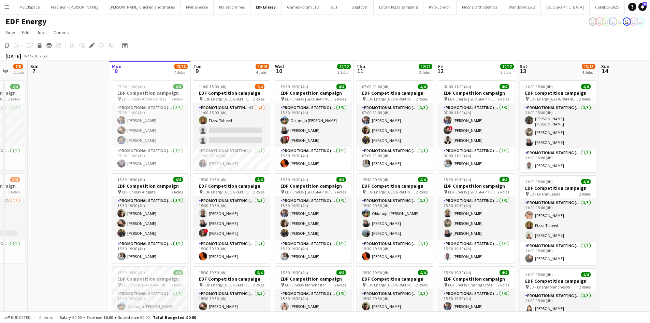
drag, startPoint x: 264, startPoint y: 210, endPoint x: 327, endPoint y: 209, distance: 63.9
click at [327, 209] on app-calendar-viewport "Thu 4 12/12 3 Jobs Fri 5 12/12 3 Jobs Sat 6 7/8 2 Jobs Sun 7 Mon 8 15/16 4 Jobs…" at bounding box center [325, 275] width 650 height 428
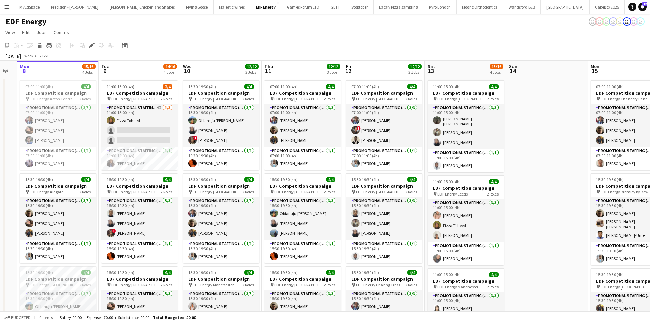
drag, startPoint x: 315, startPoint y: 205, endPoint x: 267, endPoint y: 205, distance: 48.1
click at [267, 205] on app-calendar-viewport "Thu 4 12/12 3 Jobs Fri 5 12/12 3 Jobs Sat 6 7/8 2 Jobs Sun 7 Mon 8 15/16 4 Jobs…" at bounding box center [325, 275] width 650 height 428
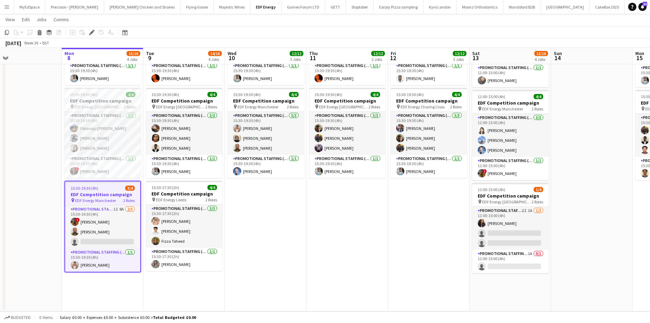
scroll to position [0, 239]
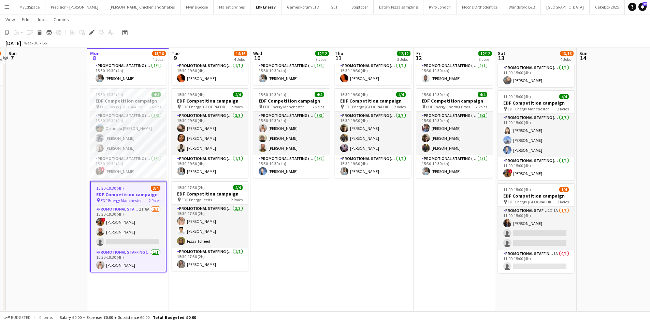
drag, startPoint x: 226, startPoint y: 232, endPoint x: 297, endPoint y: 236, distance: 70.4
click at [297, 236] on app-calendar-viewport "Thu 4 12/12 3 Jobs Fri 5 12/12 3 Jobs Sat 6 7/8 2 Jobs Sun 7 Mon 8 15/16 4 Jobs…" at bounding box center [325, 80] width 650 height 462
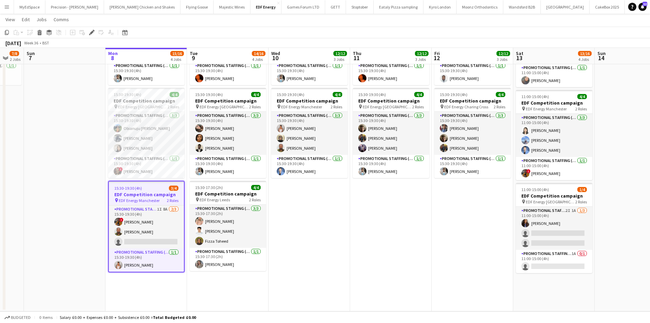
drag, startPoint x: 49, startPoint y: 168, endPoint x: 67, endPoint y: 170, distance: 18.1
click at [67, 170] on app-calendar-viewport "Thu 4 12/12 3 Jobs Fri 5 12/12 3 Jobs Sat 6 7/8 2 Jobs Sun 7 Mon 8 15/16 4 Jobs…" at bounding box center [325, 80] width 650 height 462
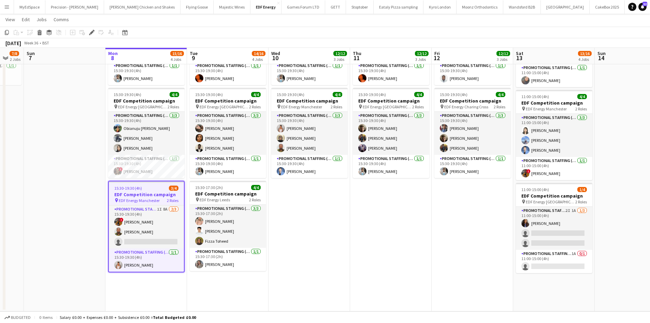
scroll to position [0, 198]
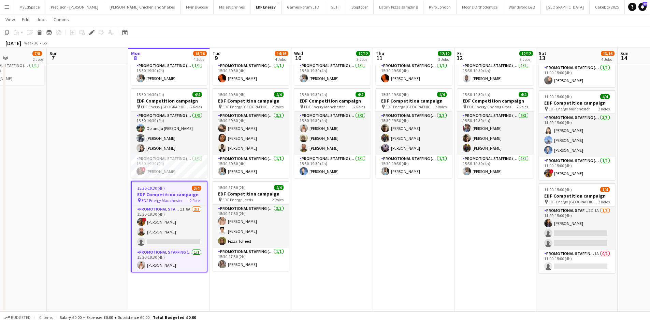
drag, startPoint x: 72, startPoint y: 194, endPoint x: 95, endPoint y: 194, distance: 22.9
click at [95, 195] on app-calendar-viewport "Thu 4 12/12 3 Jobs Fri 5 12/12 3 Jobs Sat 6 7/8 2 Jobs Sun 7 Mon 8 15/16 4 Jobs…" at bounding box center [325, 80] width 650 height 462
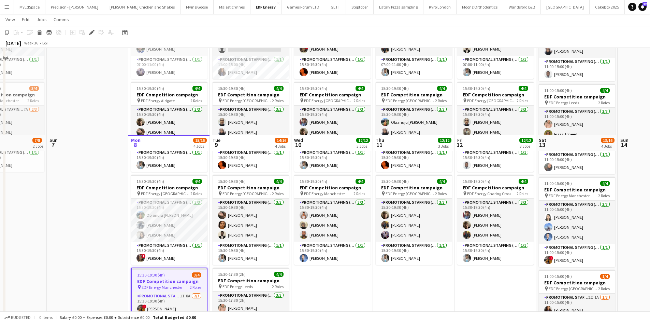
scroll to position [6, 0]
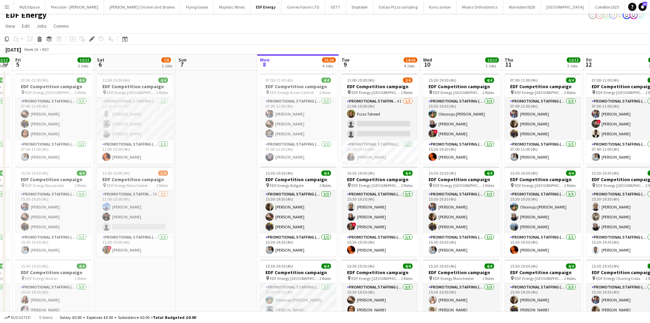
drag, startPoint x: 81, startPoint y: 232, endPoint x: 206, endPoint y: 225, distance: 124.8
click at [212, 225] on app-calendar-viewport "Wed 3 12/12 3 Jobs Thu 4 12/12 3 Jobs Fri 5 12/12 3 Jobs Sat 6 7/8 2 Jobs Sun 7…" at bounding box center [325, 268] width 650 height 428
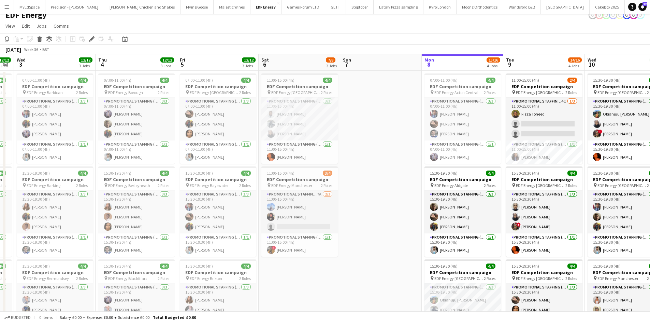
scroll to position [0, 194]
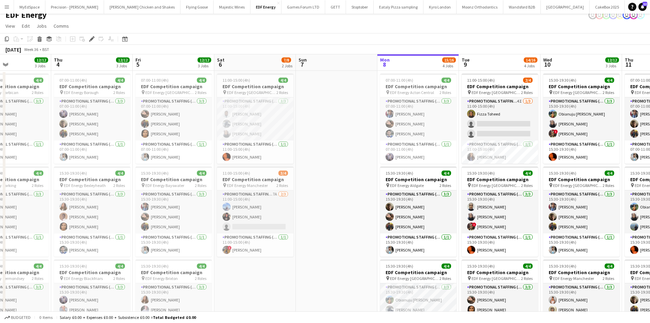
drag, startPoint x: 288, startPoint y: 195, endPoint x: 307, endPoint y: 185, distance: 21.2
click at [312, 185] on app-calendar-viewport "Mon 1 Tue 2 12/12 3 Jobs Wed 3 12/12 3 Jobs Thu 4 12/12 3 Jobs Fri 5 12/12 3 Jo…" at bounding box center [325, 268] width 650 height 428
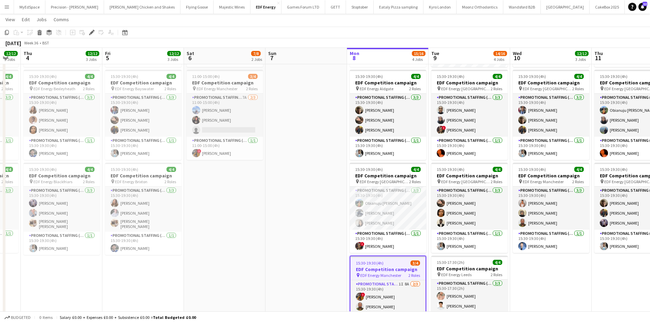
scroll to position [0, 331]
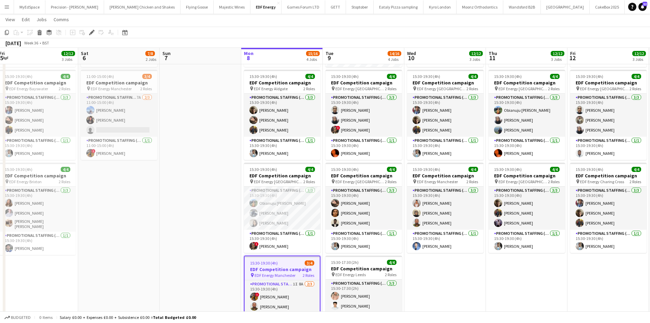
drag, startPoint x: 329, startPoint y: 223, endPoint x: 189, endPoint y: 216, distance: 140.4
click at [189, 217] on app-calendar-viewport "Mon 1 12/12 3 Jobs Tue 2 12/12 3 Jobs Wed 3 12/12 3 Jobs Thu 4 12/12 3 Jobs Fri…" at bounding box center [325, 155] width 650 height 462
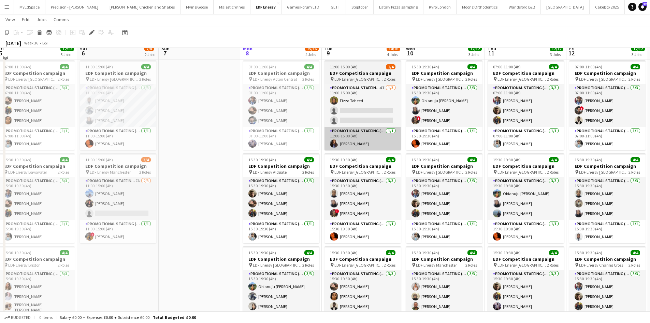
scroll to position [0, 0]
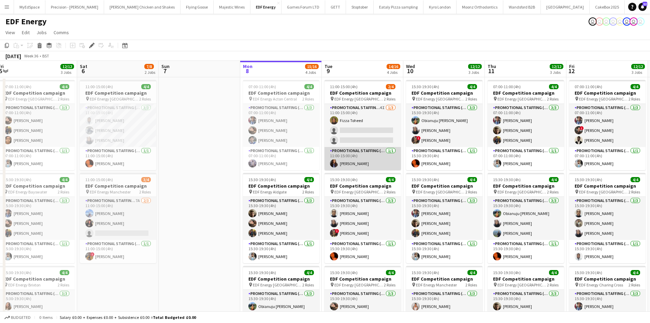
click at [353, 166] on app-card-role "Promotional Staffing (Team Leader) 1/1 11:00-15:00 (4h) Mansi Mehta" at bounding box center [363, 158] width 76 height 23
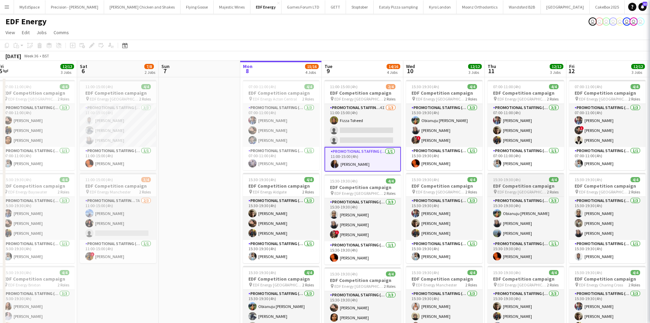
scroll to position [0, 331]
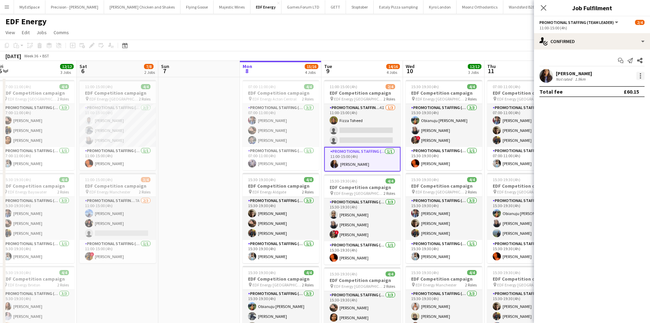
click at [643, 79] on div at bounding box center [641, 76] width 8 height 8
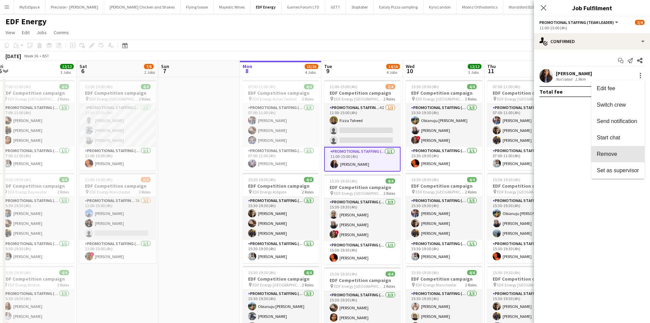
drag, startPoint x: 615, startPoint y: 156, endPoint x: 586, endPoint y: 152, distance: 29.4
click at [612, 156] on span "Remove" at bounding box center [607, 154] width 20 height 6
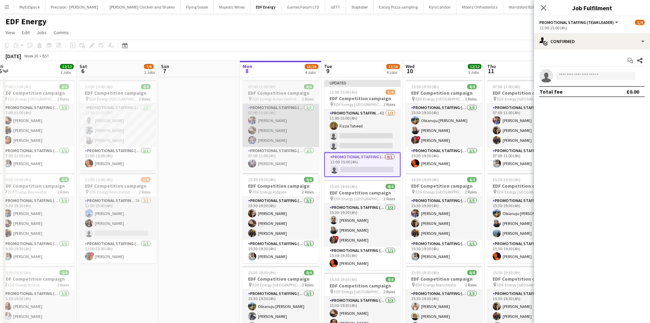
drag, startPoint x: 220, startPoint y: 133, endPoint x: 294, endPoint y: 119, distance: 75.8
click at [221, 133] on app-date-cell at bounding box center [199, 283] width 82 height 412
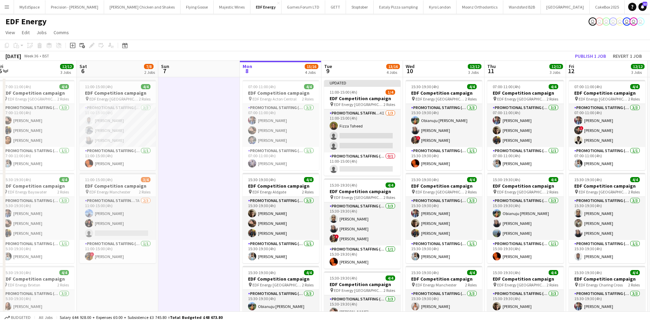
scroll to position [0, 330]
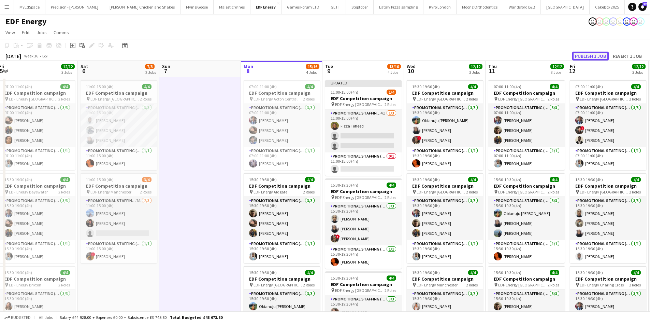
click at [605, 55] on button "Publish 1 job" at bounding box center [590, 56] width 37 height 9
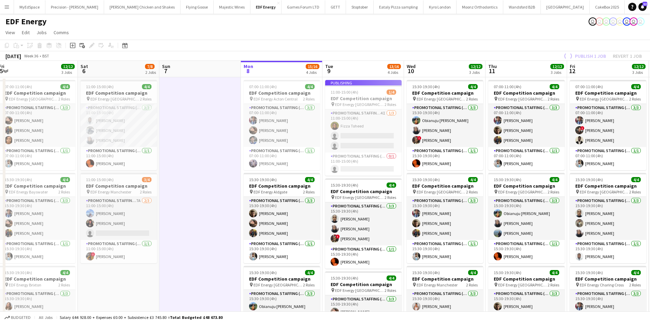
drag, startPoint x: 509, startPoint y: 253, endPoint x: 376, endPoint y: 254, distance: 132.8
click at [376, 254] on app-calendar-viewport "Mon 1 12/12 3 Jobs Tue 2 12/12 3 Jobs Wed 3 12/12 3 Jobs Thu 4 12/12 3 Jobs Fri…" at bounding box center [325, 277] width 650 height 433
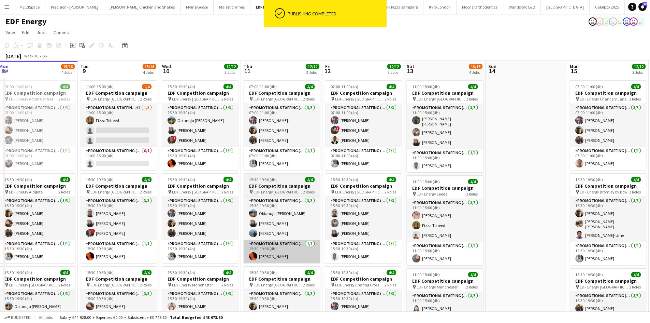
scroll to position [0, 254]
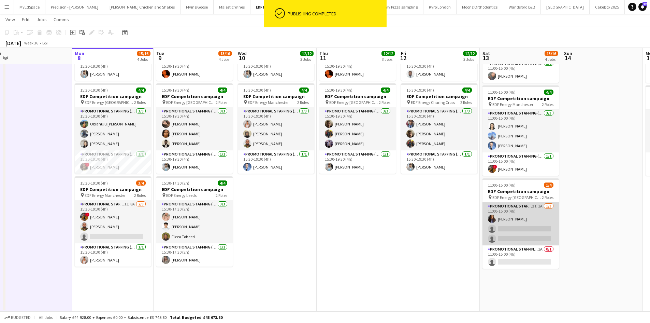
drag, startPoint x: 541, startPoint y: 209, endPoint x: 540, endPoint y: 214, distance: 5.0
click at [541, 209] on app-card-role "Promotional Staffing (Flyering Staff) 2I 1A 1/3 11:00-15:00 (4h) Mansi Mehta si…" at bounding box center [521, 223] width 76 height 43
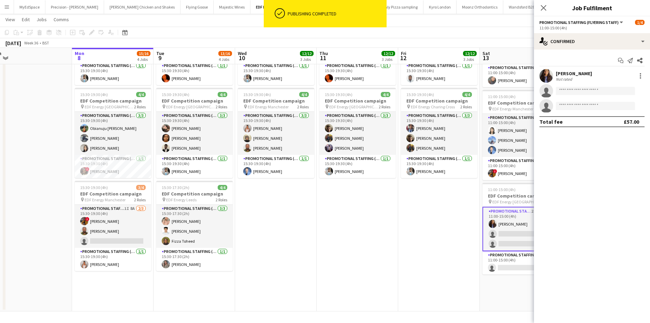
scroll to position [0, 254]
click at [494, 269] on app-card-role "Promotional Staffing (Team Leader) 1A 0/1 11:00-15:00 (4h) single-neutral-actio…" at bounding box center [521, 262] width 76 height 23
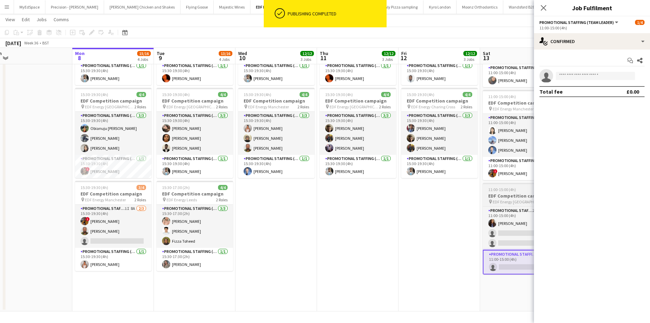
click at [526, 268] on app-card-role "Promotional Staffing (Team Leader) 1A 0/1 11:00-15:00 (4h) single-neutral-actio…" at bounding box center [521, 262] width 76 height 25
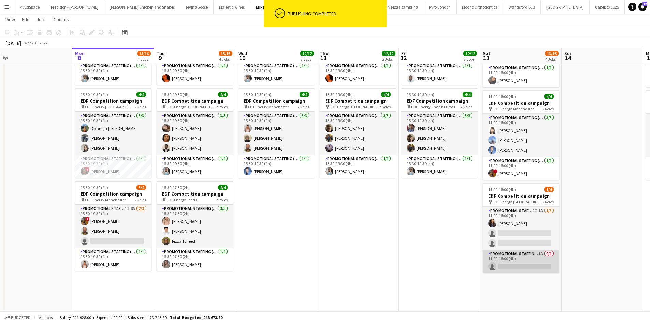
drag, startPoint x: 537, startPoint y: 252, endPoint x: 536, endPoint y: 257, distance: 5.2
click at [537, 253] on app-card-role "Promotional Staffing (Team Leader) 1A 0/1 11:00-15:00 (4h) single-neutral-actio…" at bounding box center [521, 261] width 76 height 23
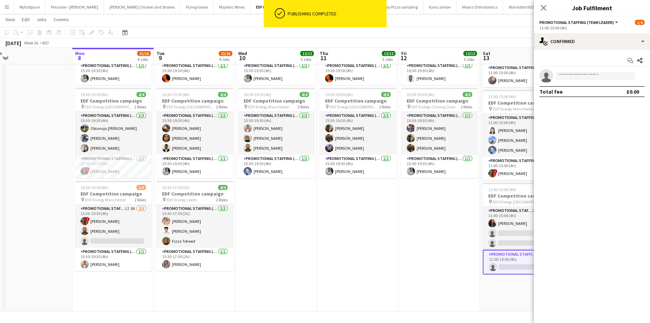
scroll to position [0, 254]
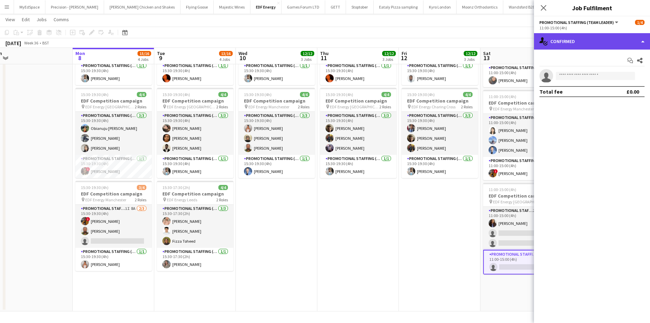
click at [610, 45] on div "single-neutral-actions-check-2 Confirmed" at bounding box center [592, 41] width 116 height 16
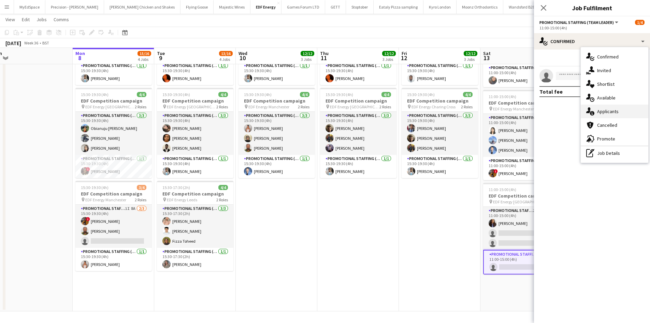
click at [618, 111] on span "Applicants" at bounding box center [608, 111] width 22 height 6
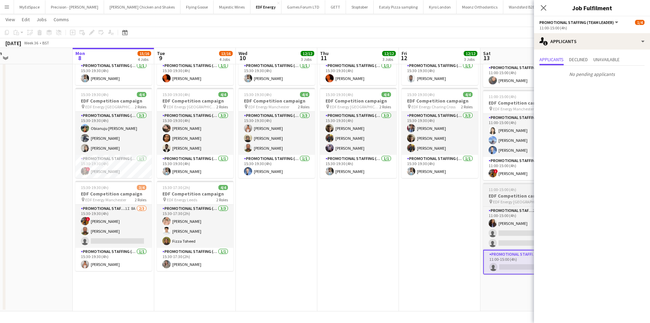
click at [508, 202] on span "EDF Energy [GEOGRAPHIC_DATA]" at bounding box center [517, 201] width 49 height 5
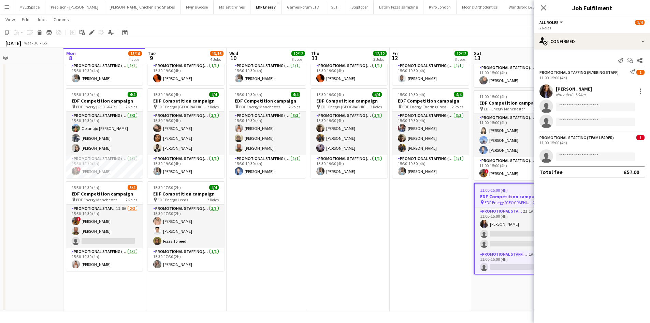
drag, startPoint x: 428, startPoint y: 219, endPoint x: 411, endPoint y: 216, distance: 17.7
click at [390, 216] on app-calendar-viewport "Thu 4 12/12 3 Jobs Fri 5 12/12 3 Jobs Sat 6 7/8 2 Jobs Sun 7 Mon 8 15/16 4 Jobs…" at bounding box center [325, 80] width 650 height 462
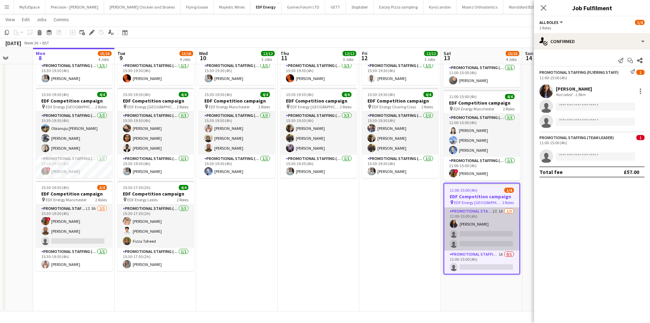
click at [500, 208] on app-card-role "Promotional Staffing (Flyering Staff) 2I 1A 1/3 11:00-15:00 (4h) Mansi Mehta si…" at bounding box center [481, 228] width 75 height 43
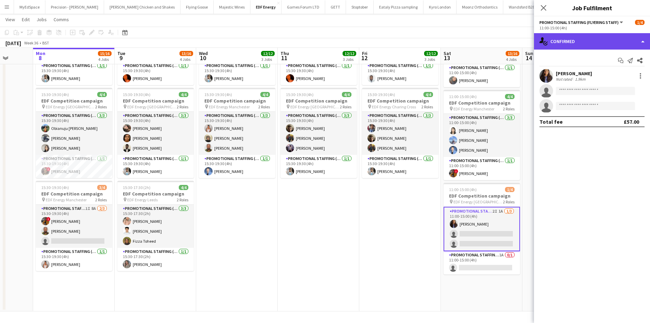
click at [612, 43] on div "single-neutral-actions-check-2 Confirmed" at bounding box center [592, 41] width 116 height 16
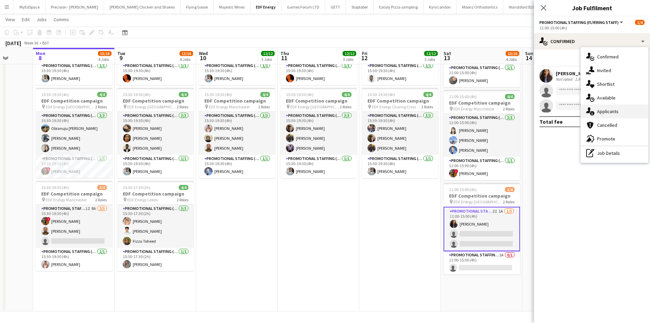
click at [620, 110] on div "single-neutral-actions-information Applicants" at bounding box center [615, 111] width 68 height 14
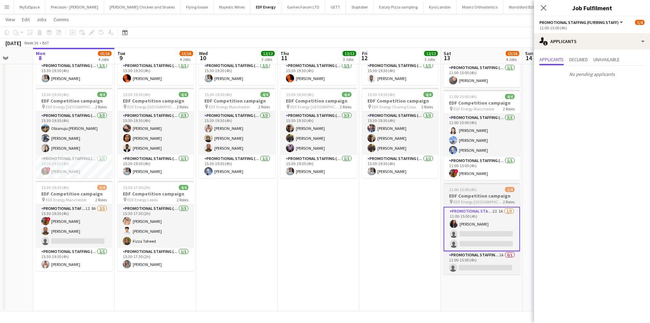
click at [462, 200] on span "EDF Energy [GEOGRAPHIC_DATA]" at bounding box center [478, 201] width 49 height 5
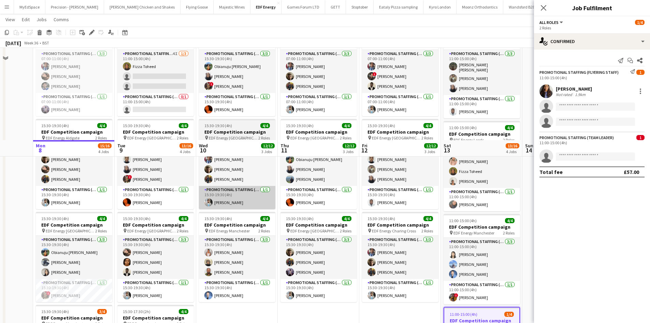
scroll to position [6, 0]
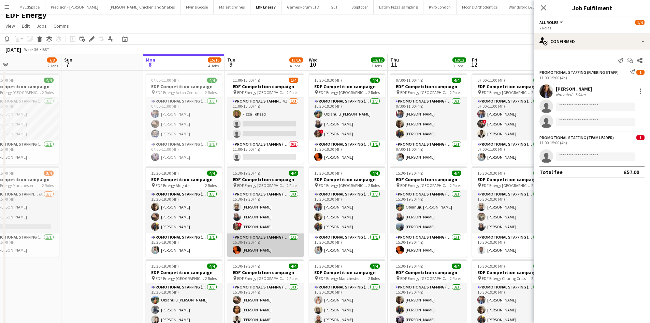
drag, startPoint x: 206, startPoint y: 237, endPoint x: 403, endPoint y: 239, distance: 197.0
click at [417, 237] on app-calendar-viewport "Thu 4 12/12 3 Jobs Fri 5 12/12 3 Jobs Sat 6 7/8 2 Jobs Sun 7 Mon 8 15/16 4 Jobs…" at bounding box center [325, 268] width 650 height 428
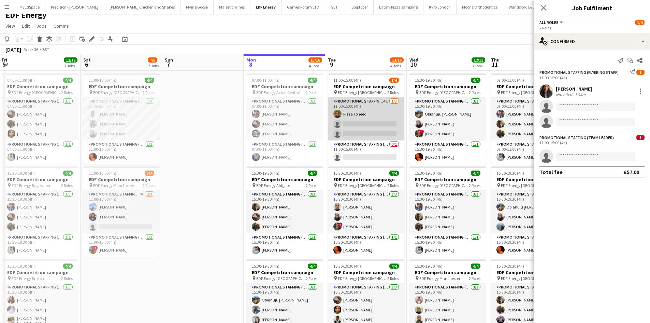
click at [352, 110] on app-card-role "Promotional Staffing (Flyering Staff) 4I 1/3 11:00-15:00 (4h) Fizza Toheed sing…" at bounding box center [366, 118] width 76 height 43
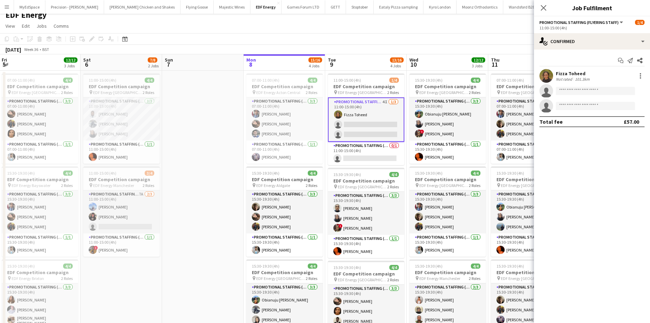
click at [578, 77] on div "101.3km" at bounding box center [582, 78] width 17 height 5
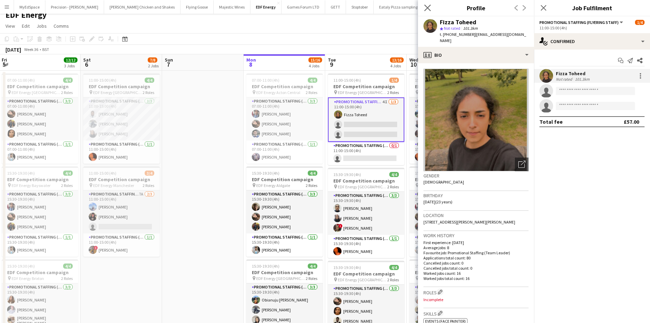
click at [431, 4] on app-icon "Close pop-in" at bounding box center [428, 8] width 10 height 10
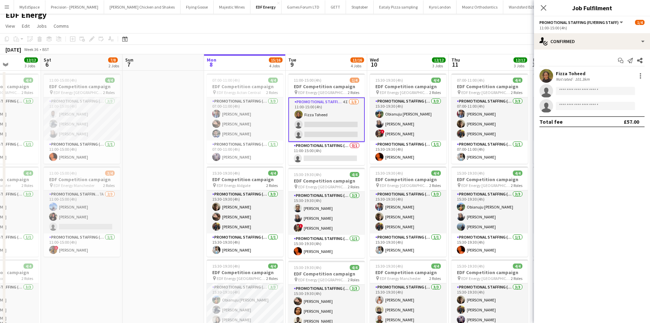
click at [192, 180] on app-calendar-viewport "Wed 3 12/12 3 Jobs Thu 4 12/12 3 Jobs Fri 5 12/12 3 Jobs Sat 6 7/8 2 Jobs Sun 7…" at bounding box center [325, 268] width 650 height 428
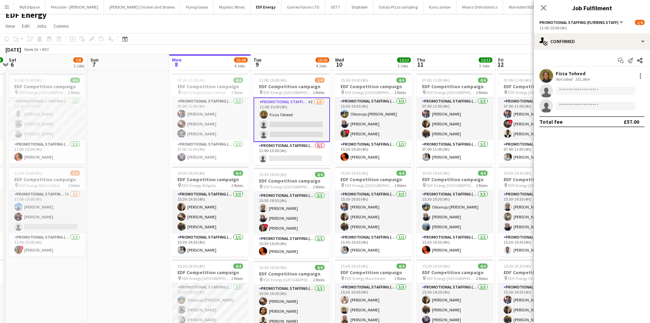
drag, startPoint x: 185, startPoint y: 134, endPoint x: 152, endPoint y: 133, distance: 33.1
click at [152, 133] on app-calendar-viewport "Wed 3 12/12 3 Jobs Thu 4 12/12 3 Jobs Fri 5 12/12 3 Jobs Sat 6 7/8 2 Jobs Sun 7…" at bounding box center [325, 268] width 650 height 428
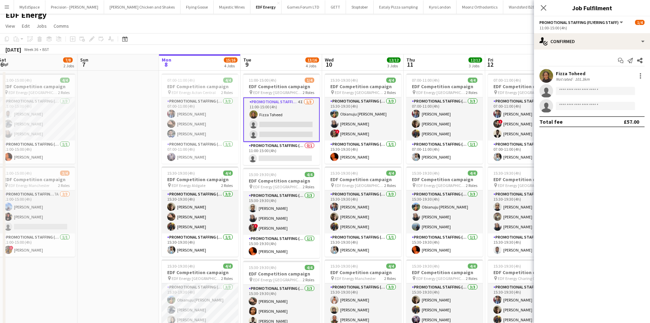
click at [115, 131] on app-date-cell at bounding box center [118, 277] width 82 height 412
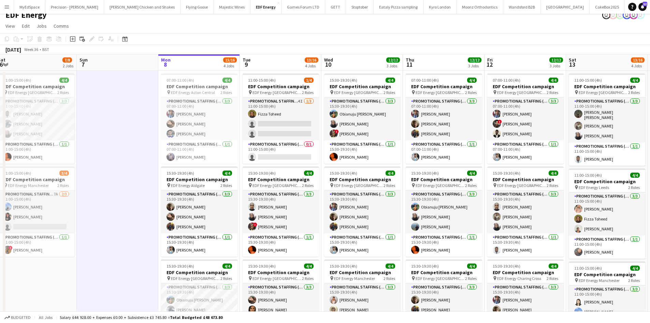
scroll to position [0, 310]
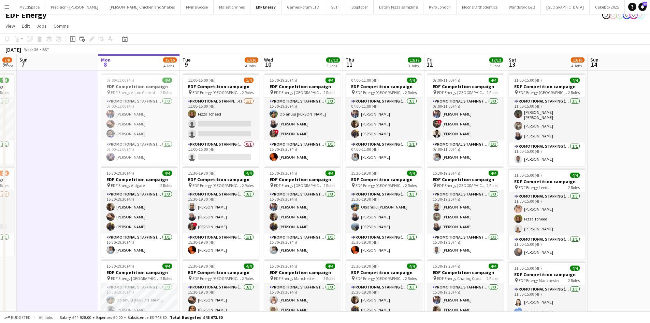
click at [250, 145] on app-calendar-viewport "Wed 3 12/12 3 Jobs Thu 4 12/12 3 Jobs Fri 5 12/12 3 Jobs Sat 6 7/8 2 Jobs Sun 7…" at bounding box center [325, 268] width 650 height 428
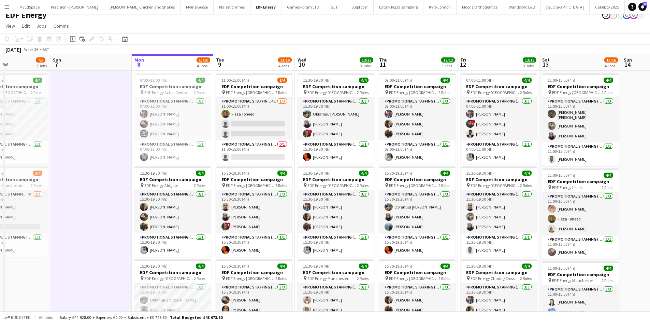
drag, startPoint x: 80, startPoint y: 186, endPoint x: 106, endPoint y: 186, distance: 26.6
click at [106, 186] on app-calendar-viewport "Wed 3 12/12 3 Jobs Thu 4 12/12 3 Jobs Fri 5 12/12 3 Jobs Sat 6 7/8 2 Jobs Sun 7…" at bounding box center [325, 268] width 650 height 428
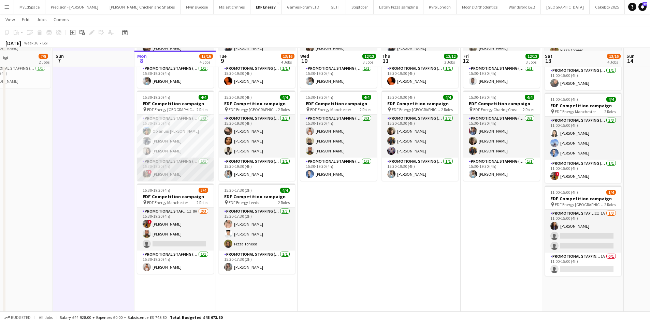
scroll to position [177, 0]
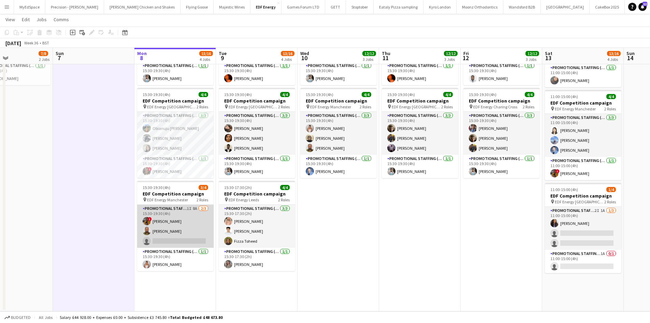
click at [166, 231] on app-card-role "Promotional Staffing (Flyering Staff) 1I 8A 2/3 15:30-19:30 (4h) ! Sean Porter …" at bounding box center [175, 225] width 76 height 43
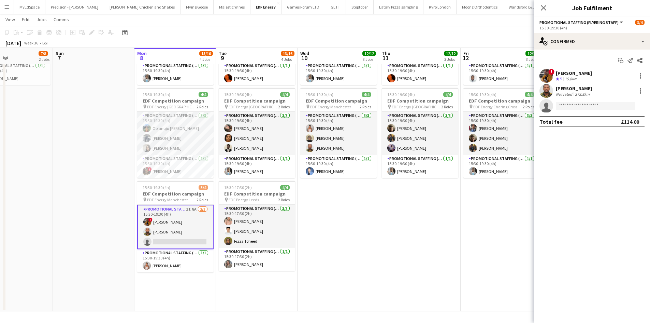
click at [561, 98] on div "Isaac Esu Not rated 272.8km" at bounding box center [592, 91] width 116 height 14
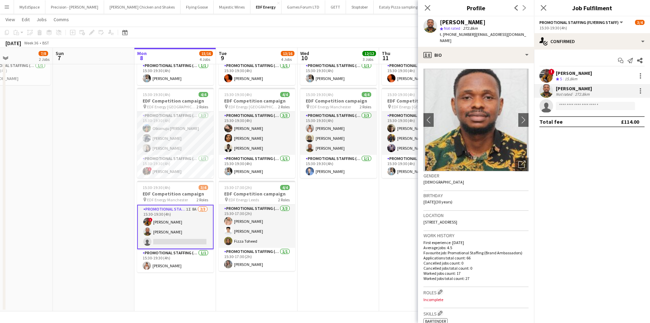
drag, startPoint x: 277, startPoint y: 198, endPoint x: 213, endPoint y: 196, distance: 64.6
click at [213, 196] on app-calendar-viewport "Wed 3 12/12 3 Jobs Thu 4 12/12 3 Jobs Fri 5 12/12 3 Jobs Sat 6 7/8 2 Jobs Sun 7…" at bounding box center [325, 80] width 650 height 462
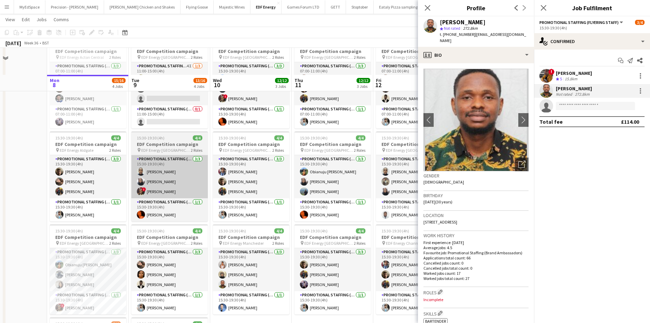
scroll to position [41, 0]
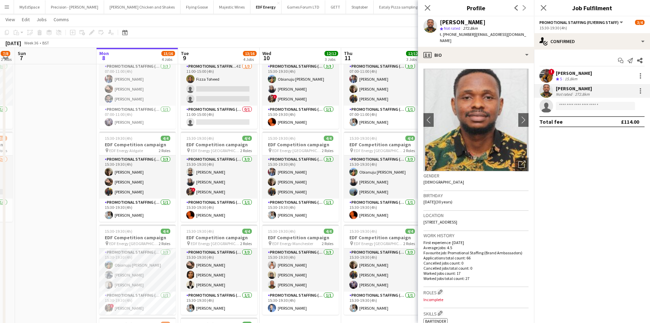
drag, startPoint x: 184, startPoint y: 180, endPoint x: 219, endPoint y: 180, distance: 34.8
click at [219, 180] on app-calendar-viewport "Fri 5 12/12 3 Jobs Sat 6 7/8 2 Jobs Sun 7 Mon 8 15/16 4 Jobs Tue 9 13/16 4 Jobs…" at bounding box center [325, 217] width 650 height 462
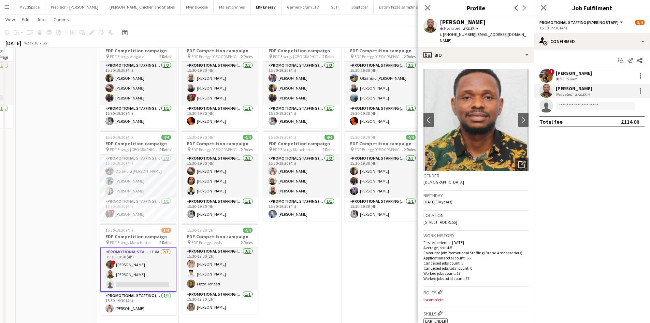
scroll to position [137, 0]
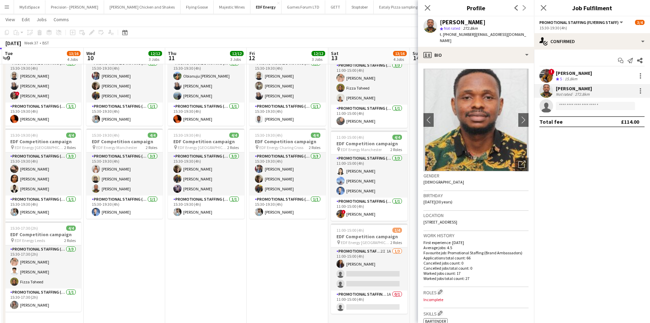
drag, startPoint x: 309, startPoint y: 217, endPoint x: 144, endPoint y: 194, distance: 166.8
click at [144, 194] on app-calendar-viewport "Fri 5 12/12 3 Jobs Sat 6 7/8 2 Jobs Sun 7 Mon 8 15/16 4 Jobs Tue 9 13/16 4 Jobs…" at bounding box center [325, 121] width 650 height 462
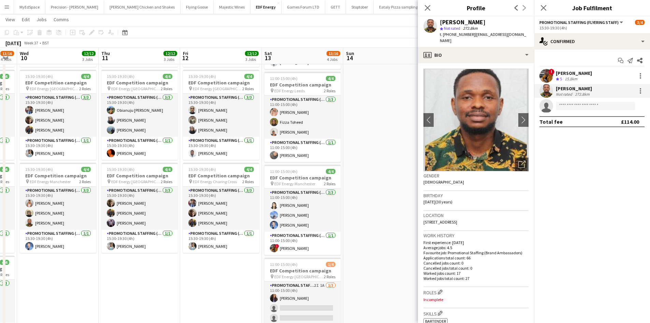
scroll to position [0, 249]
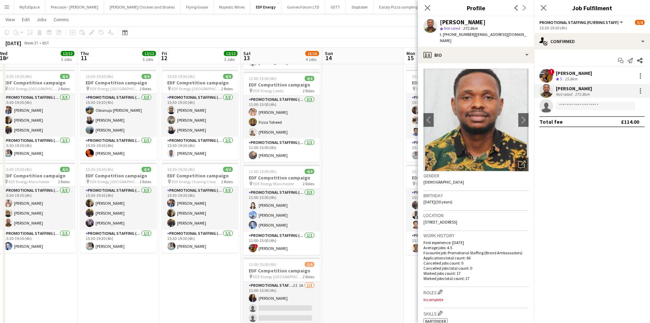
drag, startPoint x: 251, startPoint y: 287, endPoint x: 180, endPoint y: 272, distance: 72.4
click at [180, 272] on app-calendar-viewport "Sun 7 Mon 8 15/16 4 Jobs Tue 9 13/16 4 Jobs Wed 10 12/12 3 Jobs Thu 11 12/12 3 …" at bounding box center [325, 155] width 650 height 462
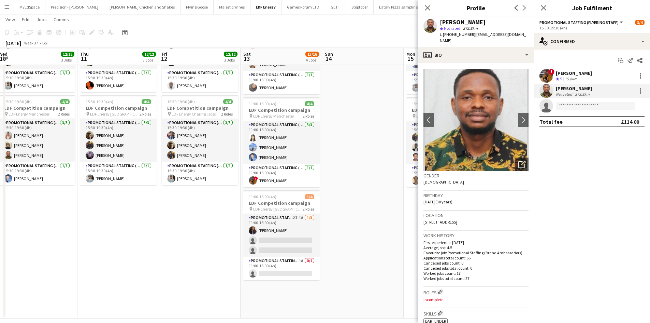
scroll to position [171, 0]
drag, startPoint x: 180, startPoint y: 216, endPoint x: 172, endPoint y: 216, distance: 8.5
click at [181, 216] on app-date-cell "07:00-11:00 (4h) 4/4 EDF Competition campaign pin EDF Energy Clapham Junction 2…" at bounding box center [200, 112] width 82 height 412
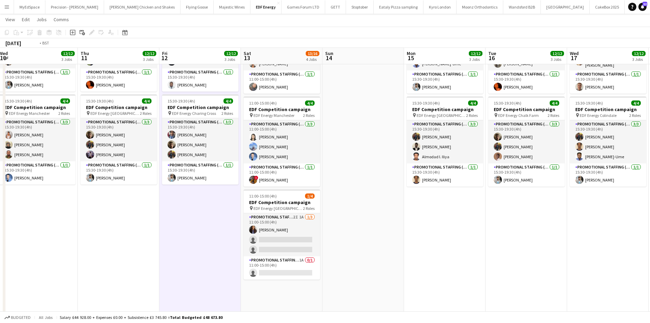
drag, startPoint x: 112, startPoint y: 221, endPoint x: 414, endPoint y: 220, distance: 302.1
click at [422, 221] on app-calendar-viewport "Sun 7 Mon 8 15/16 4 Jobs Tue 9 13/16 4 Jobs Wed 10 12/12 3 Jobs Thu 11 12/12 3 …" at bounding box center [325, 87] width 650 height 462
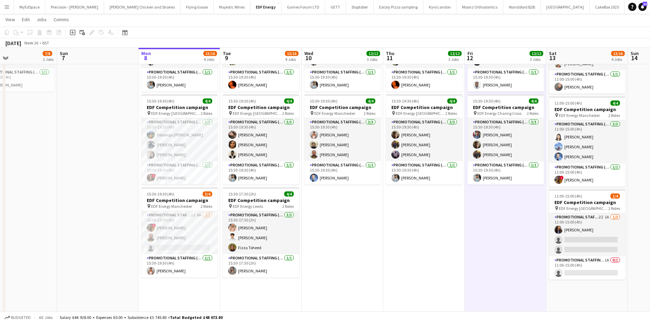
drag, startPoint x: 426, startPoint y: 245, endPoint x: 396, endPoint y: 249, distance: 30.6
click at [396, 249] on app-calendar-viewport "Thu 4 12/12 3 Jobs Fri 5 12/12 3 Jobs Sat 6 7/8 2 Jobs Sun 7 Mon 8 15/16 4 Jobs…" at bounding box center [325, 87] width 650 height 462
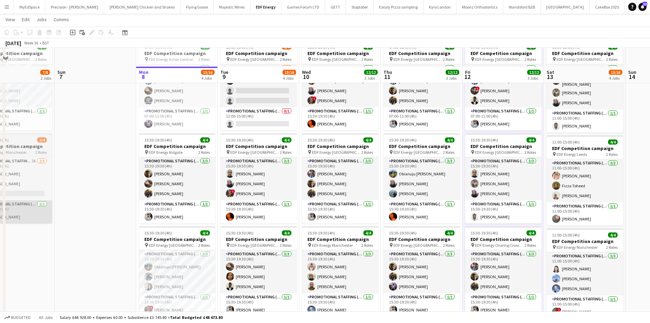
scroll to position [34, 0]
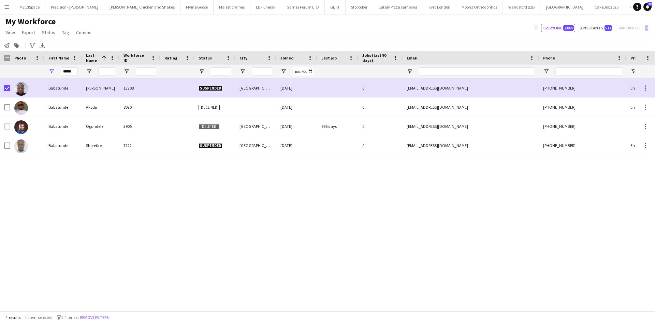
scroll to position [0, 107]
click at [68, 69] on input "*****" at bounding box center [69, 71] width 17 height 8
click at [261, 72] on input "City Filter Input" at bounding box center [262, 71] width 20 height 8
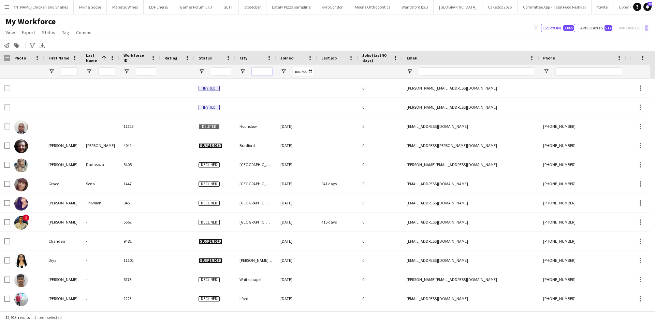
click at [260, 72] on input "City Filter Input" at bounding box center [262, 71] width 20 height 8
type input "**********"
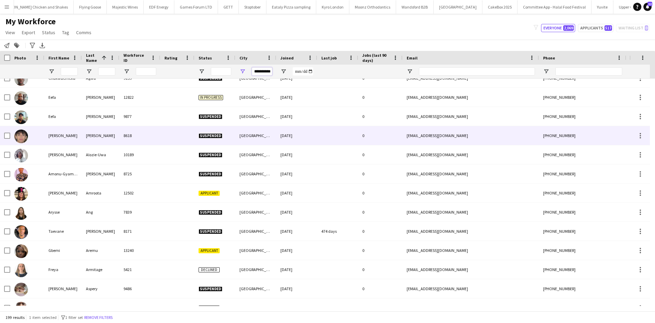
scroll to position [239, 0]
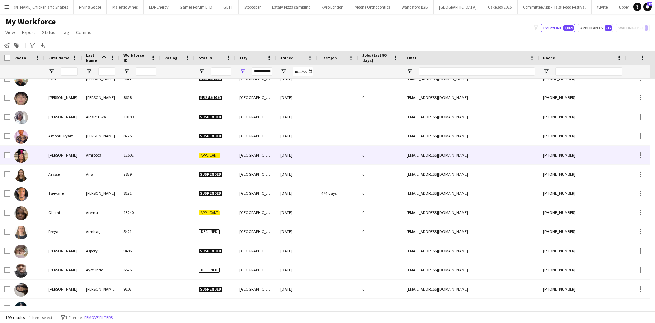
click at [49, 158] on div "Kabita" at bounding box center [63, 154] width 38 height 19
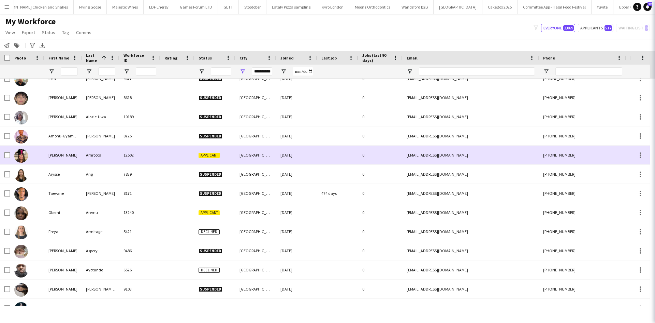
scroll to position [0, 0]
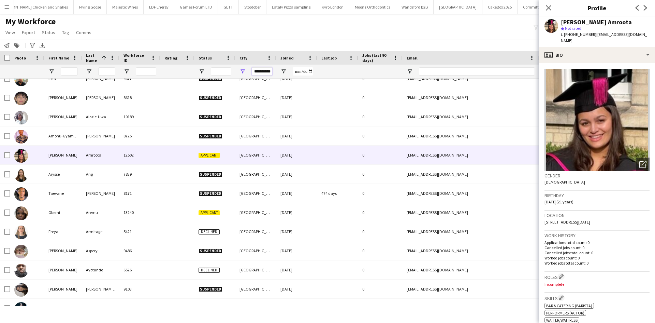
click at [271, 72] on input "**********" at bounding box center [262, 71] width 20 height 8
click at [75, 71] on input "First Name Filter Input" at bounding box center [69, 71] width 17 height 8
click at [65, 68] on input "First Name Filter Input" at bounding box center [69, 71] width 17 height 8
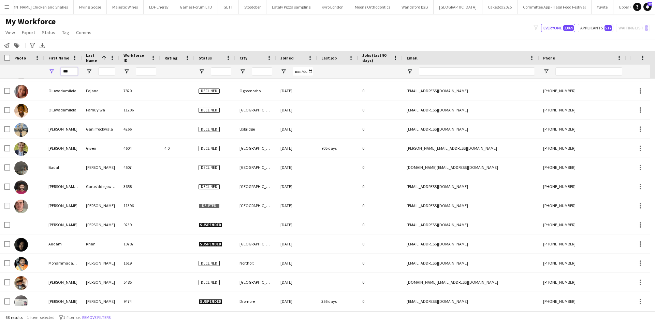
type input "***"
click at [102, 68] on input "Last Name Filter Input" at bounding box center [106, 71] width 17 height 8
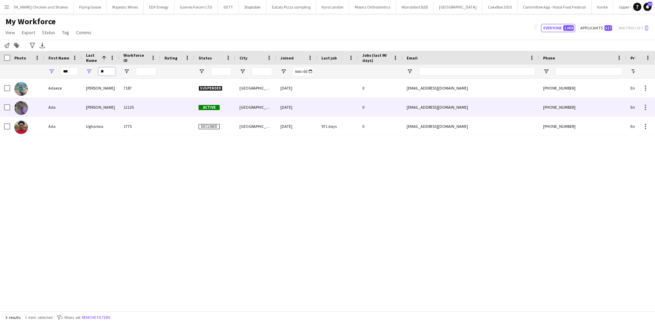
type input "**"
click at [82, 106] on div "Nwosu" at bounding box center [101, 107] width 38 height 19
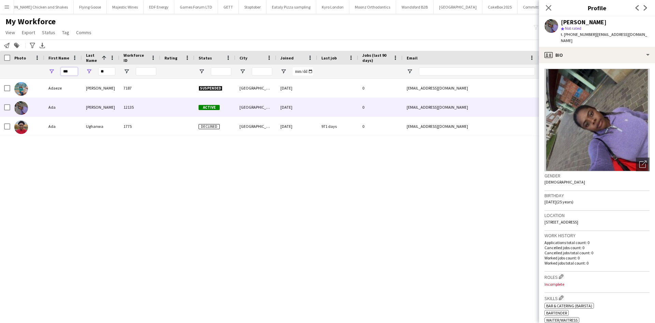
click at [66, 70] on input "***" at bounding box center [69, 71] width 17 height 8
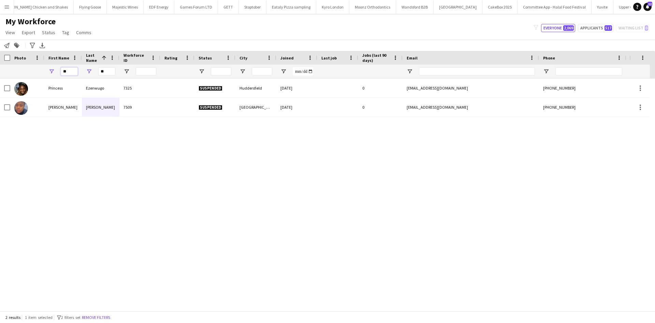
type input "*"
type input "***"
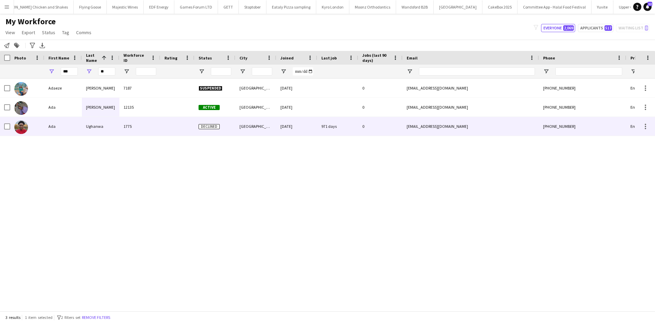
click at [47, 127] on div "Ada" at bounding box center [63, 126] width 38 height 19
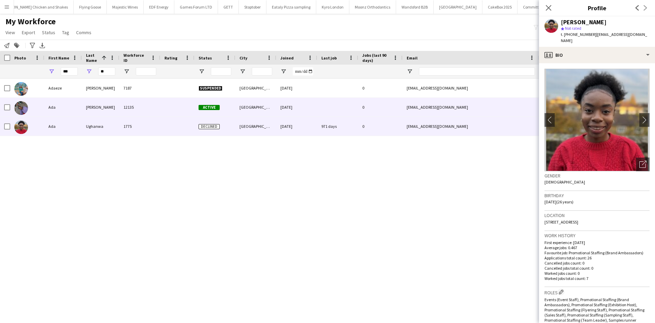
click at [53, 106] on div "Ada" at bounding box center [63, 107] width 38 height 19
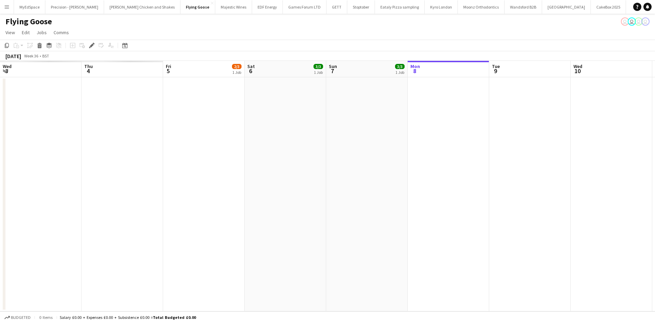
scroll to position [0, 235]
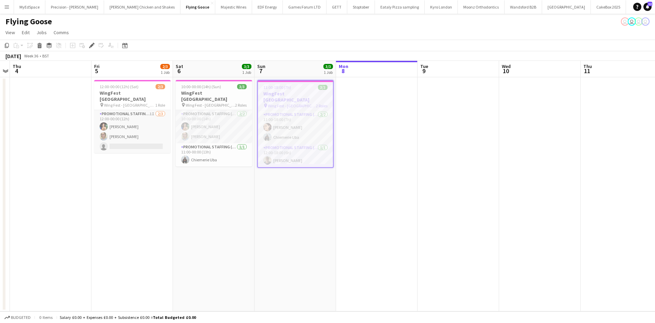
click at [283, 177] on app-date-cell "11:00-18:00 (7h) 3/3 WingFest [GEOGRAPHIC_DATA] pin Wing Fest - Bristol 2 Roles…" at bounding box center [296, 194] width 82 height 234
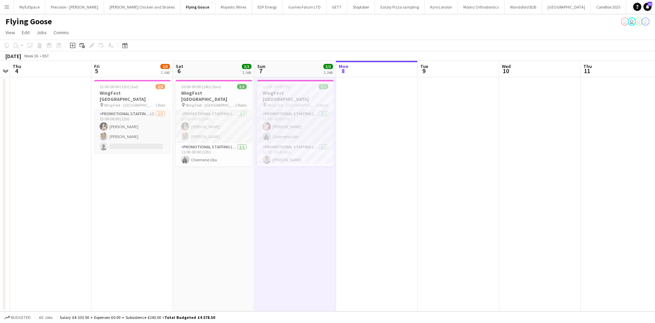
drag, startPoint x: 243, startPoint y: 205, endPoint x: 200, endPoint y: 200, distance: 43.0
click at [202, 200] on app-calendar-viewport "Mon 1 Tue 2 Wed 3 Thu 4 Fri 5 2/3 1 Job Sat 6 3/3 1 Job Sun 7 3/3 1 Job Mon 8 T…" at bounding box center [327, 186] width 655 height 250
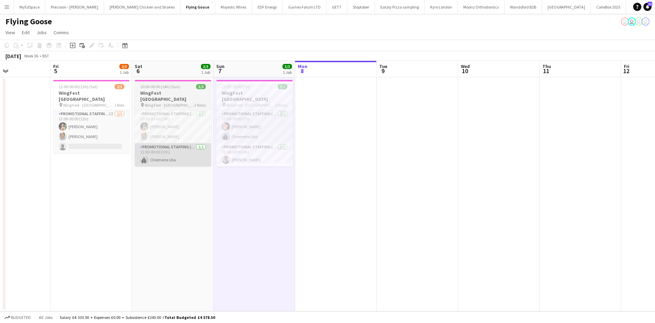
click at [170, 156] on app-card-role "Promotional Staffing (Brand Ambassadors) [DATE] 11:00-00:00 (13h) [PERSON_NAME]" at bounding box center [173, 154] width 76 height 23
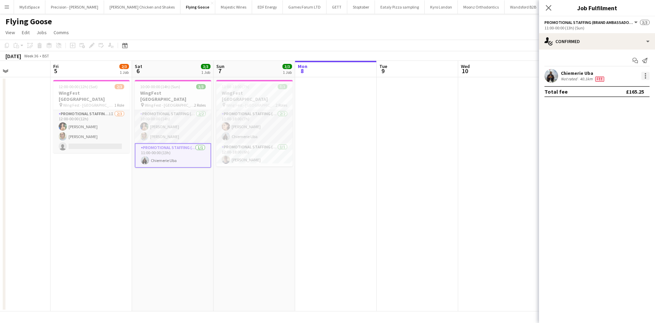
click at [642, 75] on div at bounding box center [646, 76] width 8 height 8
click at [622, 85] on span "Edit fee" at bounding box center [623, 88] width 42 height 6
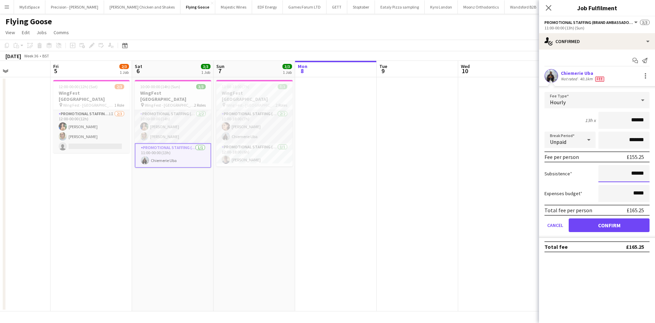
click at [637, 174] on input "******" at bounding box center [624, 173] width 51 height 17
click at [639, 173] on input "******" at bounding box center [624, 173] width 51 height 17
type input "***"
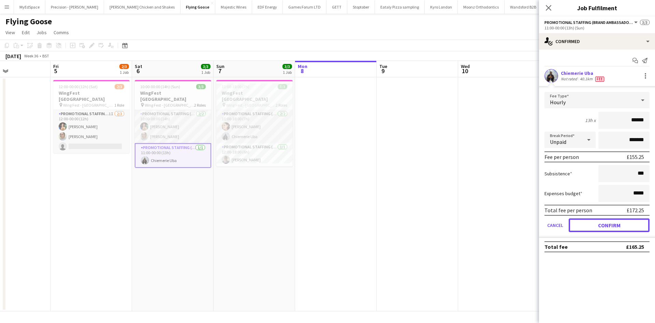
click at [625, 222] on button "Confirm" at bounding box center [609, 225] width 81 height 14
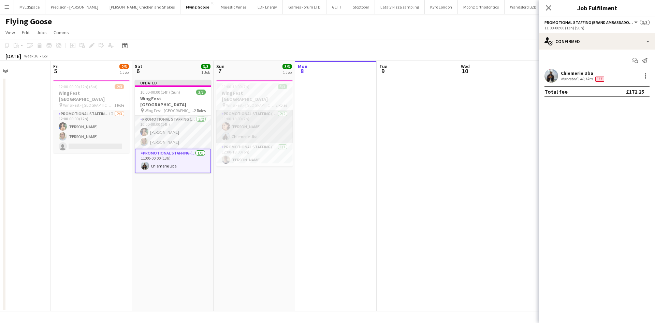
click at [254, 131] on app-card-role "Promotional Staffing (Brand Ambassadors) [DATE] 11:00-18:00 (7h) [PERSON_NAME] …" at bounding box center [254, 126] width 76 height 33
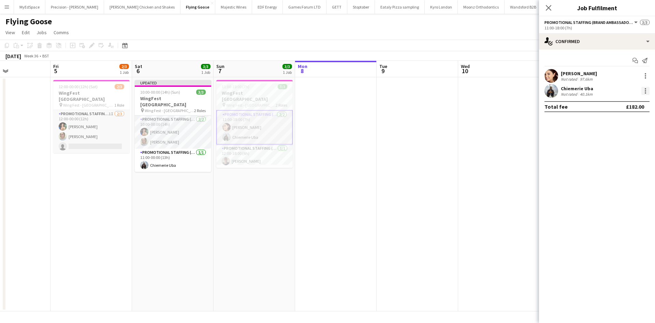
click at [644, 90] on div at bounding box center [646, 91] width 8 height 8
click at [625, 107] on button "Edit fee" at bounding box center [623, 103] width 53 height 16
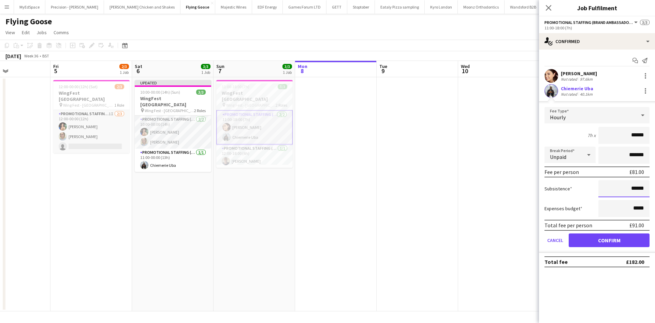
click at [636, 189] on input "******" at bounding box center [624, 188] width 51 height 17
click at [636, 188] on input "******" at bounding box center [624, 188] width 51 height 17
type input "***"
click at [610, 242] on button "Confirm" at bounding box center [609, 240] width 81 height 14
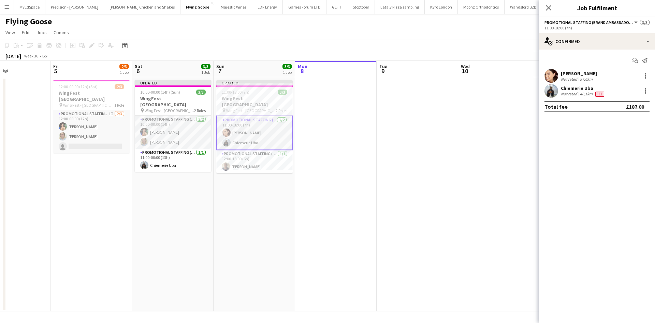
click at [451, 198] on app-date-cell at bounding box center [418, 194] width 82 height 234
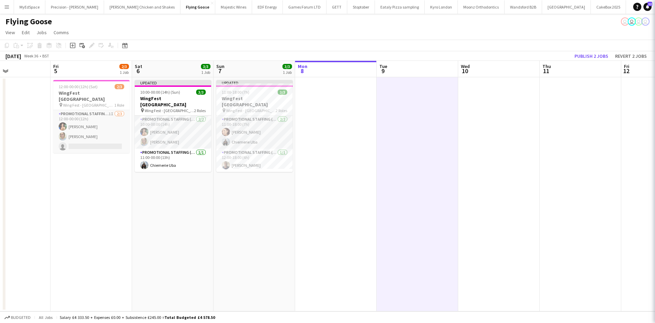
scroll to position [0, 276]
click at [580, 53] on button "Publish 2 jobs" at bounding box center [591, 56] width 39 height 9
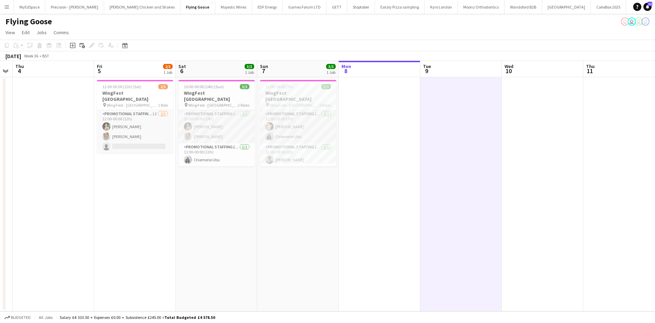
drag, startPoint x: 231, startPoint y: 235, endPoint x: 259, endPoint y: 214, distance: 35.1
click at [292, 236] on app-calendar-viewport "Mon 1 Tue 2 Wed 3 Thu 4 Fri 5 2/3 1 Job Sat 6 3/3 1 Job Sun 7 3/3 1 Job Mon 8 T…" at bounding box center [327, 186] width 655 height 250
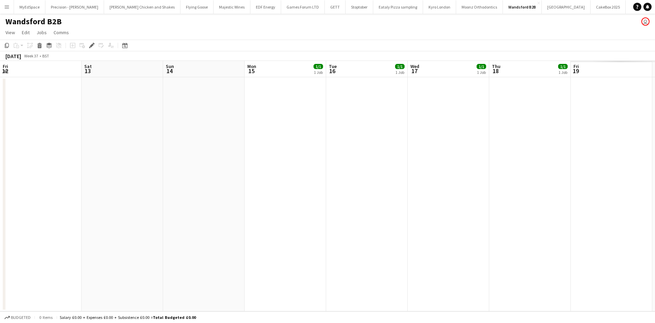
scroll to position [0, 235]
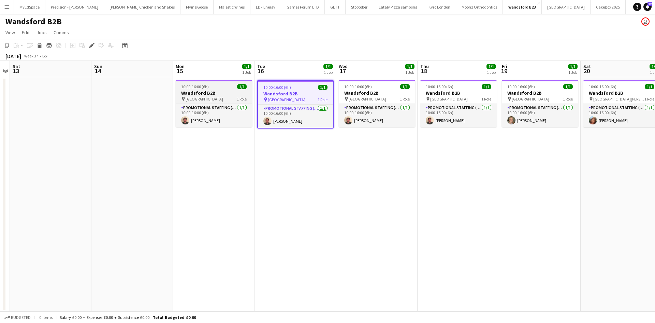
click at [206, 95] on h3 "Wandsford B2B" at bounding box center [214, 93] width 76 height 6
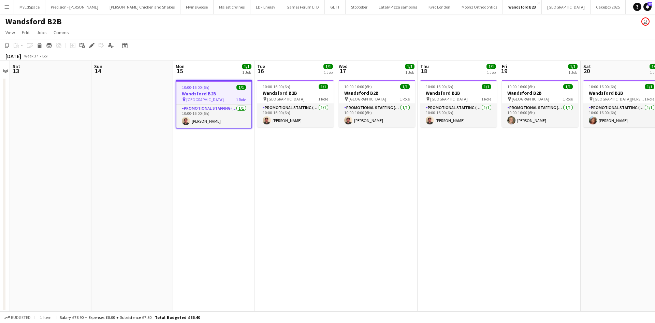
click at [87, 46] on div "Add job Add linked Job Edit Edit linked Job Applicants" at bounding box center [89, 45] width 52 height 8
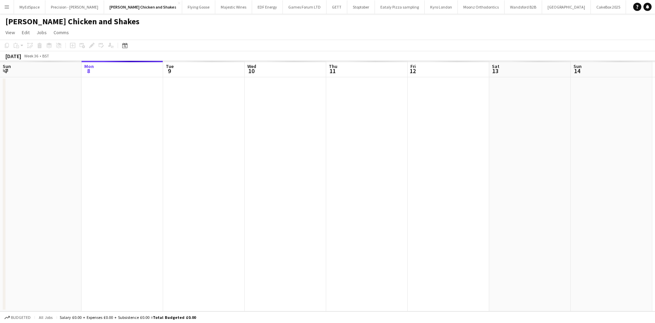
scroll to position [0, 235]
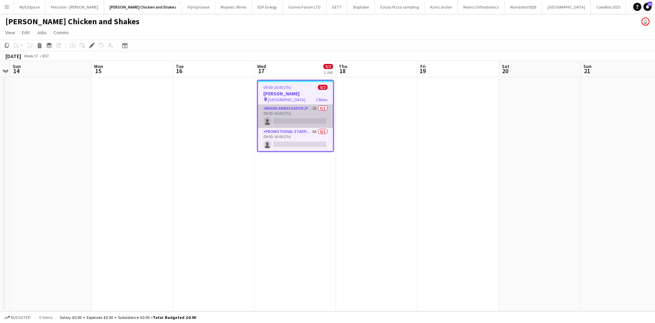
click at [316, 106] on app-card-role "Brand Ambassador (Pick up) 2A 0/1 09:00-16:00 (7h) single-neutral-actions" at bounding box center [295, 115] width 75 height 23
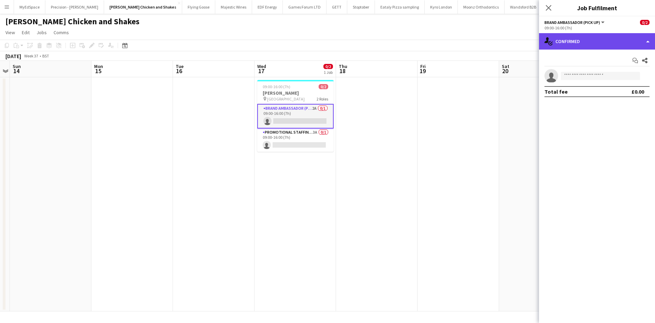
click at [599, 44] on div "single-neutral-actions-check-2 Confirmed" at bounding box center [597, 41] width 116 height 16
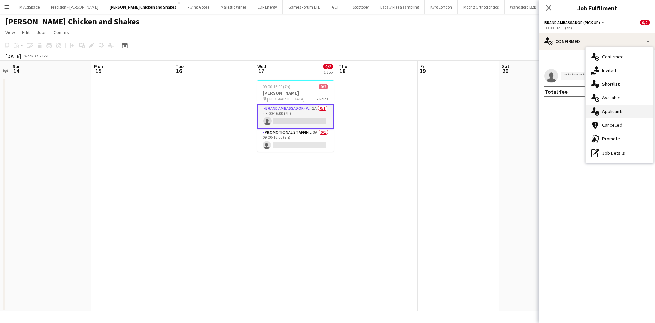
click at [617, 109] on span "Applicants" at bounding box center [614, 111] width 22 height 6
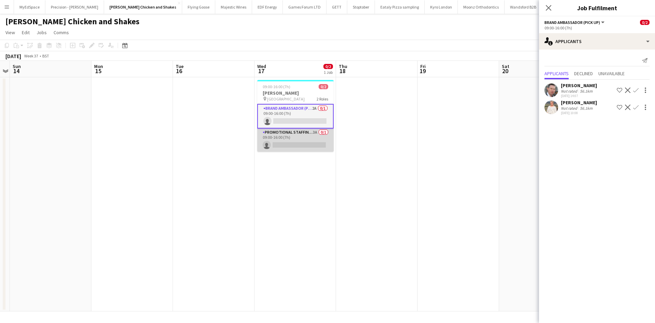
click at [314, 130] on app-card-role "Promotional Staffing (Brand Ambassadors) 3A 0/1 09:00-16:00 (7h) single-neutral…" at bounding box center [295, 139] width 76 height 23
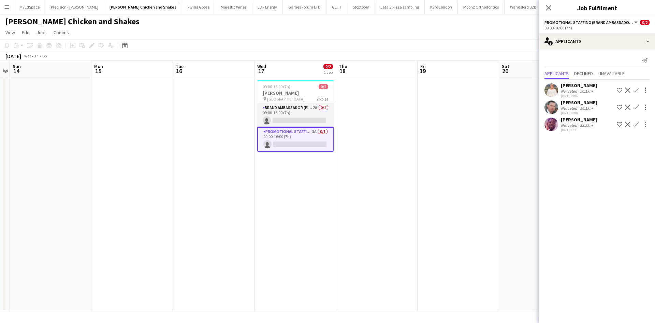
click at [576, 127] on div "Not rated" at bounding box center [570, 125] width 18 height 5
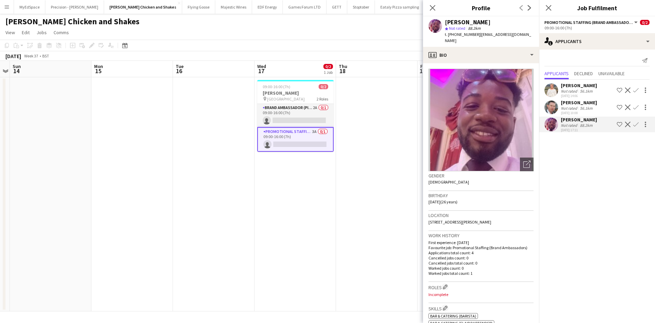
click at [357, 178] on app-date-cell at bounding box center [377, 194] width 82 height 234
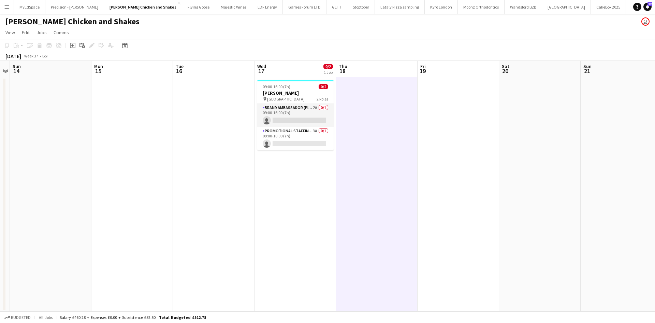
scroll to position [0, 159]
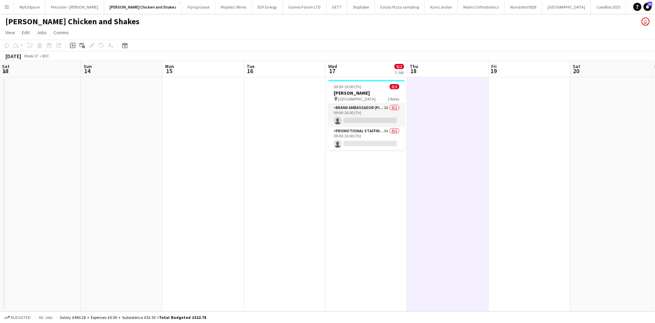
drag, startPoint x: 267, startPoint y: 223, endPoint x: 338, endPoint y: 222, distance: 70.3
click at [338, 222] on app-calendar-viewport "Thu 11 Fri 12 Sat 13 Sun 14 Mon 15 Tue 16 Wed 17 0/2 1 Job Thu 18 Fri 19 Sat 20…" at bounding box center [327, 186] width 655 height 250
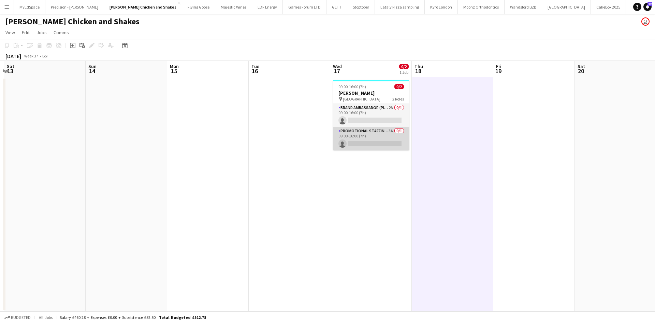
click at [392, 132] on app-card-role "Promotional Staffing (Brand Ambassadors) 3A 0/1 09:00-16:00 (7h) single-neutral…" at bounding box center [371, 138] width 76 height 23
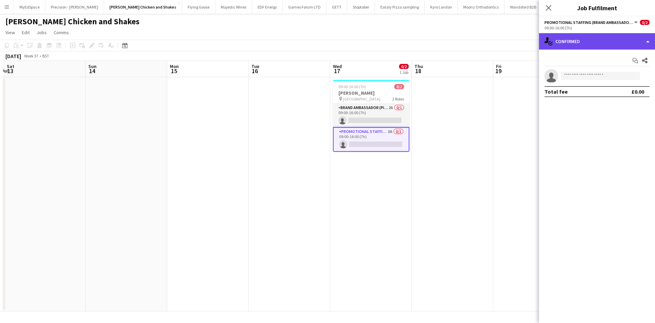
click at [603, 42] on div "single-neutral-actions-check-2 Confirmed" at bounding box center [597, 41] width 116 height 16
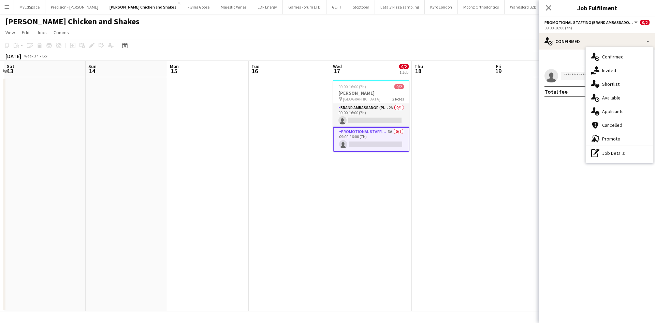
click at [616, 110] on span "Applicants" at bounding box center [614, 111] width 22 height 6
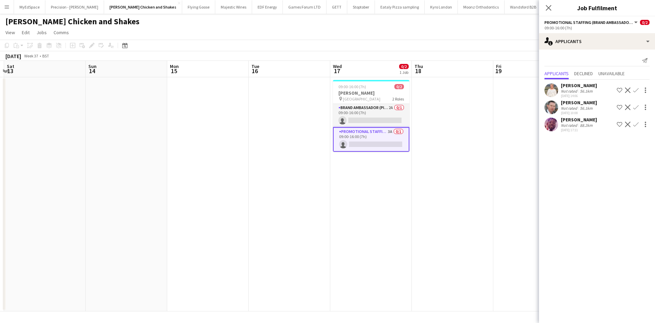
click at [571, 87] on div "[PERSON_NAME]" at bounding box center [579, 85] width 36 height 6
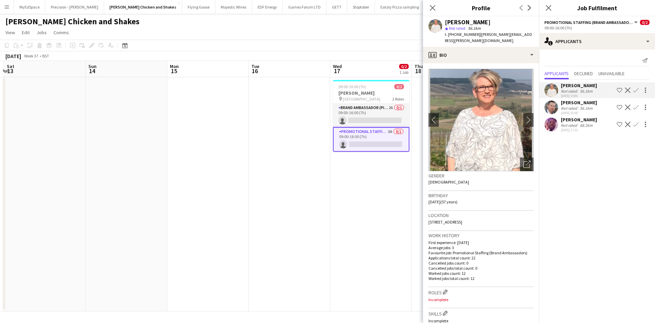
drag, startPoint x: 360, startPoint y: 223, endPoint x: 360, endPoint y: 193, distance: 30.7
click at [360, 223] on app-date-cell "09:00-16:00 (7h) 0/2 Miss Millies pin CCCU Sports Centre 2 Roles Brand Ambassad…" at bounding box center [371, 194] width 82 height 234
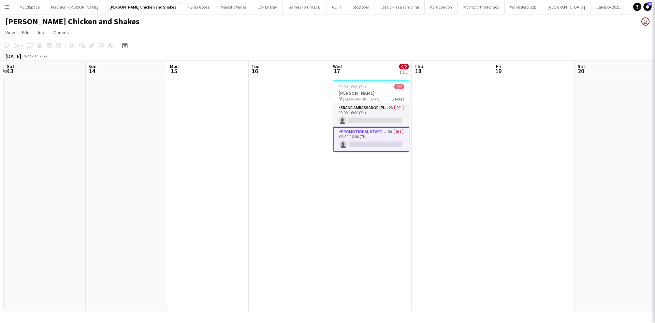
scroll to position [0, 160]
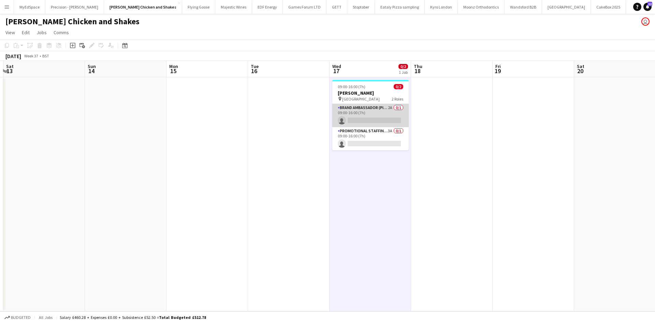
click at [356, 108] on app-card-role "Brand Ambassador (Pick up) 2A 0/1 09:00-16:00 (7h) single-neutral-actions" at bounding box center [371, 115] width 76 height 23
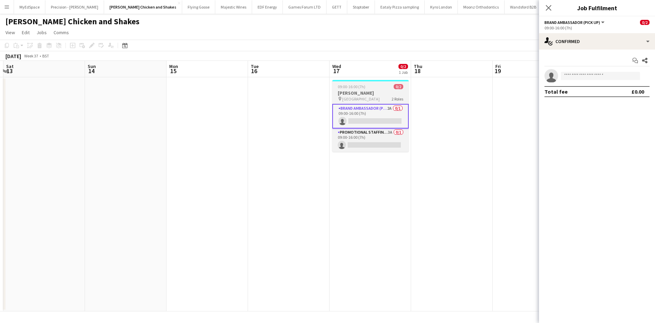
click at [364, 93] on h3 "Miss Millies" at bounding box center [371, 93] width 76 height 6
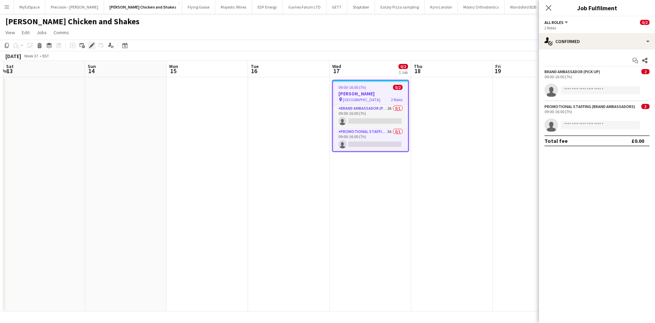
click at [93, 47] on icon "Edit" at bounding box center [91, 45] width 5 height 5
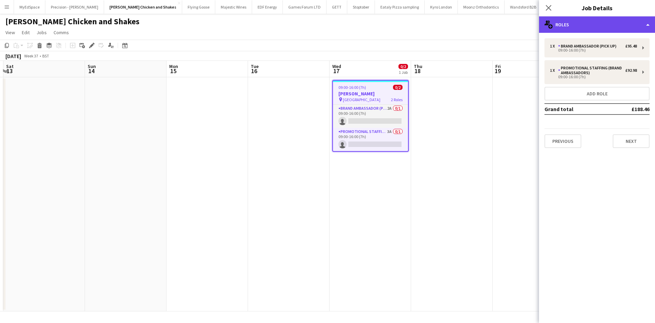
click at [607, 30] on div "multiple-users-add Roles" at bounding box center [597, 24] width 116 height 16
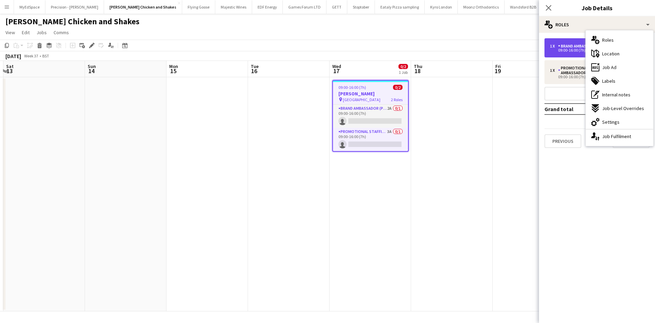
click at [571, 48] on div "Brand Ambassador (Pick up)" at bounding box center [588, 46] width 61 height 5
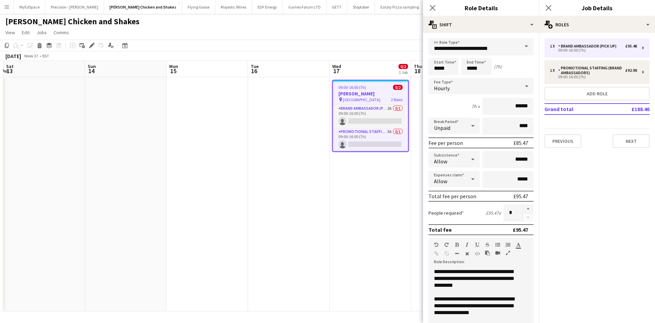
click at [349, 175] on app-date-cell "09:00-16:00 (7h) 0/2 Miss Millies pin CCCU Sports Centre 2 Roles Brand Ambassad…" at bounding box center [371, 194] width 82 height 234
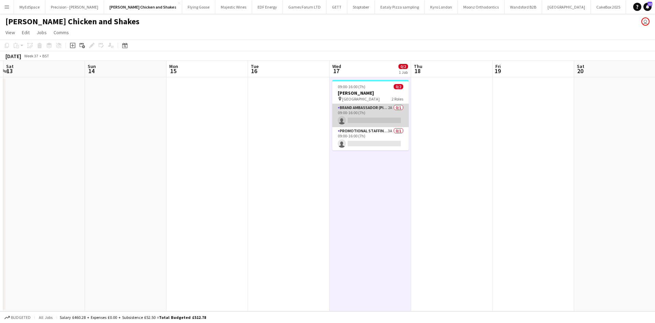
click at [368, 105] on app-card-role "Brand Ambassador (Pick up) 2A 0/1 09:00-16:00 (7h) single-neutral-actions" at bounding box center [371, 115] width 76 height 23
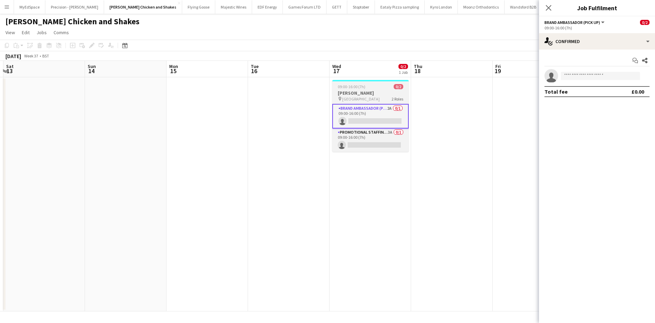
click at [371, 96] on span "CCCU Sports Centre" at bounding box center [361, 98] width 38 height 5
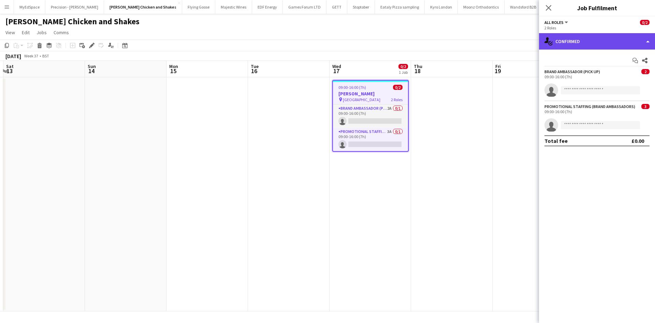
drag, startPoint x: 578, startPoint y: 35, endPoint x: 581, endPoint y: 38, distance: 4.2
click at [578, 35] on div "single-neutral-actions-check-2 Confirmed" at bounding box center [597, 41] width 116 height 16
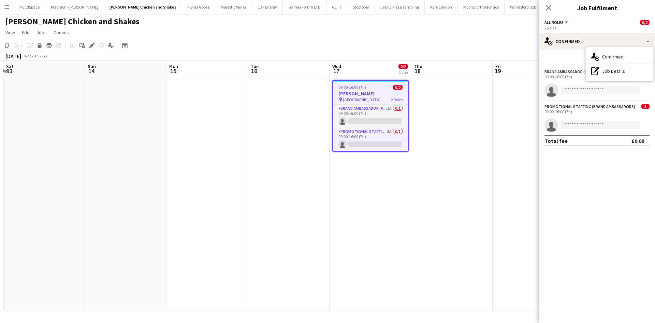
click at [395, 101] on span "2 Roles" at bounding box center [397, 99] width 12 height 5
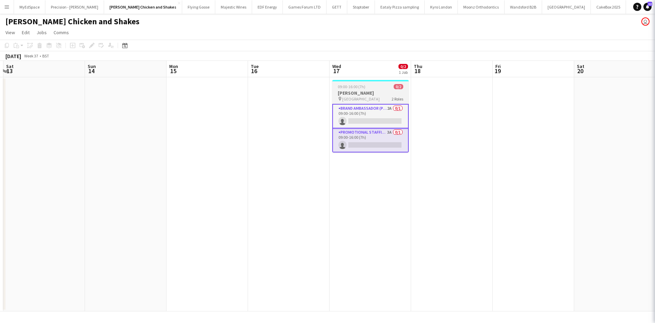
click at [364, 91] on h3 "Miss Millies" at bounding box center [371, 93] width 76 height 6
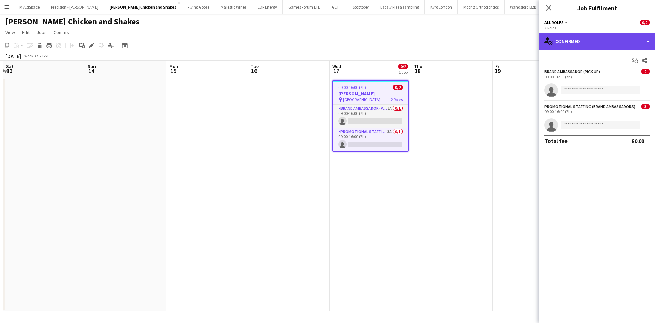
click at [614, 46] on div "single-neutral-actions-check-2 Confirmed" at bounding box center [597, 41] width 116 height 16
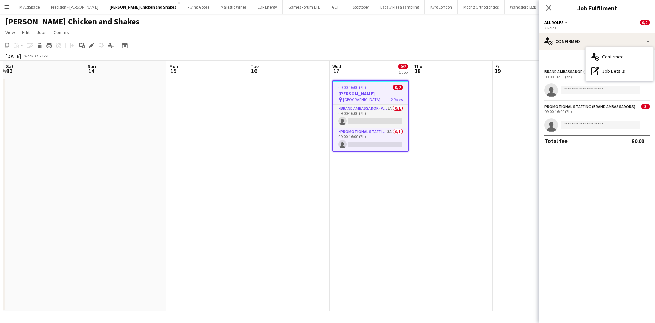
scroll to position [0, 199]
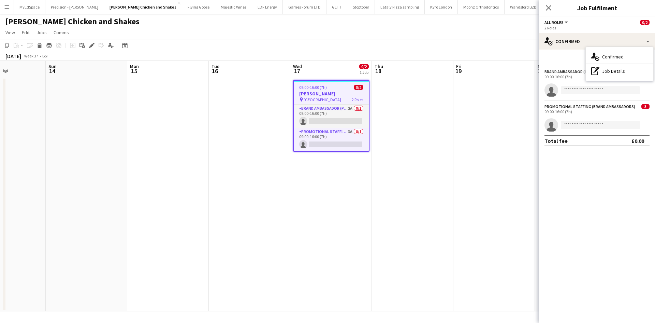
drag, startPoint x: 255, startPoint y: 144, endPoint x: 239, endPoint y: 144, distance: 16.0
click at [239, 144] on app-calendar-viewport "Thu 11 Fri 12 Sat 13 Sun 14 Mon 15 Tue 16 Wed 17 0/2 1 Job Thu 18 Fri 19 Sat 20…" at bounding box center [327, 186] width 655 height 250
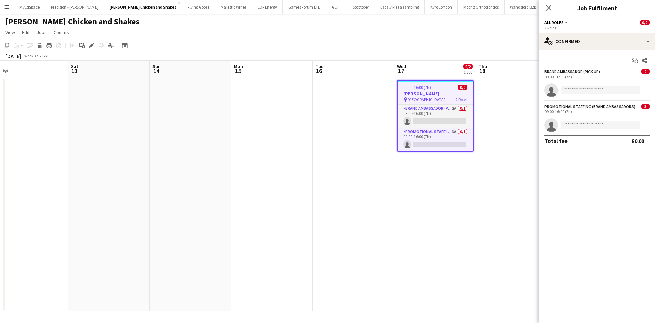
drag, startPoint x: 278, startPoint y: 175, endPoint x: 392, endPoint y: 183, distance: 114.3
click at [392, 183] on app-calendar-viewport "Wed 10 Thu 11 Fri 12 Sat 13 Sun 14 Mon 15 Tue 16 Wed 17 0/2 1 Job Thu 18 Fri 19…" at bounding box center [327, 186] width 655 height 250
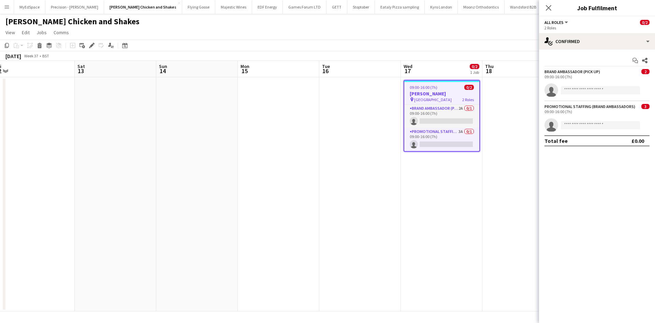
drag, startPoint x: 213, startPoint y: 155, endPoint x: 356, endPoint y: 155, distance: 142.7
click at [356, 155] on app-calendar-viewport "Wed 10 Thu 11 Fri 12 Sat 13 Sun 14 Mon 15 Tue 16 Wed 17 0/2 1 Job Thu 18 Fri 19…" at bounding box center [327, 186] width 655 height 250
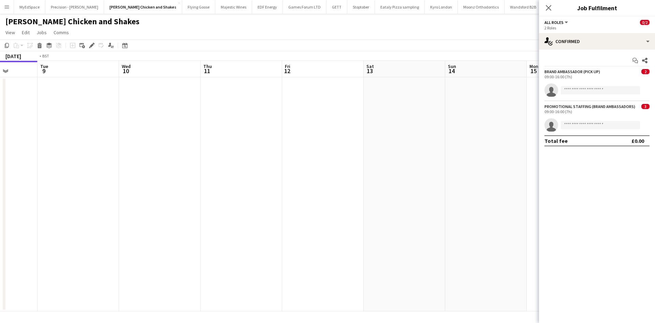
drag, startPoint x: 178, startPoint y: 156, endPoint x: 269, endPoint y: 157, distance: 91.2
click at [438, 170] on app-calendar-viewport "Sat 6 Sun 7 Mon 8 Tue 9 Wed 10 Thu 11 Fri 12 Sat 13 Sun 14 Mon 15 Tue 16 Wed 17…" at bounding box center [327, 186] width 655 height 250
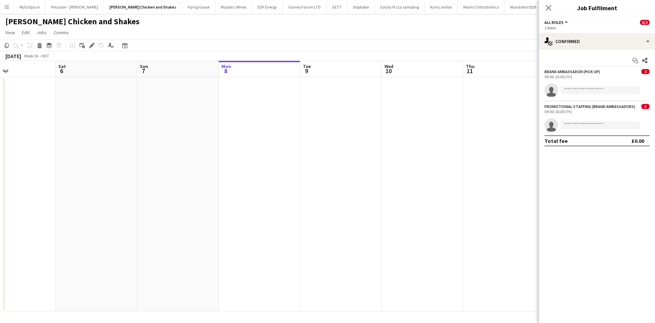
scroll to position [0, 198]
drag, startPoint x: 296, startPoint y: 158, endPoint x: 306, endPoint y: 158, distance: 9.6
click at [306, 158] on app-calendar-viewport "Wed 3 Thu 4 Fri 5 Sat 6 Sun 7 Mon 8 Tue 9 Wed 10 Thu 11 Fri 12 Sat 13 Sun 14 Mo…" at bounding box center [327, 186] width 655 height 250
drag, startPoint x: 340, startPoint y: 179, endPoint x: 166, endPoint y: 157, distance: 175.5
click at [166, 157] on app-calendar-viewport "Wed 3 Thu 4 Fri 5 Sat 6 Sun 7 Mon 8 Tue 9 Wed 10 Thu 11 Fri 12 Sat 13 Sun 14 Mo…" at bounding box center [327, 186] width 655 height 250
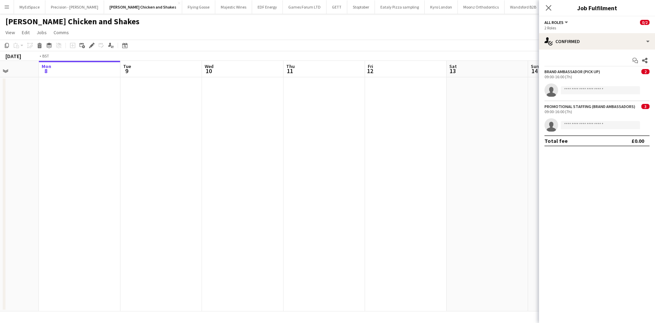
drag, startPoint x: 391, startPoint y: 186, endPoint x: 174, endPoint y: 164, distance: 217.9
click at [174, 164] on app-calendar-viewport "Fri 5 Sat 6 Sun 7 Mon 8 Tue 9 Wed 10 Thu 11 Fri 12 Sat 13 Sun 14 Mon 15 Tue 16 …" at bounding box center [327, 186] width 655 height 250
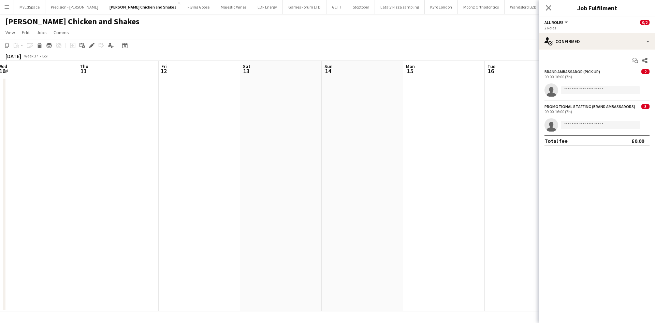
drag, startPoint x: 374, startPoint y: 188, endPoint x: 208, endPoint y: 166, distance: 168.0
click at [208, 166] on app-calendar-viewport "Sun 7 Mon 8 Tue 9 Wed 10 Thu 11 Fri 12 Sat 13 Sun 14 Mon 15 Tue 16 Wed 17 0/2 1…" at bounding box center [327, 186] width 655 height 250
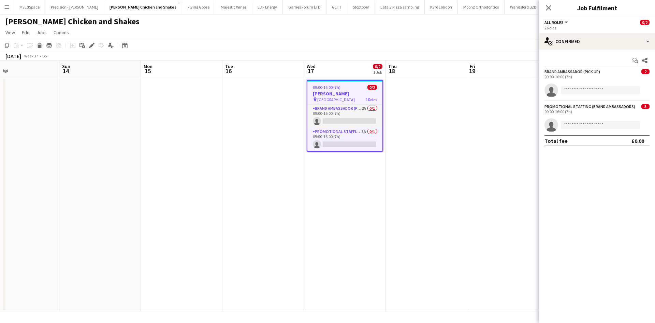
drag, startPoint x: 398, startPoint y: 187, endPoint x: 283, endPoint y: 187, distance: 115.0
click at [283, 187] on app-calendar-viewport "Tue 9 Wed 10 Thu 11 Fri 12 Sat 13 Sun 14 Mon 15 Tue 16 Wed 17 0/2 1 Job Thu 18 …" at bounding box center [327, 186] width 655 height 250
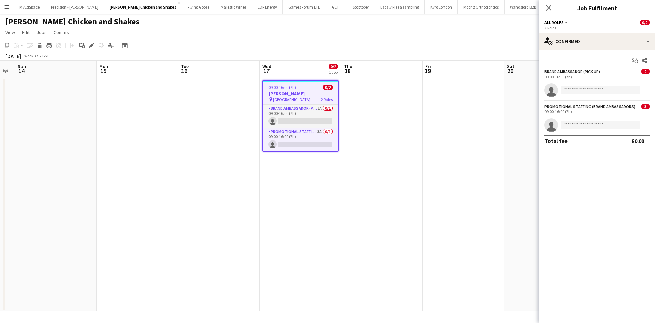
drag, startPoint x: 397, startPoint y: 219, endPoint x: 411, endPoint y: 221, distance: 14.4
click at [411, 221] on app-calendar-viewport "Thu 11 Fri 12 Sat 13 Sun 14 Mon 15 Tue 16 Wed 17 0/2 1 Job Thu 18 Fri 19 Sat 20…" at bounding box center [327, 186] width 655 height 250
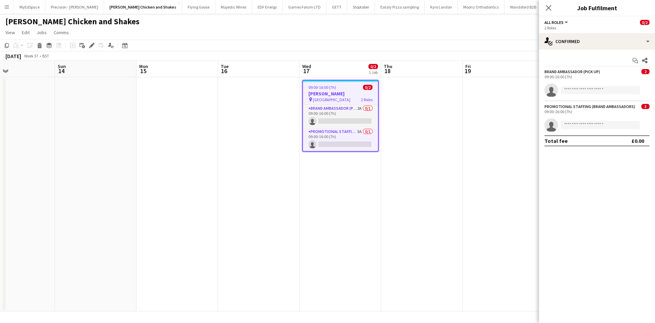
click at [420, 216] on app-date-cell at bounding box center [422, 194] width 82 height 234
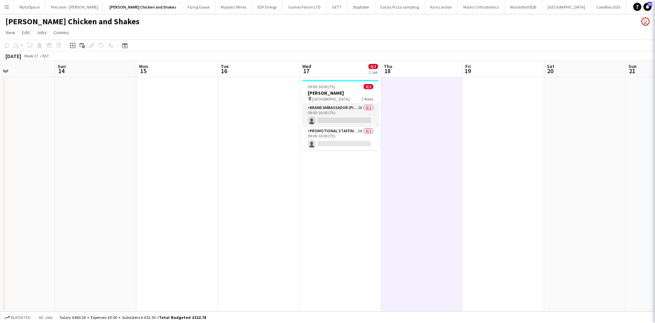
scroll to position [0, 190]
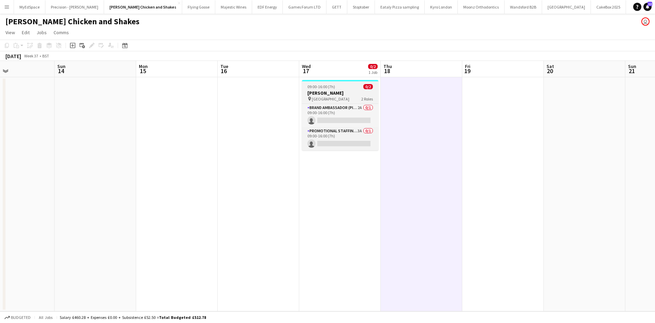
click at [340, 93] on h3 "Miss Millies" at bounding box center [340, 93] width 76 height 6
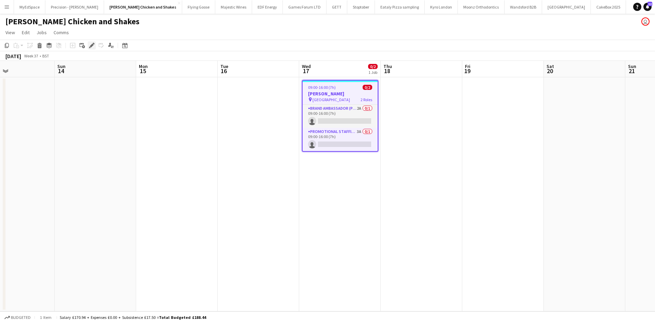
click at [93, 47] on icon "Edit" at bounding box center [91, 45] width 5 height 5
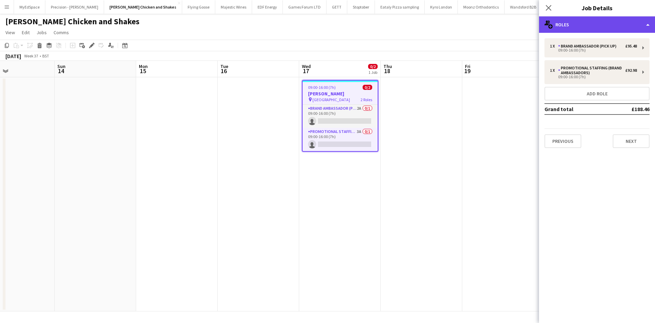
click at [585, 24] on div "multiple-users-add Roles" at bounding box center [597, 24] width 116 height 16
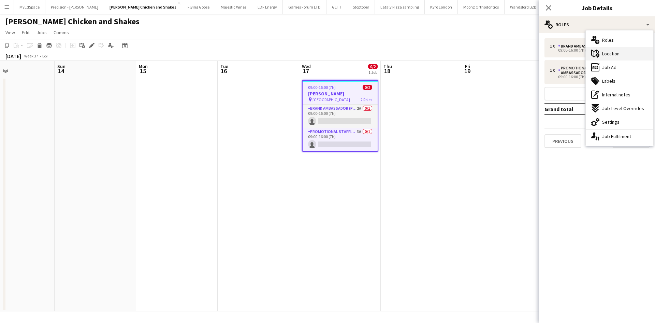
click at [623, 52] on div "maps-pin-1 Location" at bounding box center [620, 54] width 68 height 14
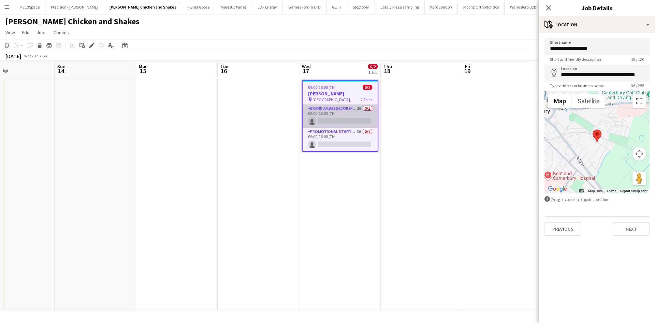
click at [360, 107] on app-card-role "Brand Ambassador (Pick up) 2A 0/1 09:00-16:00 (7h) single-neutral-actions" at bounding box center [340, 115] width 75 height 23
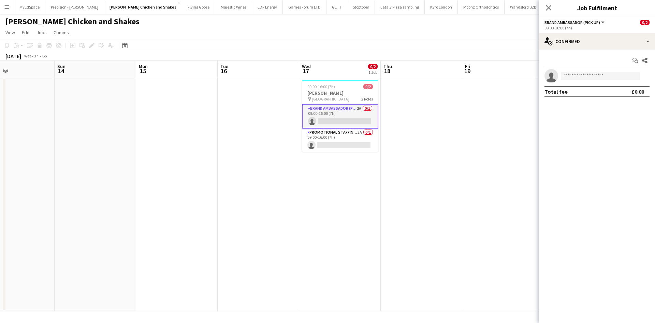
scroll to position [0, 190]
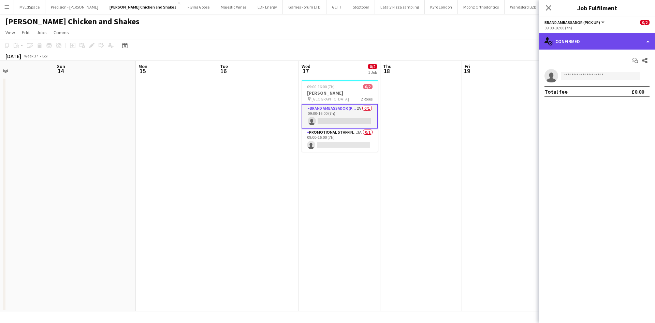
click at [582, 41] on div "single-neutral-actions-check-2 Confirmed" at bounding box center [597, 41] width 116 height 16
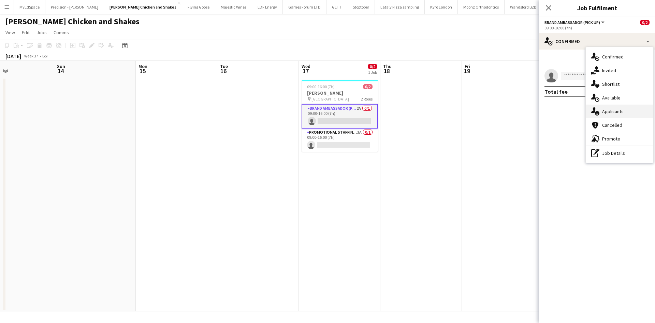
click at [615, 111] on span "Applicants" at bounding box center [614, 111] width 22 height 6
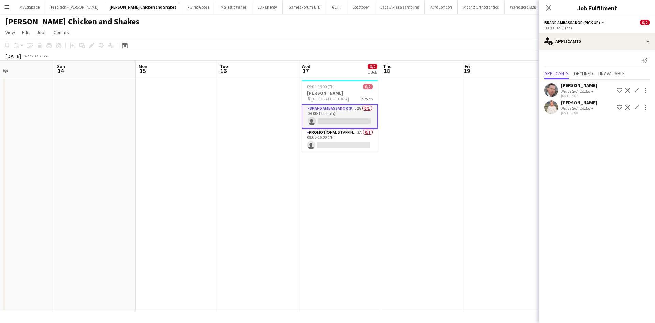
click at [568, 105] on div "Melinda Kirkwood Not rated 56.1km 03-09-2025 10:08" at bounding box center [579, 107] width 36 height 16
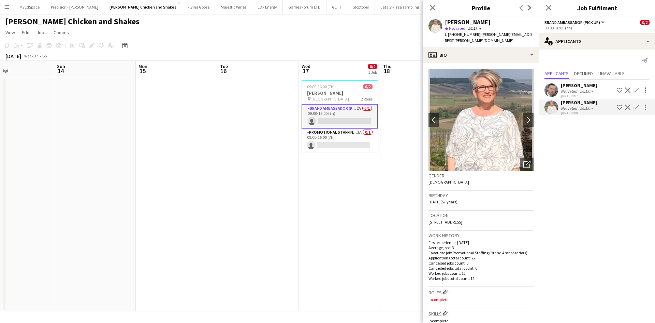
click at [571, 84] on div "Stuart Kirkwood" at bounding box center [579, 85] width 36 height 6
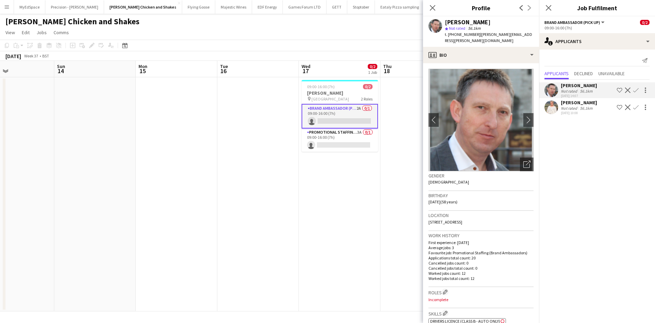
click at [562, 102] on div "Melinda Kirkwood" at bounding box center [579, 102] width 36 height 6
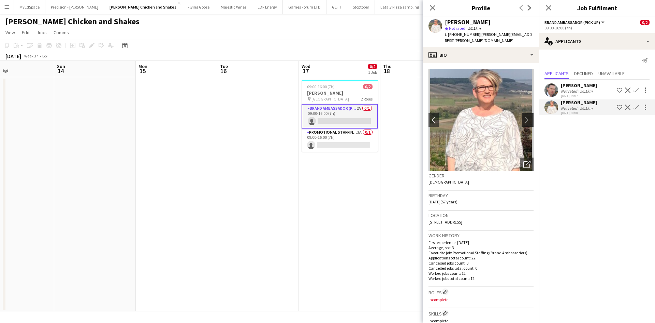
click at [524, 113] on button "chevron-right" at bounding box center [529, 120] width 14 height 14
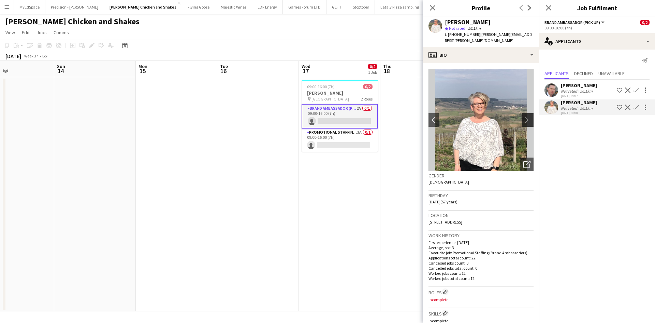
click at [524, 116] on app-icon "chevron-right" at bounding box center [529, 119] width 11 height 7
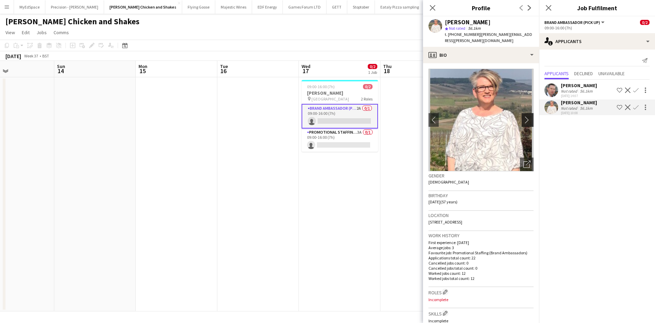
click at [524, 116] on app-icon "chevron-right" at bounding box center [529, 119] width 11 height 7
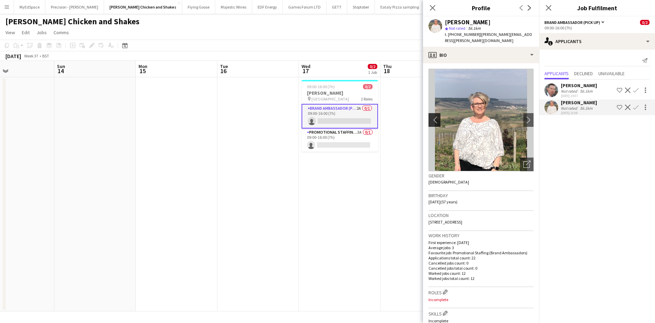
drag, startPoint x: 485, startPoint y: 112, endPoint x: 432, endPoint y: 110, distance: 52.9
click at [432, 116] on app-icon "chevron-left" at bounding box center [434, 119] width 11 height 7
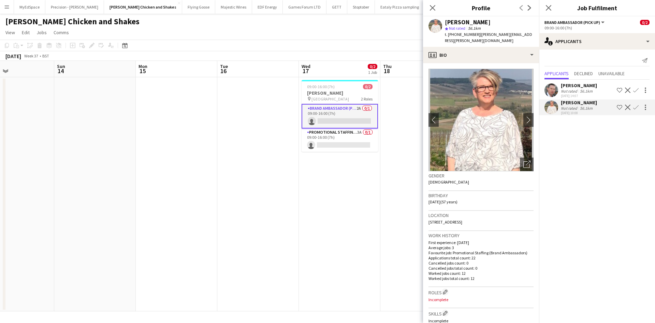
click at [579, 89] on div "56.1km" at bounding box center [586, 90] width 15 height 5
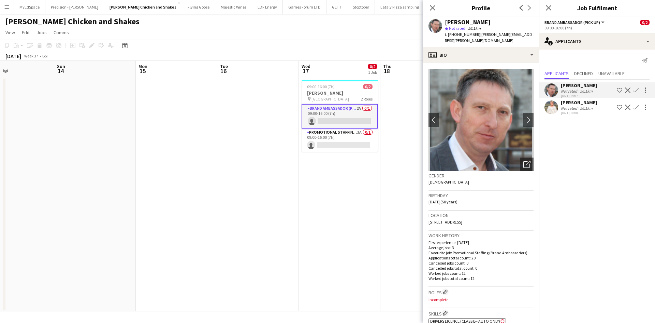
click at [518, 112] on img at bounding box center [481, 120] width 105 height 102
click at [524, 116] on app-icon "chevron-right" at bounding box center [529, 119] width 11 height 7
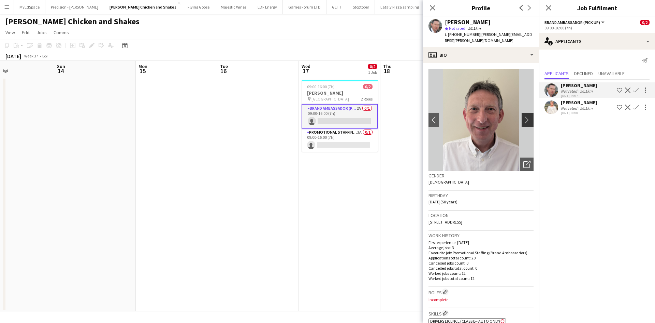
click at [524, 116] on app-icon "chevron-right" at bounding box center [529, 119] width 11 height 7
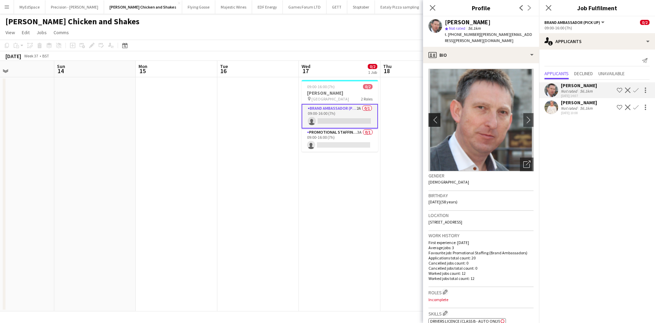
click at [433, 116] on app-icon "chevron-left" at bounding box center [434, 119] width 11 height 7
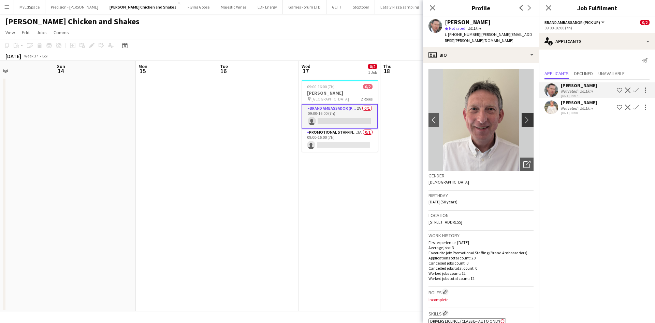
click at [524, 116] on app-icon "chevron-right" at bounding box center [529, 119] width 11 height 7
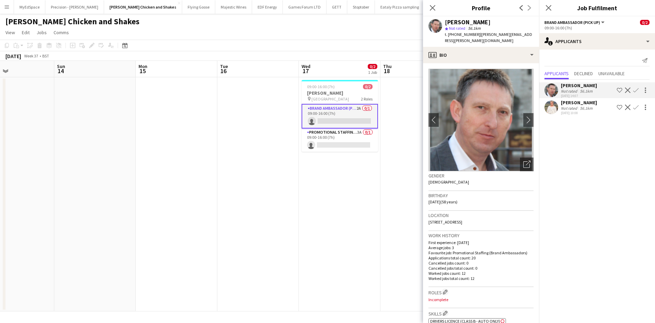
click at [302, 204] on app-calendar-viewport "Thu 11 Fri 12 Sat 13 Sun 14 Mon 15 Tue 16 Wed 17 0/2 1 Job Thu 18 Fri 19 Sat 20…" at bounding box center [327, 186] width 655 height 250
click at [350, 107] on app-card-role "Brand Ambassador (Pick up) 2A 0/1 09:00-16:00 (7h) single-neutral-actions" at bounding box center [336, 116] width 76 height 25
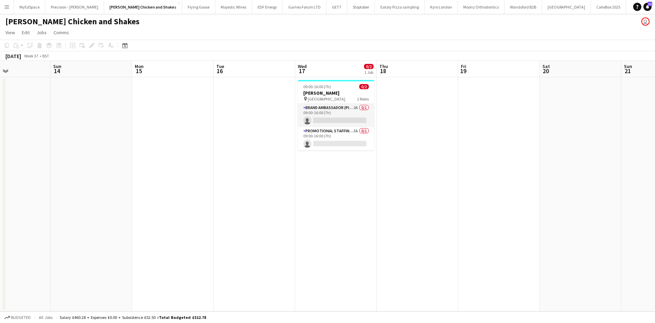
click at [351, 106] on app-card-role "Brand Ambassador (Pick up) 2A 0/1 09:00-16:00 (7h) single-neutral-actions" at bounding box center [336, 115] width 76 height 23
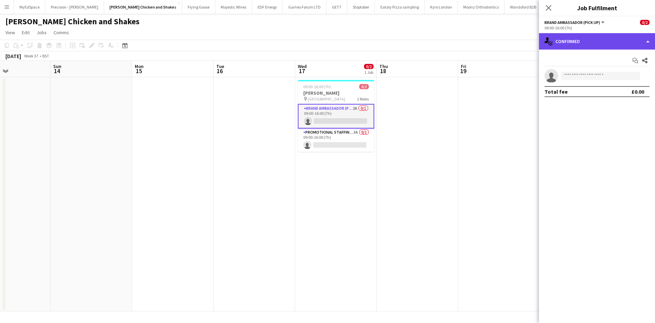
click at [564, 47] on div "single-neutral-actions-check-2 Confirmed" at bounding box center [597, 41] width 116 height 16
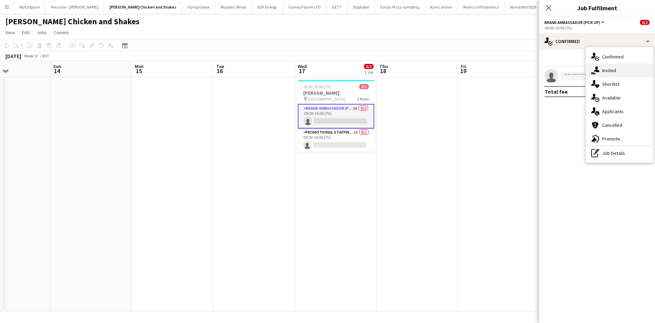
click at [622, 69] on div "single-neutral-actions-share-1 Invited" at bounding box center [620, 70] width 68 height 14
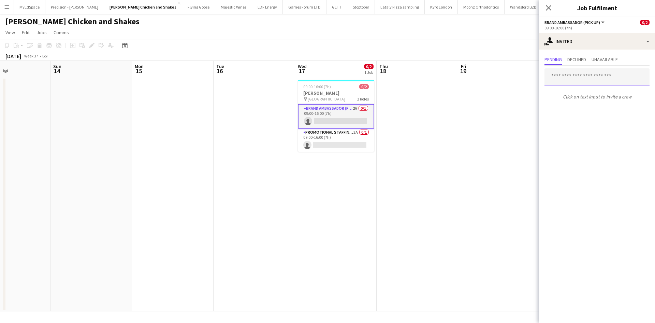
click at [589, 71] on input "text" at bounding box center [597, 76] width 105 height 17
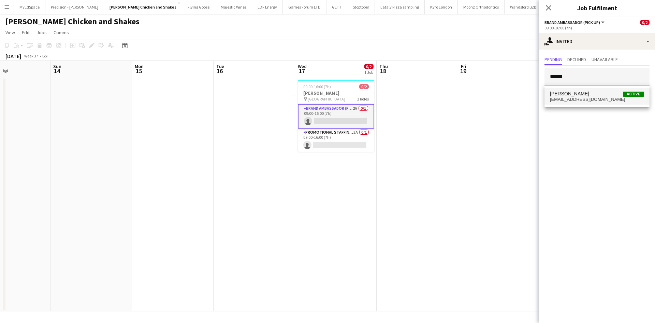
type input "******"
click at [589, 98] on span "dimejifakorede@gmail.com" at bounding box center [597, 99] width 94 height 5
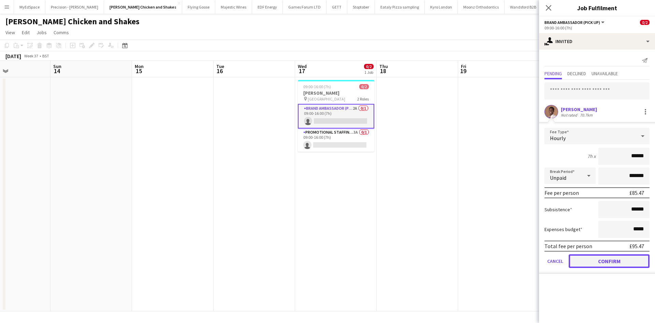
drag, startPoint x: 607, startPoint y: 261, endPoint x: 562, endPoint y: 238, distance: 50.4
click at [607, 260] on button "Confirm" at bounding box center [609, 261] width 81 height 14
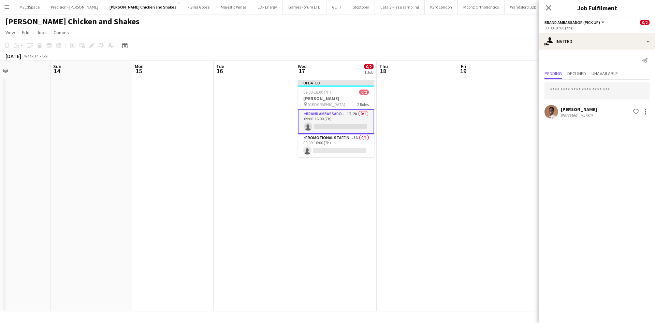
drag, startPoint x: 426, startPoint y: 156, endPoint x: 436, endPoint y: 141, distance: 18.5
click at [428, 153] on app-calendar-viewport "Thu 11 Fri 12 Sat 13 Sun 14 Mon 15 Tue 16 Wed 17 0/2 1 Job Thu 18 Fri 19 Sat 20…" at bounding box center [327, 186] width 655 height 250
click at [470, 98] on app-date-cell at bounding box center [502, 194] width 82 height 234
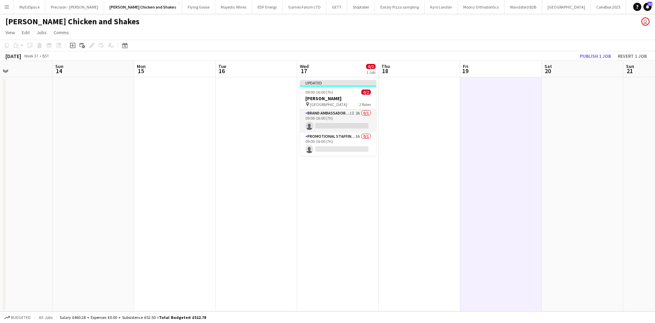
scroll to position [0, 192]
click at [601, 55] on button "Publish 1 job" at bounding box center [596, 56] width 37 height 9
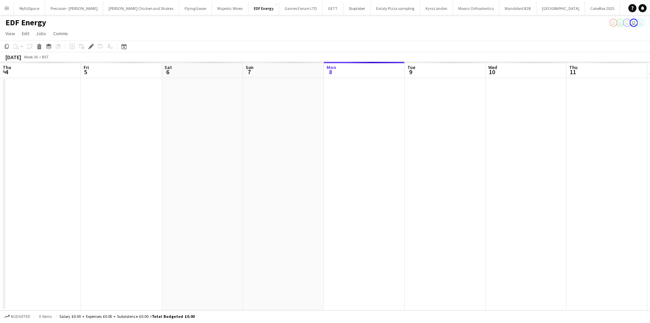
scroll to position [0, 235]
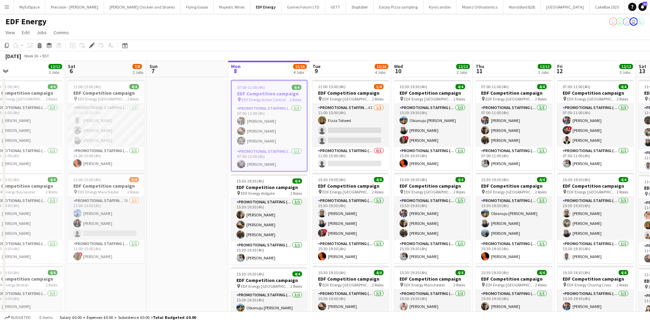
drag, startPoint x: 219, startPoint y: 157, endPoint x: 194, endPoint y: 154, distance: 25.0
click at [194, 154] on app-calendar-viewport "Tue 2 12/12 3 Jobs Wed 3 12/12 3 Jobs Thu 4 12/12 3 Jobs Fri 5 12/12 3 Jobs Sat…" at bounding box center [325, 275] width 650 height 428
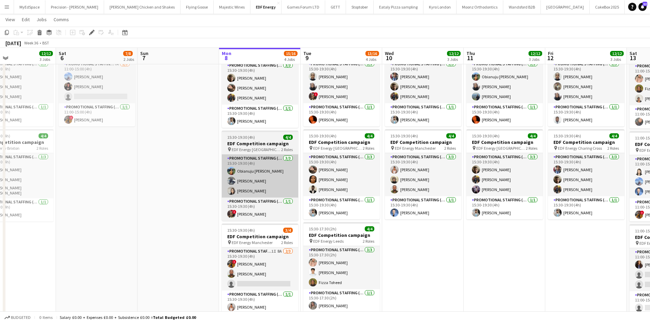
scroll to position [137, 0]
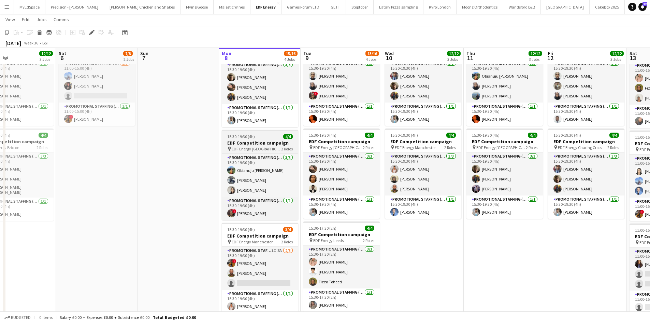
click at [254, 139] on app-job-card "15:30-19:30 (4h) 4/4 EDF Competition campaign pin EDF Energy [GEOGRAPHIC_DATA] …" at bounding box center [260, 175] width 76 height 90
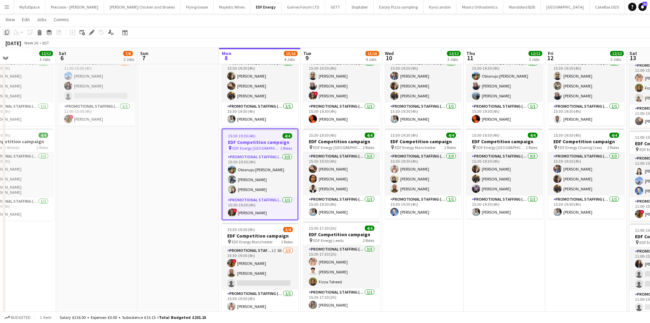
click at [5, 33] on icon "Copy" at bounding box center [6, 32] width 5 height 5
click at [438, 231] on app-date-cell "15:30-19:30 (4h) 4/4 EDF Competition campaign pin EDF Energy [GEOGRAPHIC_DATA] …" at bounding box center [423, 146] width 82 height 412
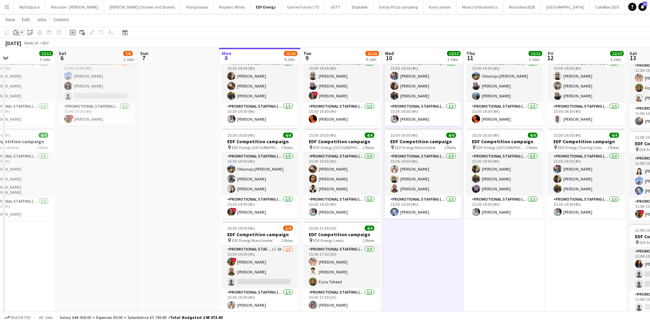
click at [21, 33] on app-action-btn "Paste" at bounding box center [18, 32] width 12 height 8
click at [32, 55] on link "Paste with crew Ctrl+Shift+V" at bounding box center [50, 57] width 64 height 6
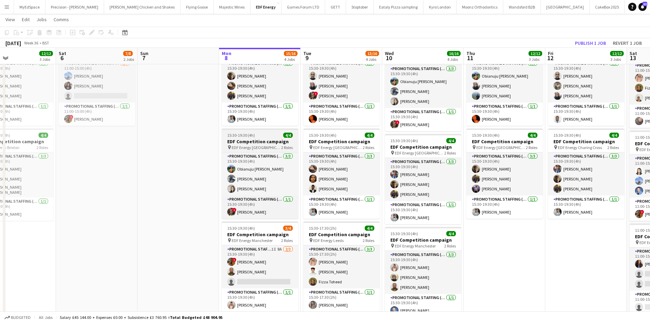
click at [257, 141] on h3 "EDF Competition campaign" at bounding box center [260, 141] width 76 height 6
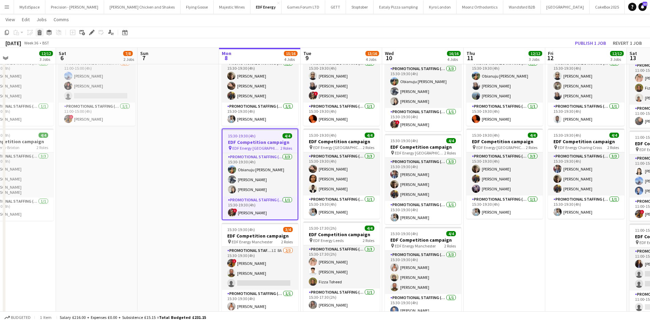
click at [40, 31] on icon at bounding box center [39, 31] width 4 height 2
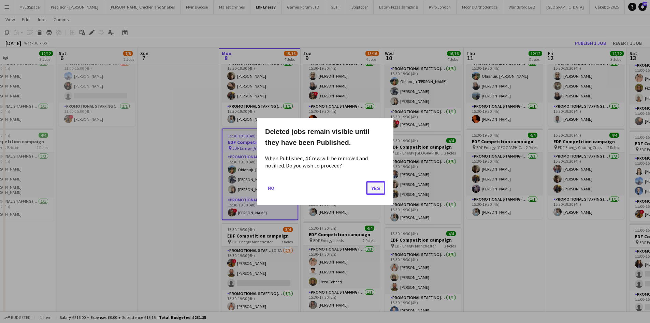
click at [378, 187] on button "Yes" at bounding box center [375, 188] width 19 height 14
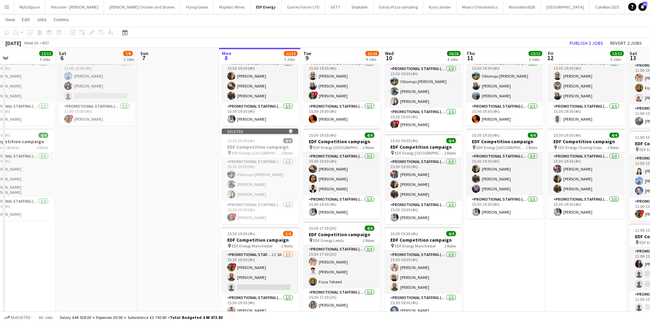
click at [181, 137] on app-date-cell at bounding box center [179, 148] width 82 height 416
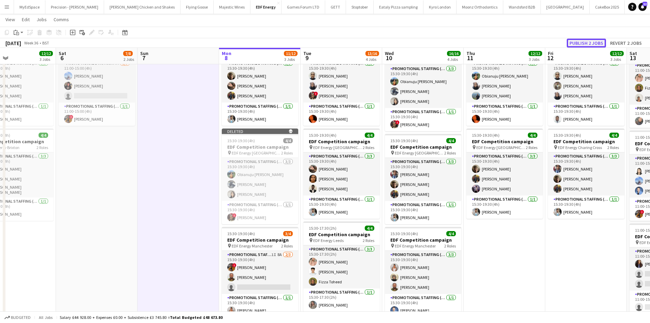
click at [582, 43] on button "Publish 2 jobs" at bounding box center [586, 43] width 39 height 9
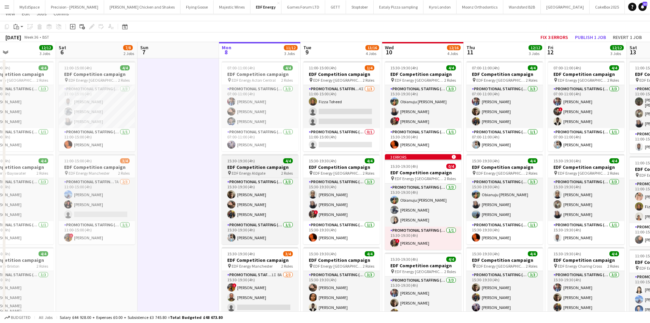
scroll to position [0, 0]
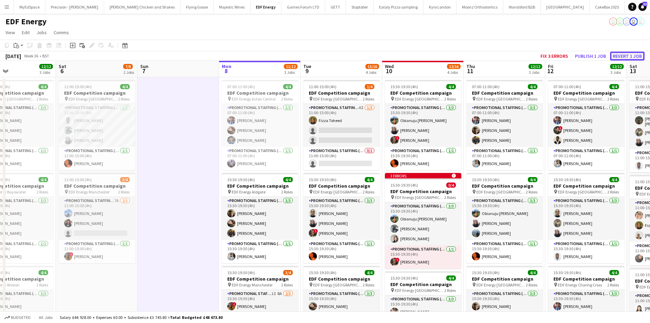
click at [623, 56] on button "Revert 1 job" at bounding box center [627, 56] width 34 height 9
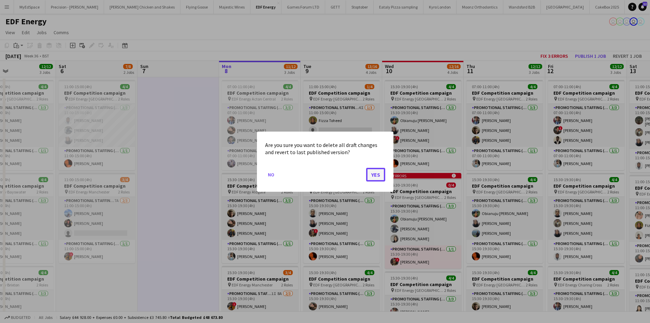
click at [377, 176] on button "Yes" at bounding box center [375, 174] width 19 height 14
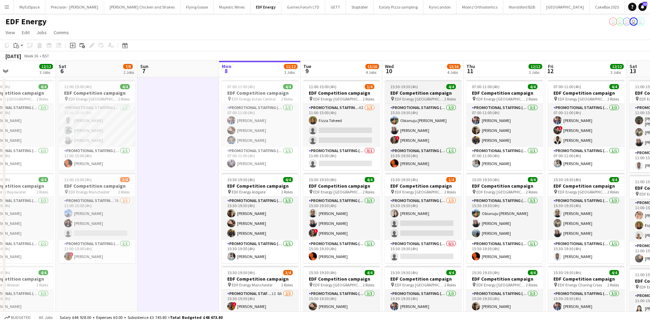
click at [428, 96] on h3 "EDF Competition campaign" at bounding box center [423, 93] width 76 height 6
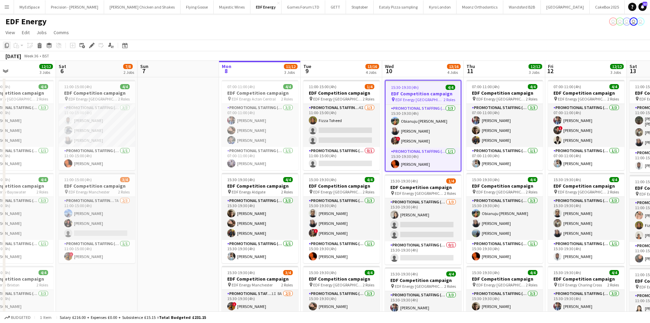
click at [10, 47] on div "Copy" at bounding box center [7, 45] width 8 height 8
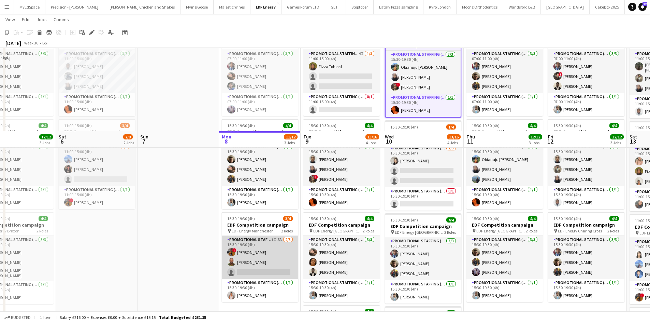
scroll to position [137, 0]
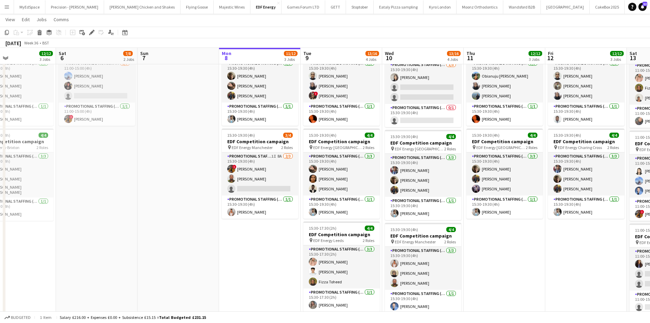
click at [263, 230] on app-date-cell "07:00-11:00 (4h) 4/4 EDF Competition campaign pin EDF Energy Acton Central 2 Ro…" at bounding box center [260, 146] width 82 height 412
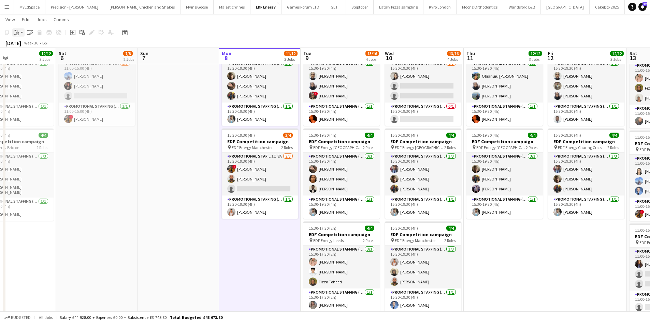
click at [18, 30] on icon "Paste" at bounding box center [16, 32] width 5 height 5
click at [37, 46] on link "Paste Ctrl+V" at bounding box center [50, 45] width 64 height 6
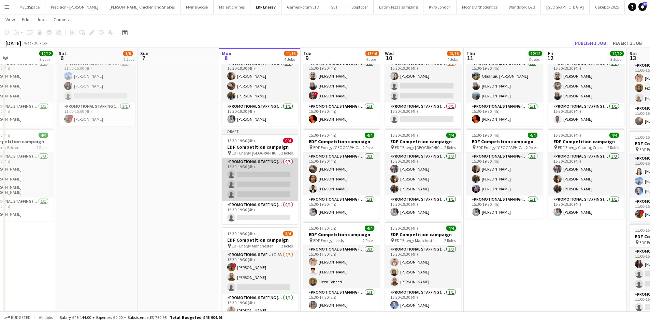
click at [256, 178] on app-card-role "Promotional Staffing (Flyering Staff) 0/3 15:30-19:30 (4h) single-neutral-actio…" at bounding box center [260, 179] width 76 height 43
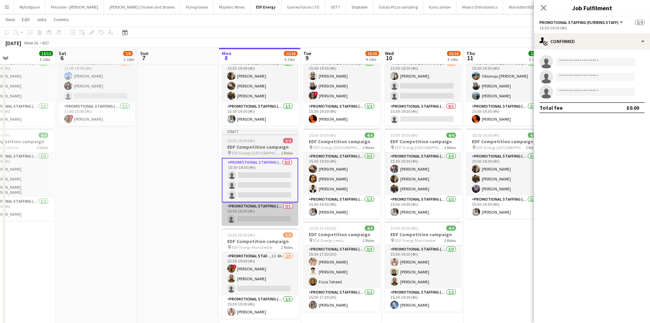
drag, startPoint x: 266, startPoint y: 226, endPoint x: 267, endPoint y: 223, distance: 3.5
click at [266, 225] on app-date-cell "07:00-11:00 (4h) 4/4 EDF Competition campaign pin EDF Energy Acton Central 2 Ro…" at bounding box center [260, 148] width 82 height 416
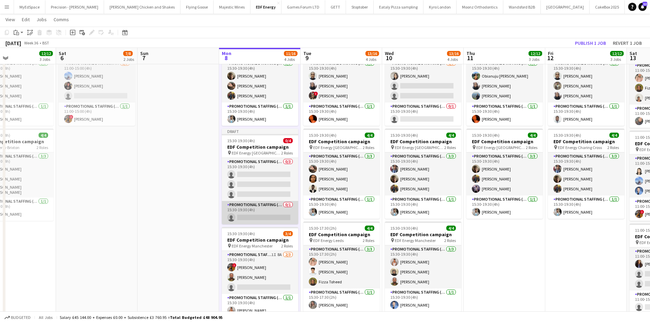
click at [270, 217] on app-card-role "Promotional Staffing (Team Leader) 0/1 15:30-19:30 (4h) single-neutral-actions" at bounding box center [260, 212] width 76 height 23
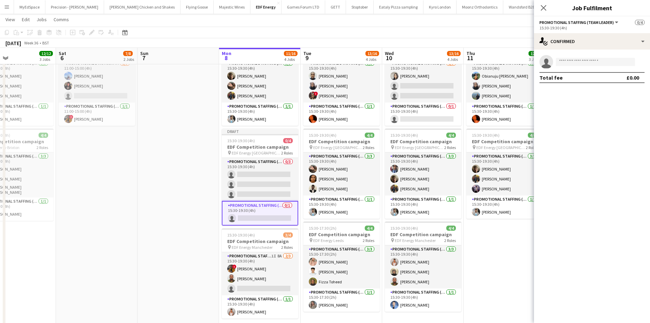
click at [580, 71] on app-confirmed-crew "single-neutral-actions Total fee £0.00" at bounding box center [592, 69] width 116 height 28
click at [580, 65] on input at bounding box center [595, 62] width 79 height 8
type input "*****"
click at [577, 75] on span "sadiamustapha01@gmail.com" at bounding box center [596, 76] width 68 height 5
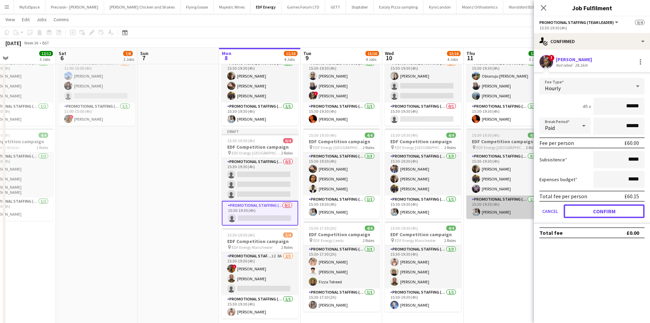
click at [602, 210] on button "Confirm" at bounding box center [604, 211] width 81 height 14
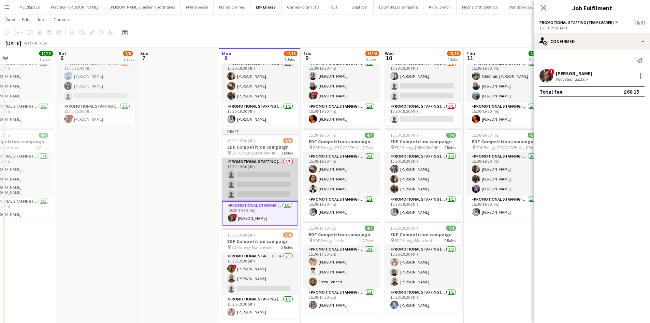
click at [255, 175] on app-card-role "Promotional Staffing (Flyering Staff) 0/3 15:30-19:30 (4h) single-neutral-actio…" at bounding box center [260, 179] width 76 height 43
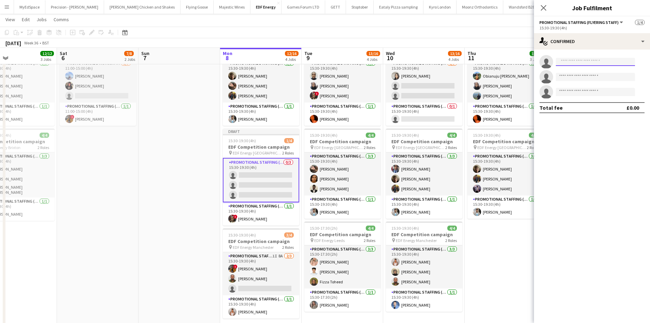
click at [582, 60] on input at bounding box center [595, 62] width 79 height 8
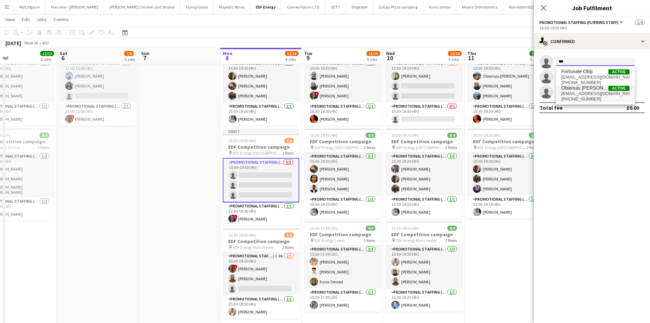
type input "***"
click at [581, 94] on span "obianujuofodu@gmail.com" at bounding box center [596, 93] width 68 height 5
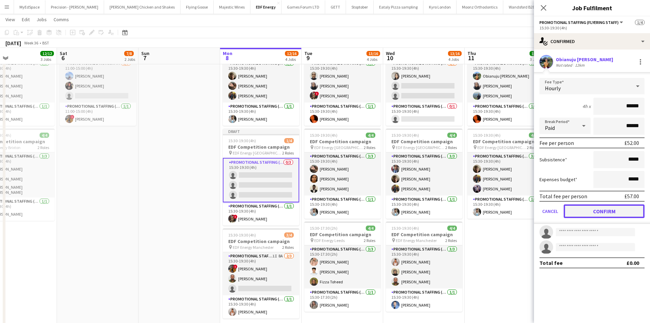
click at [599, 208] on button "Confirm" at bounding box center [604, 211] width 81 height 14
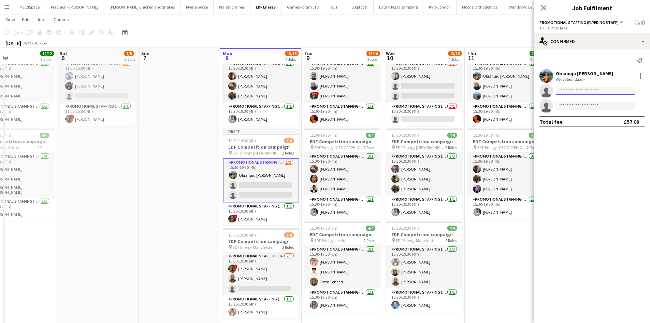
click at [583, 93] on input at bounding box center [595, 91] width 79 height 8
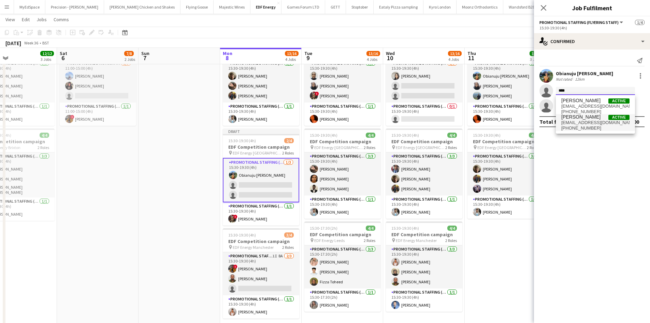
type input "****"
click at [583, 125] on span "+4407824981667" at bounding box center [596, 127] width 68 height 5
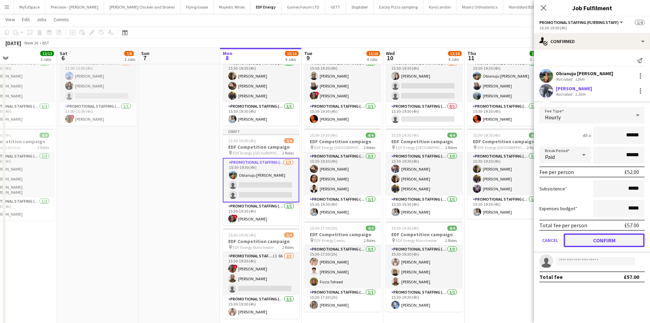
click at [592, 241] on button "Confirm" at bounding box center [604, 240] width 81 height 14
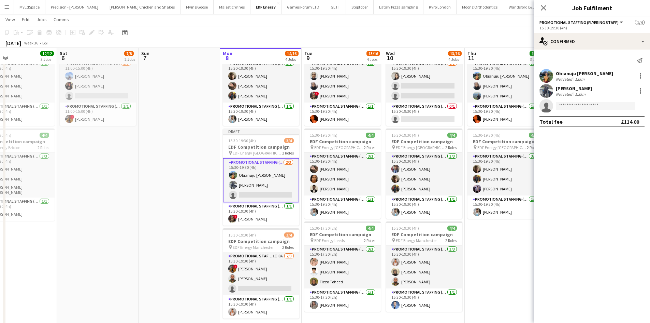
click at [196, 162] on app-date-cell at bounding box center [180, 148] width 82 height 416
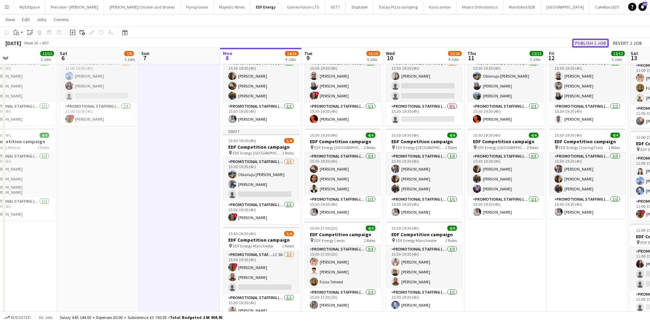
click at [589, 42] on button "Publish 1 job" at bounding box center [590, 43] width 37 height 9
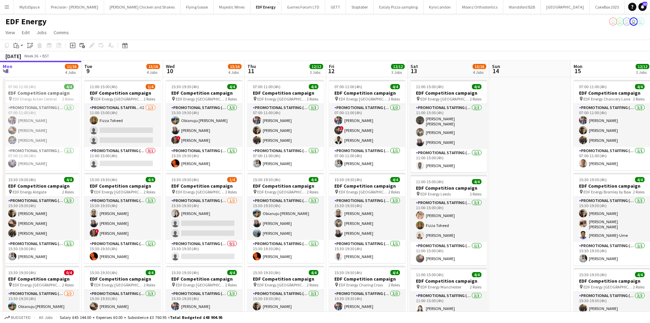
scroll to position [0, 208]
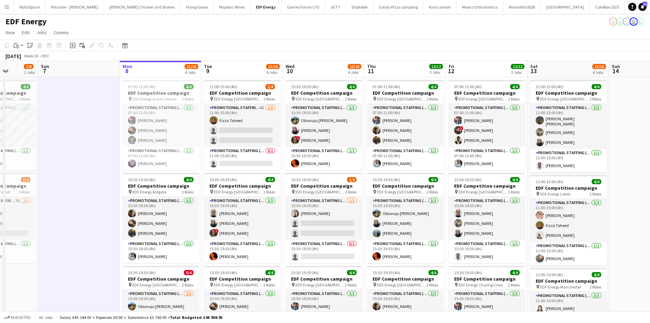
drag, startPoint x: 203, startPoint y: 165, endPoint x: 99, endPoint y: 162, distance: 103.8
click at [101, 159] on app-calendar-viewport "Thu 4 12/12 3 Jobs Fri 5 12/12 3 Jobs Sat 6 7/8 2 Jobs Sun 7 Mon 8 11/16 4 Jobs…" at bounding box center [325, 275] width 650 height 428
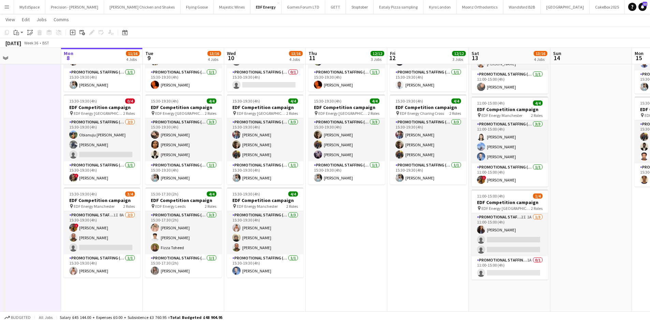
scroll to position [0, 333]
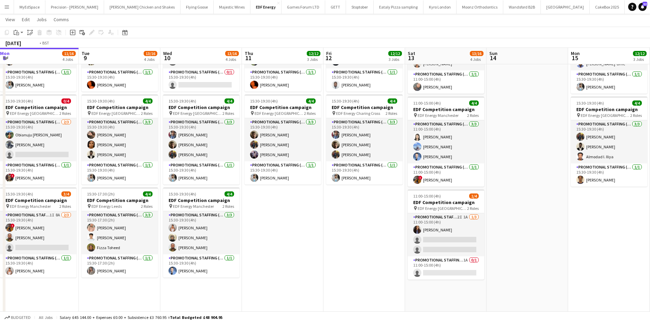
drag, startPoint x: 466, startPoint y: 244, endPoint x: 350, endPoint y: 245, distance: 116.4
click at [350, 245] on app-calendar-viewport "Thu 4 12/12 3 Jobs Fri 5 12/12 3 Jobs Sat 6 7/8 2 Jobs Sun 7 Mon 8 11/16 4 Jobs…" at bounding box center [325, 87] width 650 height 462
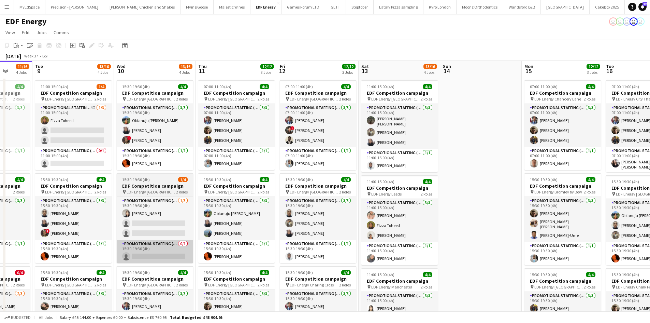
scroll to position [0, 243]
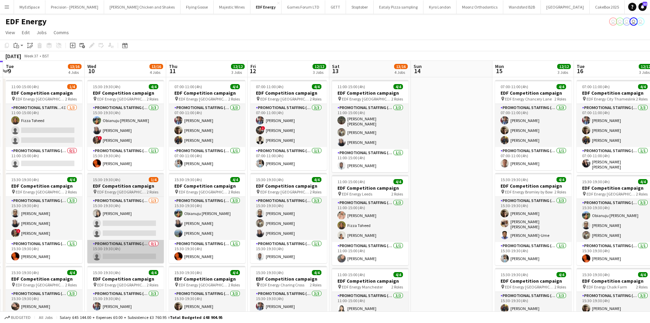
drag, startPoint x: 235, startPoint y: 266, endPoint x: 147, endPoint y: 259, distance: 88.0
click at [162, 259] on app-calendar-viewport "Sat 6 7/8 2 Jobs Sun 7 Mon 8 11/16 4 Jobs Tue 9 13/16 4 Jobs Wed 10 13/16 4 Job…" at bounding box center [325, 275] width 650 height 428
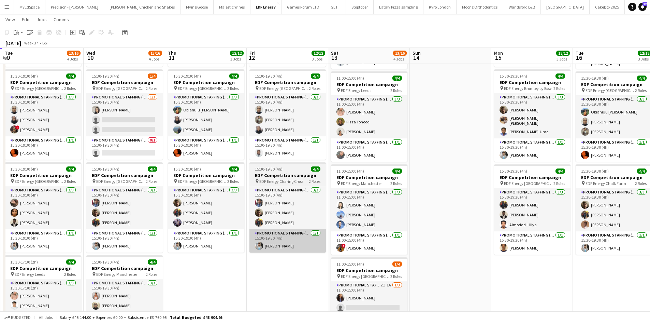
scroll to position [102, 0]
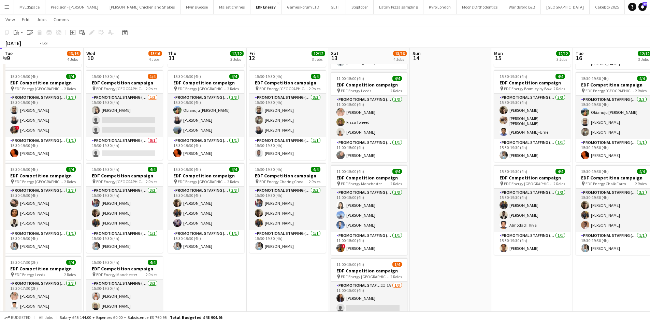
drag, startPoint x: 286, startPoint y: 269, endPoint x: 473, endPoint y: 266, distance: 186.8
click at [499, 267] on app-calendar-viewport "Sat 6 7/8 2 Jobs Sun 7 Mon 8 11/16 4 Jobs Tue 9 13/16 4 Jobs Wed 10 13/16 4 Job…" at bounding box center [325, 155] width 650 height 462
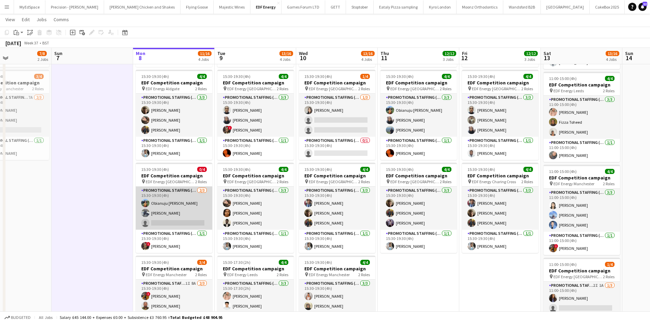
scroll to position [0, 204]
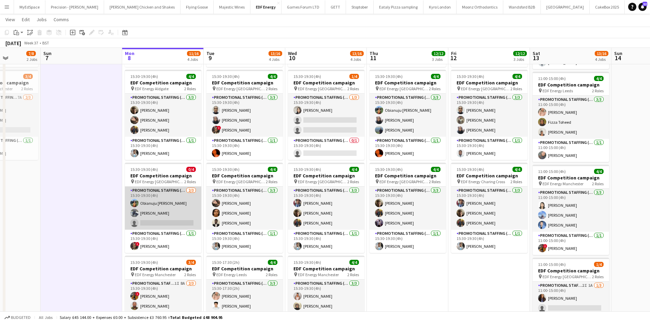
drag, startPoint x: 231, startPoint y: 225, endPoint x: 254, endPoint y: 225, distance: 22.2
click at [255, 225] on app-calendar-viewport "Thu 4 12/12 3 Jobs Fri 5 12/12 3 Jobs Sat 6 7/8 2 Jobs Sun 7 Mon 8 11/16 4 Jobs…" at bounding box center [325, 155] width 650 height 462
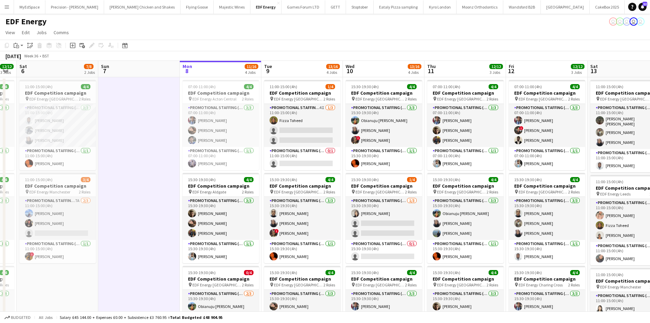
scroll to position [0, 250]
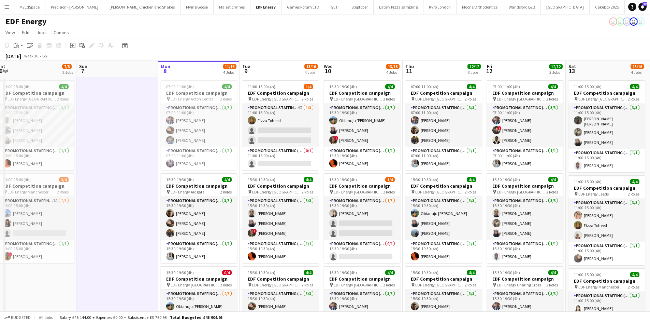
drag, startPoint x: 179, startPoint y: 220, endPoint x: 133, endPoint y: 212, distance: 46.4
click at [133, 212] on app-calendar-viewport "Wed 3 12/12 3 Jobs Thu 4 12/12 3 Jobs Fri 5 12/12 3 Jobs Sat 6 7/8 2 Jobs Sun 7…" at bounding box center [325, 275] width 650 height 428
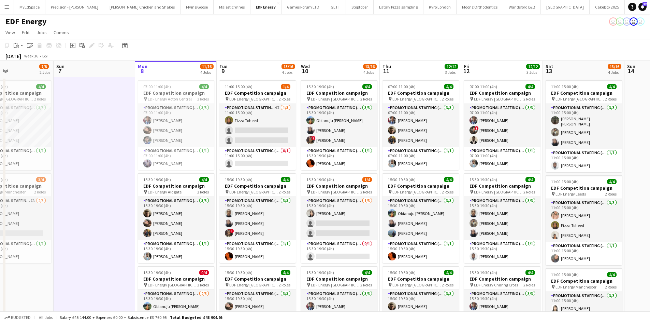
scroll to position [0, 277]
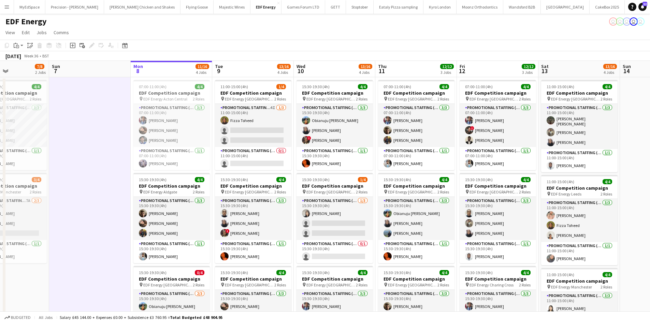
drag, startPoint x: 109, startPoint y: 247, endPoint x: 82, endPoint y: 241, distance: 27.9
click at [82, 241] on app-calendar-viewport "Wed 3 12/12 3 Jobs Thu 4 12/12 3 Jobs Fri 5 12/12 3 Jobs Sat 6 7/8 2 Jobs Sun 7…" at bounding box center [325, 275] width 650 height 428
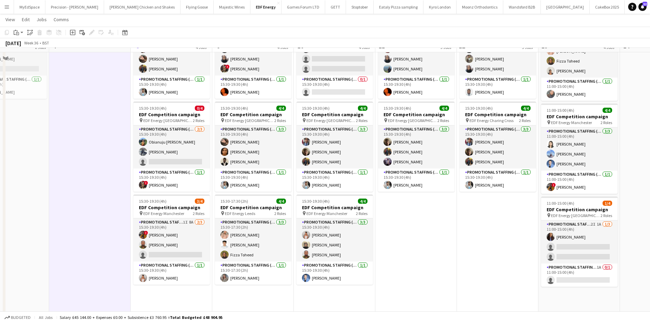
scroll to position [177, 0]
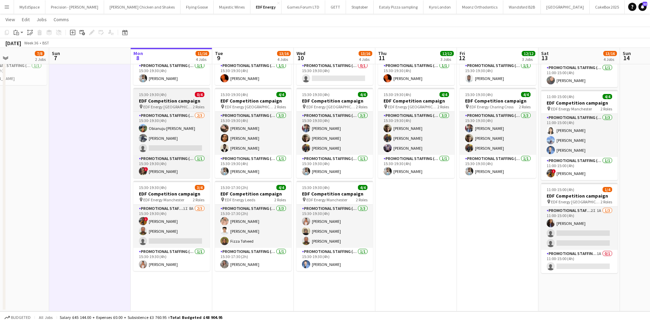
click at [160, 103] on h3 "EDF Competition campaign" at bounding box center [171, 101] width 76 height 6
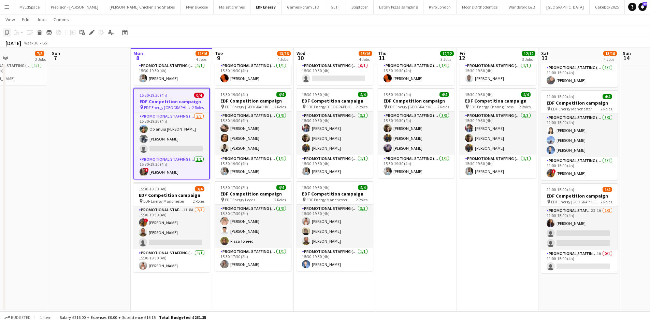
click at [4, 32] on icon "Copy" at bounding box center [6, 32] width 5 height 5
click at [249, 284] on app-date-cell "11:00-15:00 (4h) 1/4 EDF Competition campaign pin EDF Energy Nottingham 2 Roles…" at bounding box center [253, 105] width 82 height 412
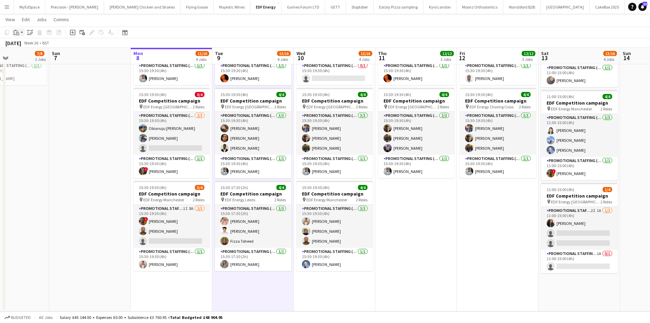
click at [15, 30] on icon "Paste" at bounding box center [16, 32] width 5 height 5
click at [39, 53] on div "Paste Ctrl+V Paste with crew Ctrl+Shift+V" at bounding box center [50, 51] width 75 height 29
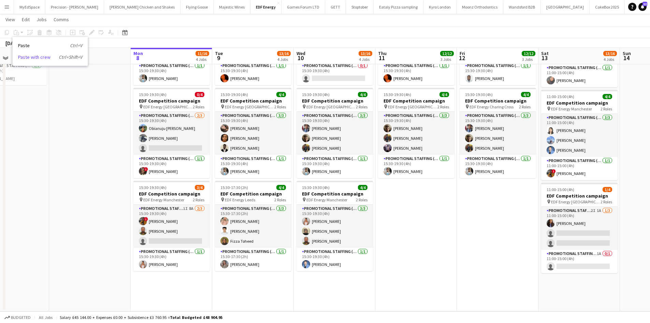
click at [40, 58] on link "Paste with crew Ctrl+Shift+V" at bounding box center [50, 57] width 64 height 6
click at [264, 289] on app-date-cell "11:00-15:00 (4h) 1/4 EDF Competition campaign pin EDF Energy Nottingham 2 Roles…" at bounding box center [253, 105] width 82 height 412
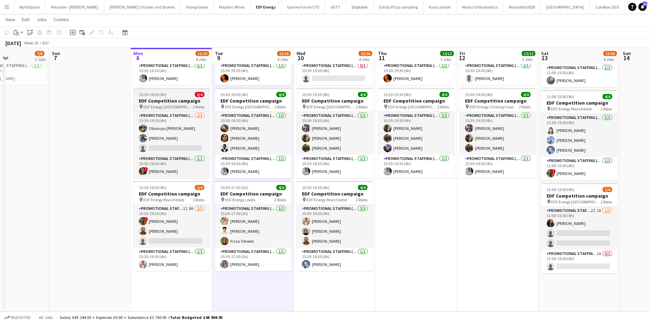
click at [167, 106] on span "EDF Energy Birmingham New Street" at bounding box center [167, 106] width 49 height 5
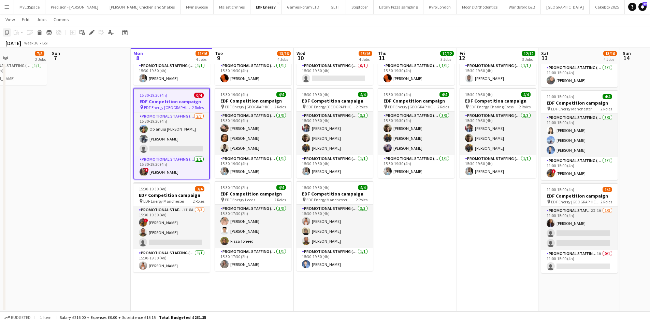
click at [7, 31] on icon "Copy" at bounding box center [6, 32] width 5 height 5
click at [258, 286] on app-date-cell "11:00-15:00 (4h) 1/4 EDF Competition campaign pin EDF Energy Nottingham 2 Roles…" at bounding box center [253, 105] width 82 height 412
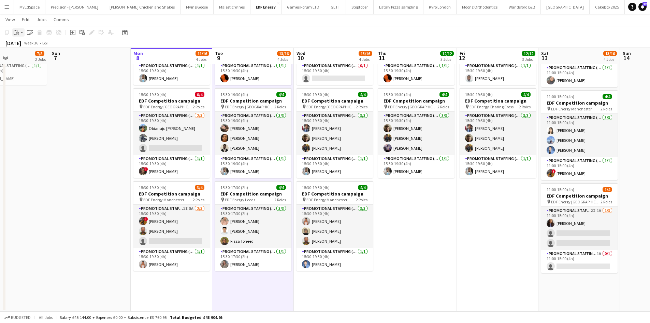
click at [15, 31] on icon "Paste" at bounding box center [16, 32] width 5 height 5
click at [40, 56] on link "Paste with crew Ctrl+Shift+V" at bounding box center [50, 57] width 64 height 6
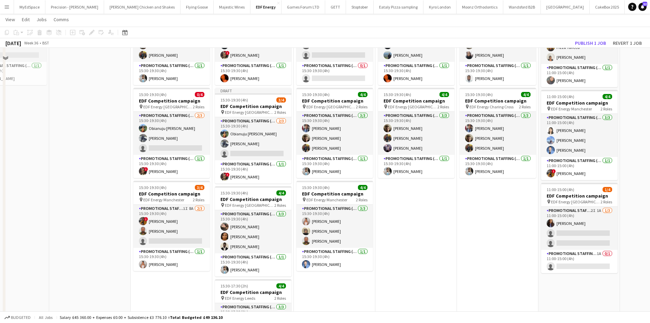
scroll to position [41, 0]
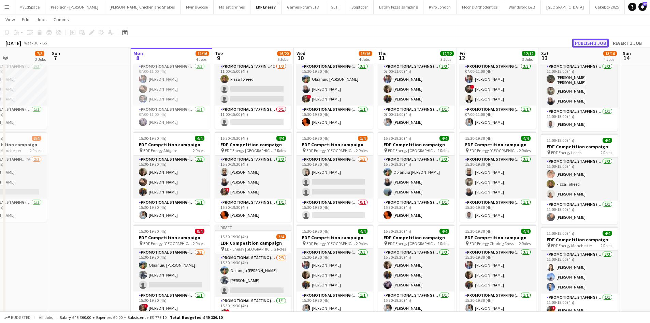
click at [603, 44] on button "Publish 1 job" at bounding box center [590, 43] width 37 height 9
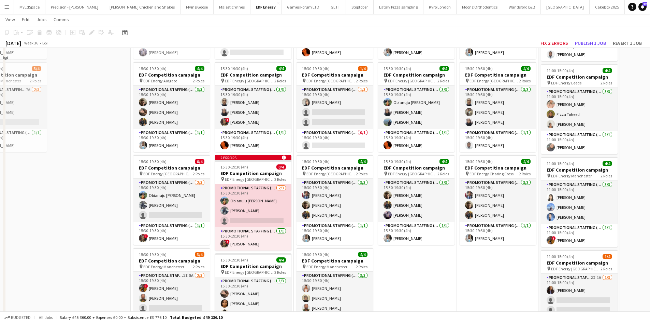
scroll to position [76, 0]
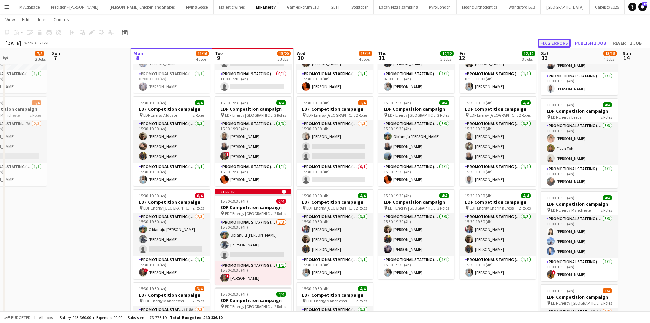
click at [551, 43] on button "Fix 2 errors" at bounding box center [554, 43] width 33 height 9
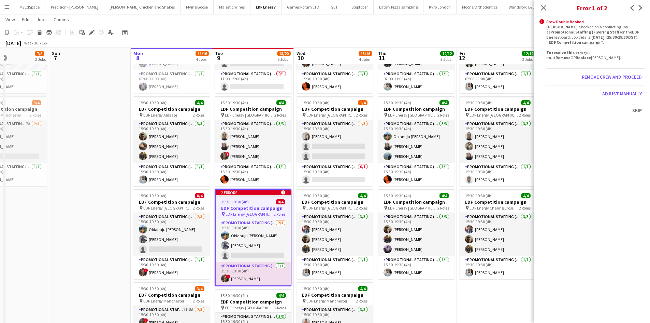
scroll to position [0, 235]
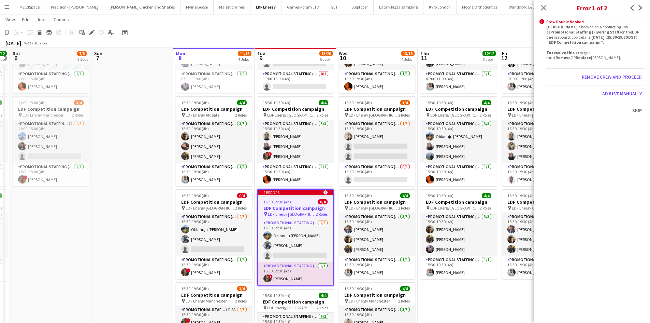
click at [465, 38] on app-toolbar "Copy Paste Paste Ctrl+V Paste with crew Ctrl+Shift+V Paste linked Job Delete Gr…" at bounding box center [325, 33] width 650 height 12
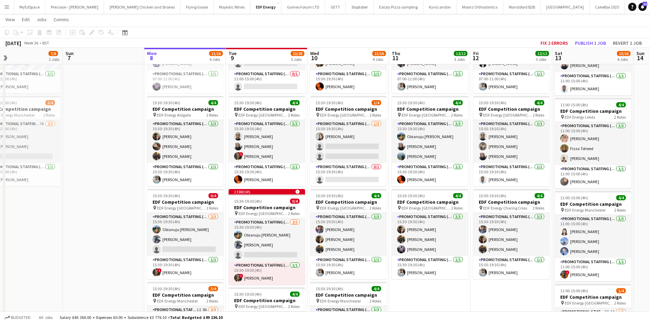
drag, startPoint x: 105, startPoint y: 122, endPoint x: 79, endPoint y: 117, distance: 26.0
click at [76, 116] on app-calendar-viewport "Wed 3 12/12 3 Jobs Thu 4 12/12 3 Jobs Fri 5 12/12 3 Jobs Sat 6 7/8 2 Jobs Sun 7…" at bounding box center [325, 233] width 650 height 565
click at [629, 42] on button "Revert 1 job" at bounding box center [627, 43] width 34 height 9
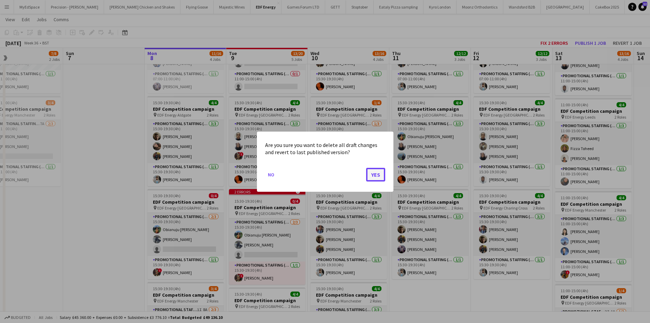
click at [374, 177] on button "Yes" at bounding box center [375, 174] width 19 height 14
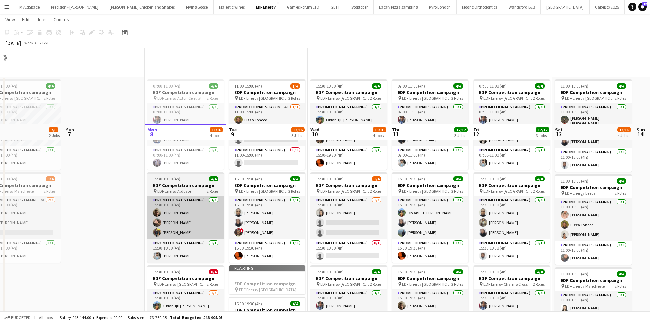
scroll to position [76, 0]
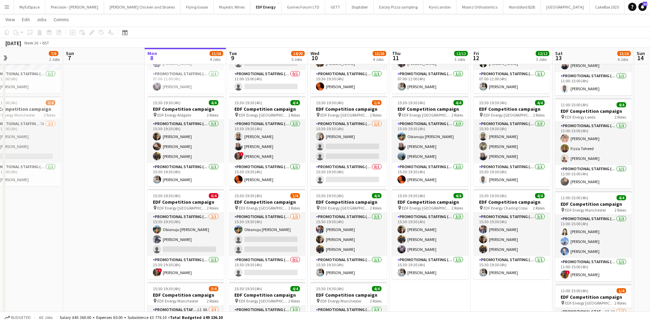
click at [122, 140] on app-date-cell at bounding box center [104, 255] width 82 height 511
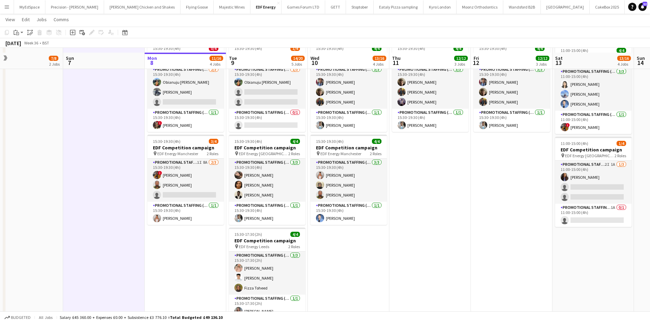
scroll to position [239, 0]
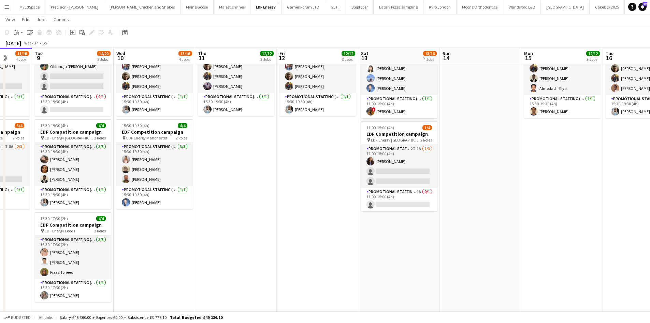
drag, startPoint x: 272, startPoint y: 220, endPoint x: 218, endPoint y: 221, distance: 54.0
click at [218, 221] on app-calendar-viewport "Sat 6 7/8 2 Jobs Sun 7 Mon 8 11/16 4 Jobs Tue 9 14/20 5 Jobs Wed 10 13/16 4 Job…" at bounding box center [325, 68] width 650 height 561
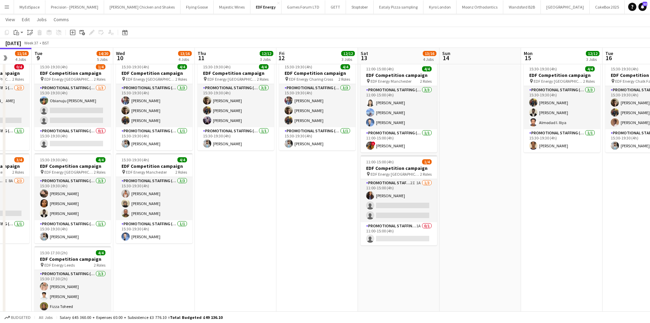
scroll to position [0, 220]
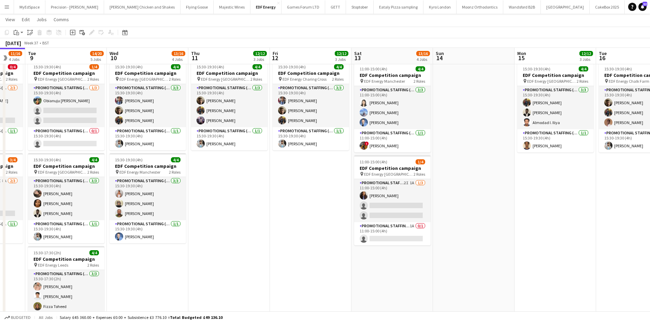
click at [278, 196] on app-calendar-viewport "Sat 6 7/8 2 Jobs Sun 7 Mon 8 11/16 4 Jobs Tue 9 14/20 5 Jobs Wed 10 13/16 4 Job…" at bounding box center [325, 102] width 650 height 561
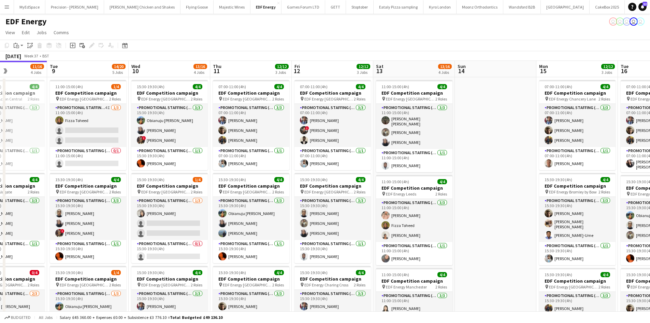
scroll to position [0, 188]
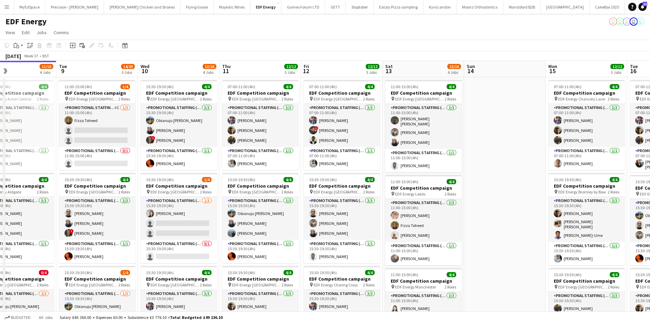
drag, startPoint x: 158, startPoint y: 179, endPoint x: 185, endPoint y: 184, distance: 27.8
click at [185, 184] on app-calendar-viewport "Sat 6 7/8 2 Jobs Sun 7 Mon 8 11/16 4 Jobs Tue 9 14/20 5 Jobs Wed 10 13/16 4 Job…" at bounding box center [325, 325] width 650 height 528
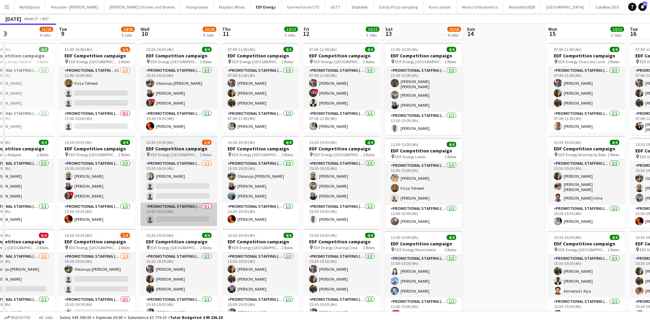
scroll to position [102, 0]
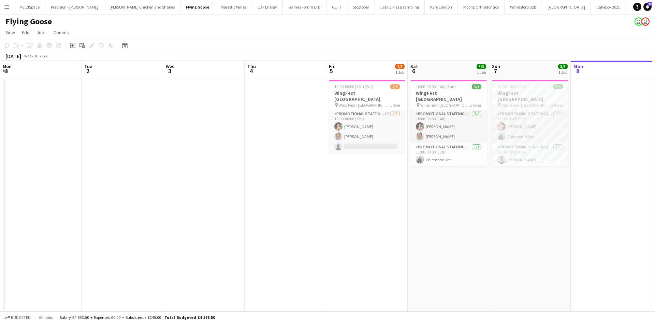
scroll to position [0, 202]
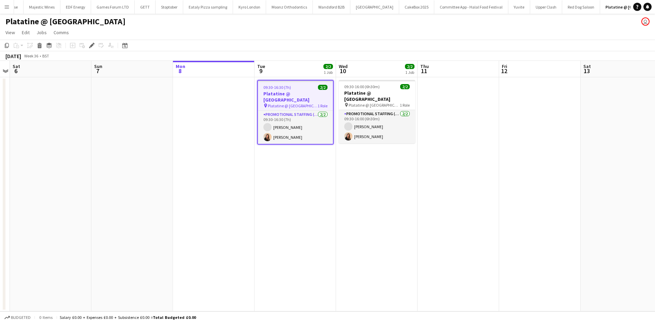
scroll to position [0, 192]
click at [283, 122] on app-card-role "Promotional Staffing (Exhibition Host) [DATE] 09:30-16:30 (7h) [PERSON_NAME] [P…" at bounding box center [295, 127] width 75 height 33
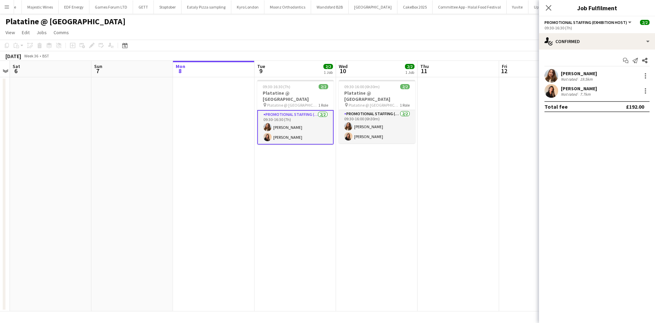
click at [592, 76] on div "19.5km" at bounding box center [586, 78] width 15 height 5
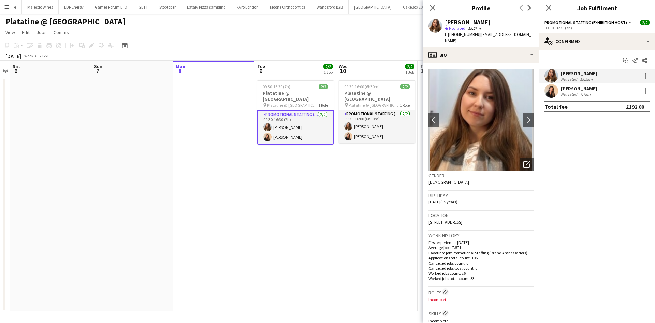
drag, startPoint x: 453, startPoint y: 34, endPoint x: 477, endPoint y: 32, distance: 23.3
click at [477, 32] on span "t. [PHONE_NUMBER]" at bounding box center [463, 34] width 36 height 5
copy span "407511719474"
click at [564, 95] on div "Not rated" at bounding box center [570, 93] width 18 height 5
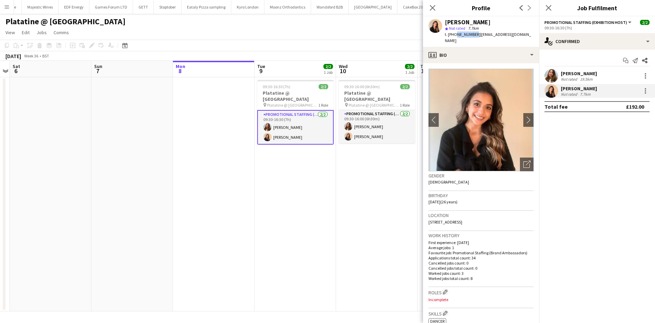
drag, startPoint x: 455, startPoint y: 34, endPoint x: 473, endPoint y: 33, distance: 18.1
click at [473, 33] on span "t. [PHONE_NUMBER]" at bounding box center [463, 34] width 36 height 5
drag, startPoint x: 475, startPoint y: 35, endPoint x: 455, endPoint y: 36, distance: 19.5
click at [455, 36] on span "t. [PHONE_NUMBER]" at bounding box center [463, 34] width 36 height 5
copy span "7424415675"
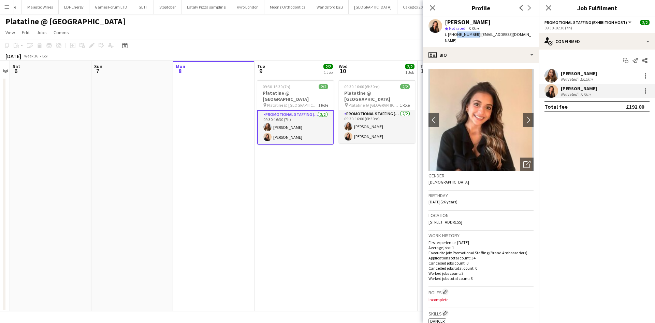
click at [332, 201] on app-date-cell "09:30-16:30 (7h) 2/2 Platatine @ [GEOGRAPHIC_DATA] pin Platatine @ London Olymp…" at bounding box center [296, 194] width 82 height 234
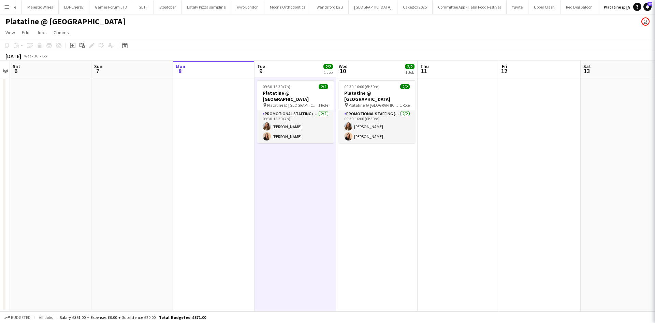
scroll to position [0, 235]
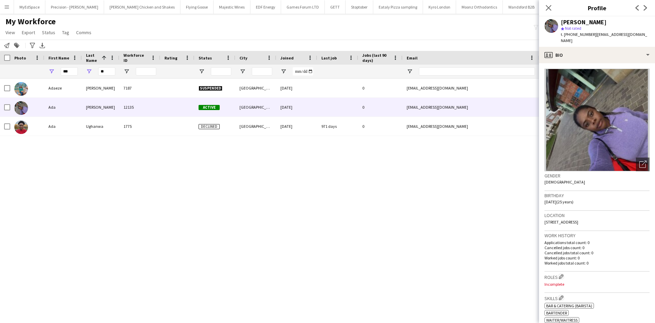
scroll to position [0, 107]
click at [64, 71] on input "***" at bounding box center [69, 71] width 17 height 8
click at [65, 71] on input "***" at bounding box center [69, 71] width 17 height 8
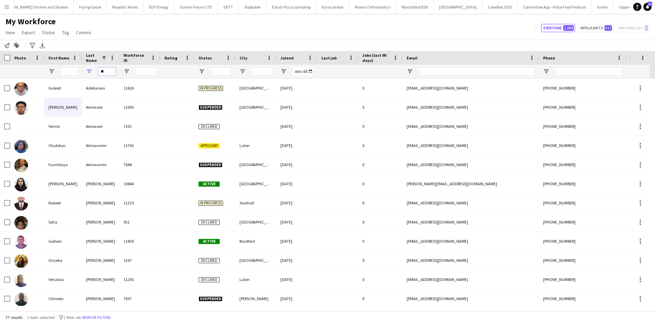
click at [107, 72] on input "**" at bounding box center [106, 71] width 17 height 8
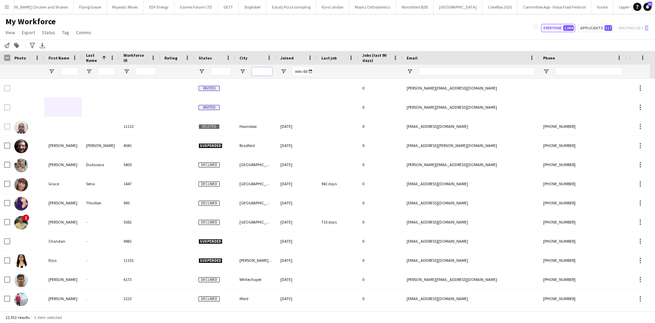
click at [266, 68] on input "City Filter Input" at bounding box center [262, 71] width 20 height 8
type input "******"
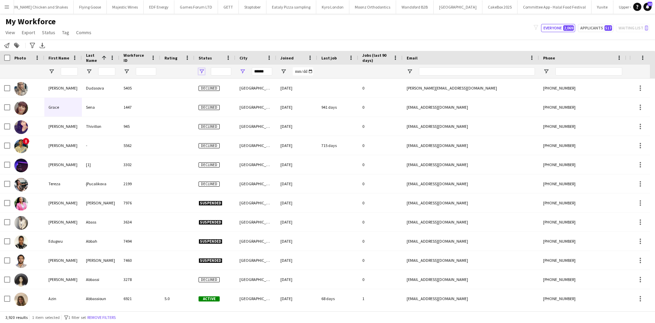
click at [200, 70] on span "Open Filter Menu" at bounding box center [202, 71] width 6 height 6
click at [208, 111] on div "(Select All)" at bounding box center [233, 113] width 64 height 8
type input "**********"
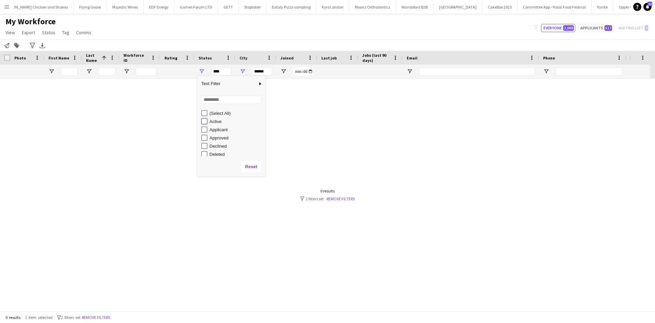
type input "**********"
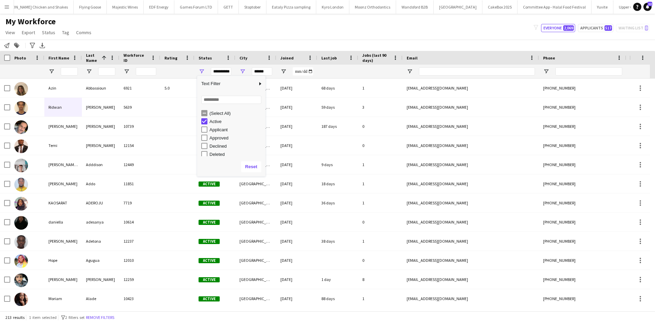
click at [197, 50] on div "Notify workforce Add to tag Search tags magnifier Add tag Advanced filters Adva…" at bounding box center [327, 45] width 655 height 11
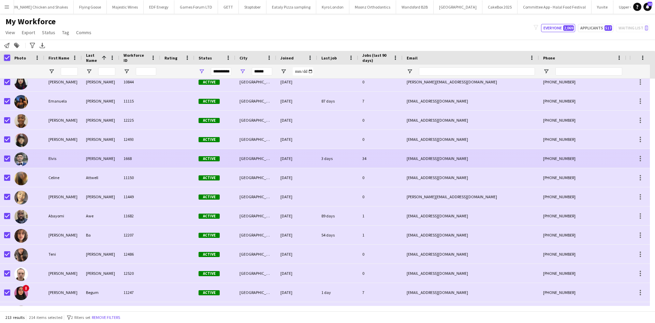
scroll to position [341, 0]
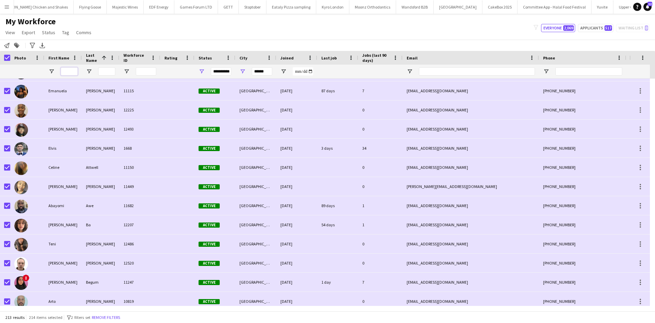
click at [71, 70] on input "First Name Filter Input" at bounding box center [69, 71] width 17 height 8
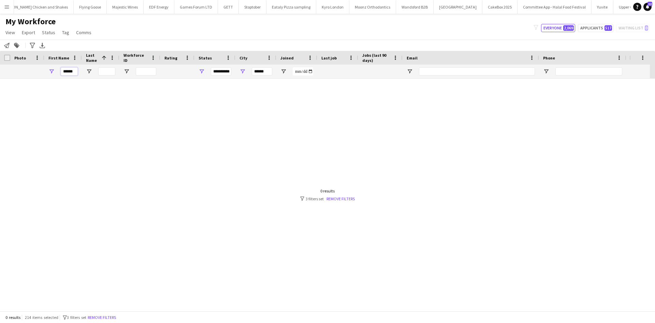
scroll to position [0, 0]
type input "******"
click at [68, 73] on input "******" at bounding box center [69, 71] width 17 height 8
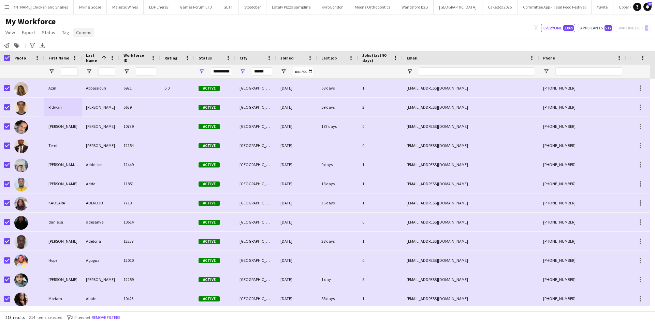
click at [82, 31] on span "Comms" at bounding box center [83, 32] width 15 height 6
click at [98, 43] on link "Send notification" at bounding box center [96, 47] width 48 height 14
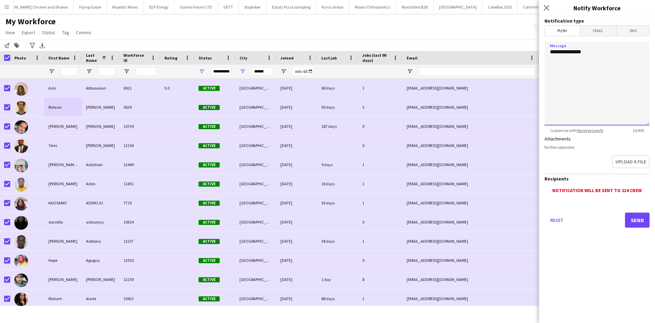
drag, startPoint x: 604, startPoint y: 54, endPoint x: 508, endPoint y: 55, distance: 96.6
click at [508, 55] on body "Menu Boards Boards Boards All jobs Status Workforce Workforce My Workforce Recr…" at bounding box center [327, 161] width 655 height 323
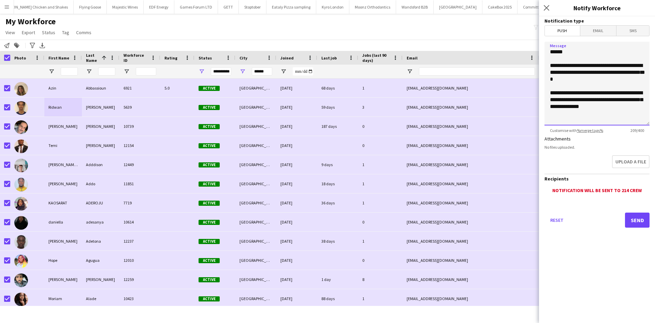
click at [618, 92] on textarea "**********" at bounding box center [597, 84] width 105 height 84
click at [607, 107] on textarea "**********" at bounding box center [597, 84] width 105 height 84
click at [631, 72] on textarea "**********" at bounding box center [597, 84] width 105 height 84
click at [617, 108] on textarea "**********" at bounding box center [597, 84] width 105 height 84
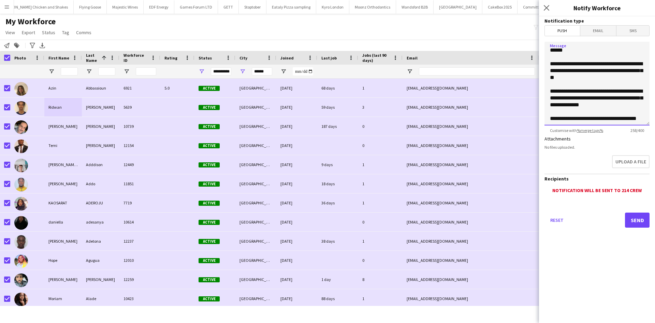
scroll to position [19, 0]
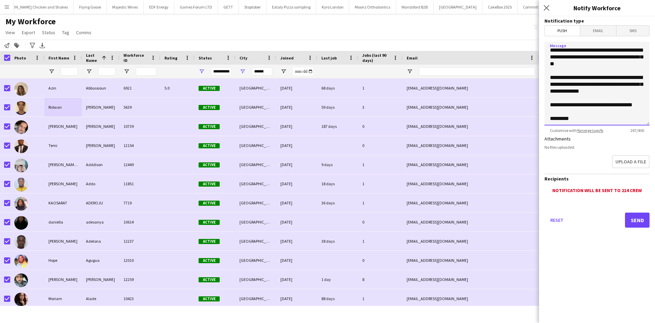
click at [591, 102] on textarea "**********" at bounding box center [597, 84] width 105 height 84
click at [593, 112] on textarea "**********" at bounding box center [597, 84] width 105 height 84
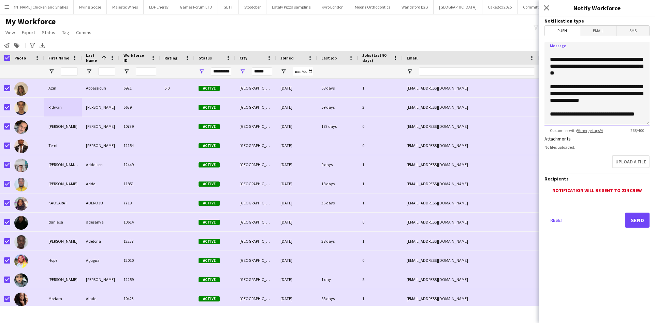
scroll to position [0, 0]
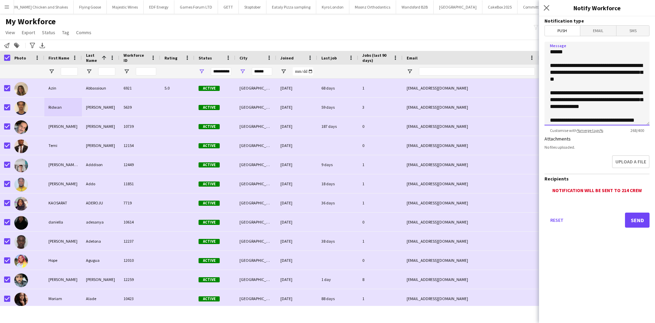
click at [555, 65] on textarea "**********" at bounding box center [597, 84] width 105 height 84
drag, startPoint x: 562, startPoint y: 96, endPoint x: 581, endPoint y: 59, distance: 41.7
click at [537, 19] on body "Menu Boards Boards Boards All jobs Status Workforce Workforce My Workforce Recr…" at bounding box center [327, 161] width 655 height 323
type textarea "**********"
click at [646, 221] on button "Send" at bounding box center [637, 219] width 25 height 15
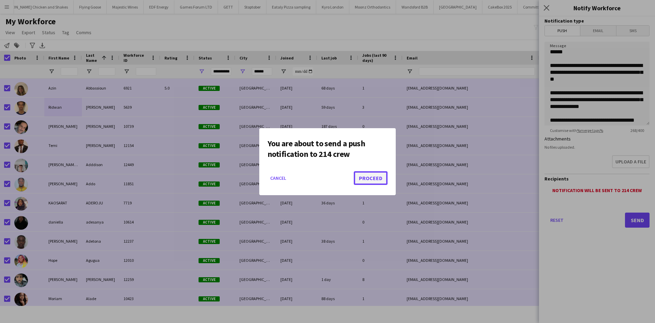
click at [374, 180] on button "Proceed" at bounding box center [371, 178] width 34 height 14
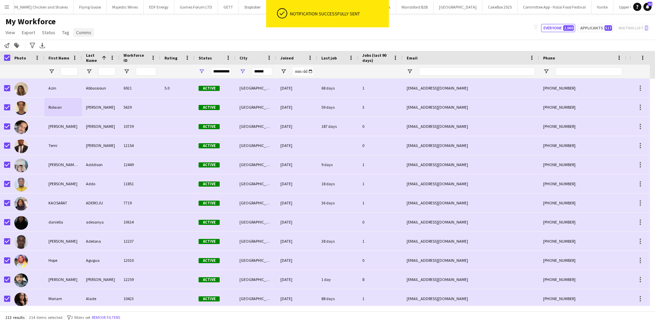
click at [86, 33] on span "Comms" at bounding box center [83, 32] width 15 height 6
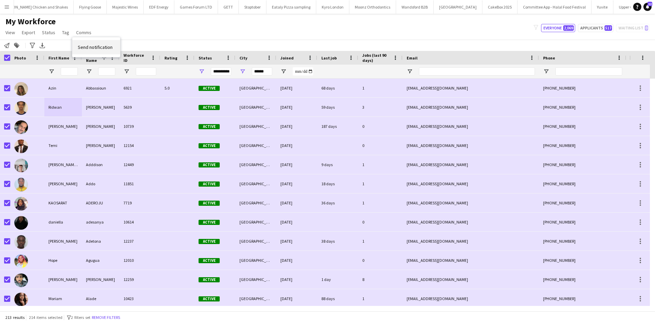
click at [96, 46] on span "Send notification" at bounding box center [95, 47] width 35 height 6
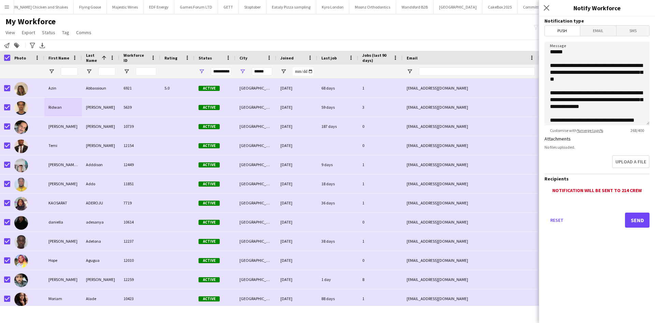
click at [609, 32] on span "Email" at bounding box center [599, 31] width 36 height 10
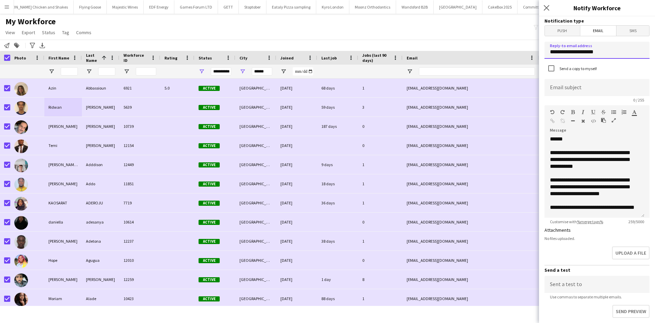
drag, startPoint x: 614, startPoint y: 48, endPoint x: 470, endPoint y: 45, distance: 143.4
click at [467, 52] on body "Menu Boards Boards Boards All jobs Status Workforce Workforce My Workforce Recr…" at bounding box center [327, 161] width 655 height 323
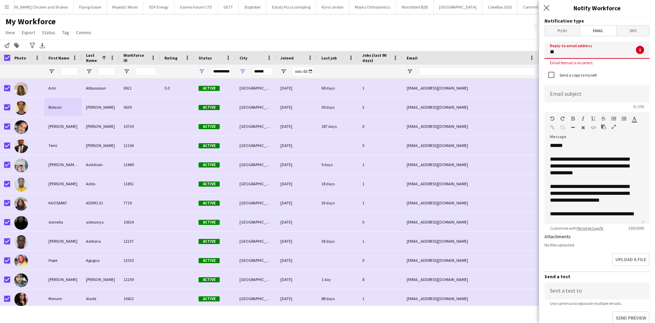
type input "*"
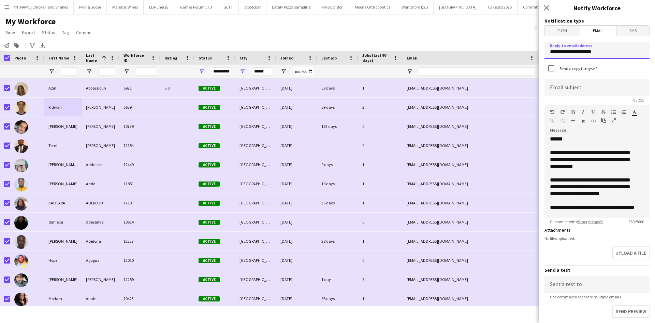
type input "**********"
drag, startPoint x: 640, startPoint y: 96, endPoint x: 628, endPoint y: 83, distance: 17.4
click at [639, 95] on input at bounding box center [597, 87] width 105 height 17
click at [597, 89] on input "**********" at bounding box center [595, 87] width 100 height 17
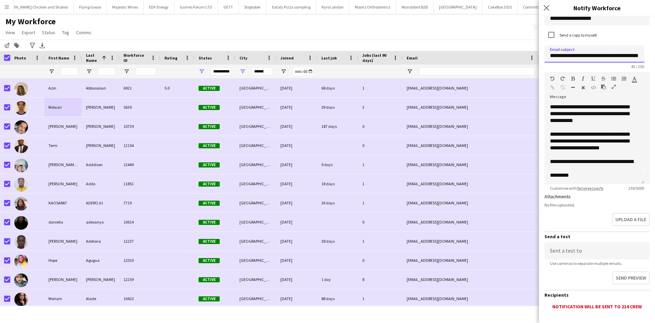
scroll to position [73, 0]
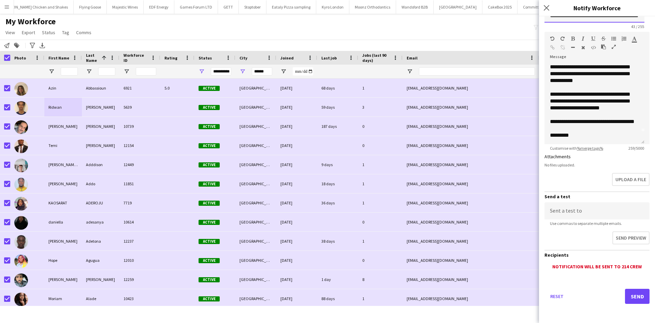
type input "**********"
click at [631, 293] on button "Send" at bounding box center [637, 295] width 25 height 15
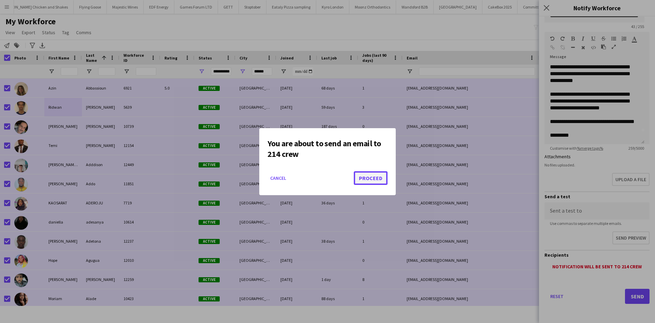
click at [368, 177] on button "Proceed" at bounding box center [371, 178] width 34 height 14
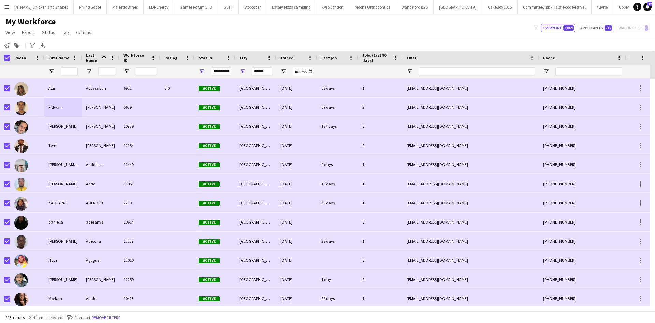
click at [224, 66] on div "**********" at bounding box center [221, 72] width 20 height 14
click at [220, 73] on div "**********" at bounding box center [221, 71] width 20 height 8
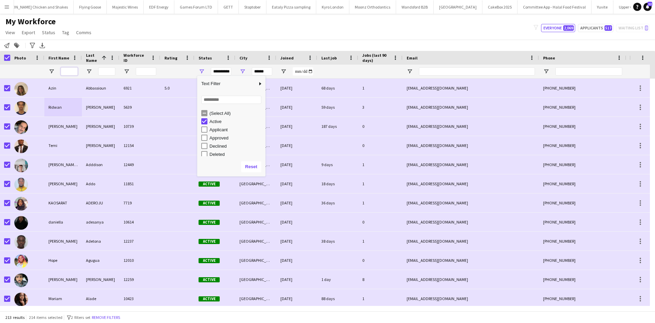
click at [67, 70] on input "First Name Filter Input" at bounding box center [69, 71] width 17 height 8
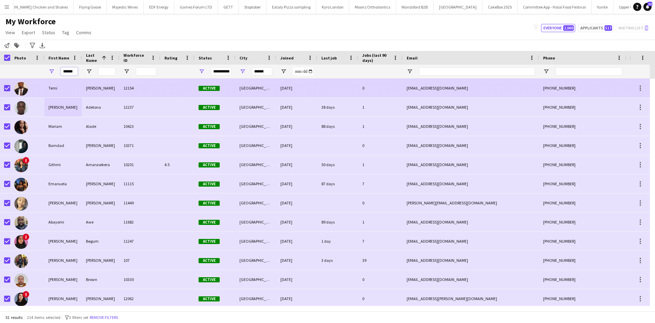
scroll to position [0, 3]
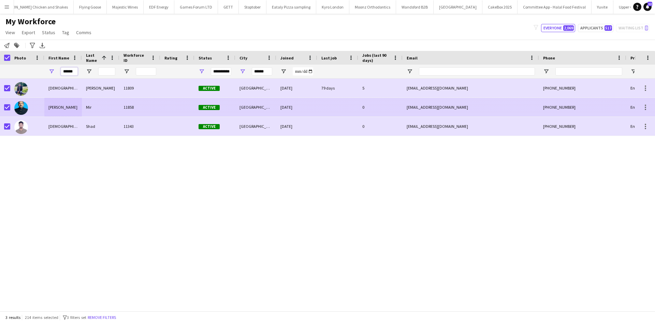
type input "******"
click at [69, 103] on div "Muhammad Junaid" at bounding box center [63, 107] width 38 height 19
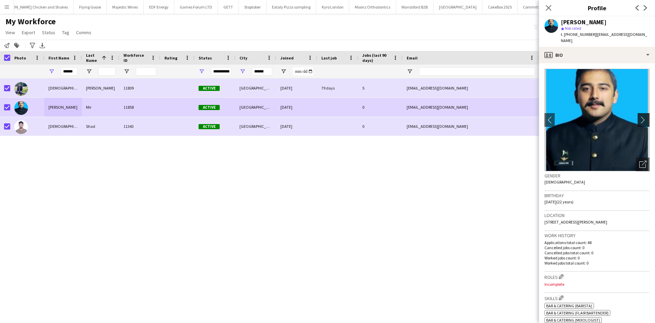
click at [640, 116] on app-icon "chevron-right" at bounding box center [645, 119] width 11 height 7
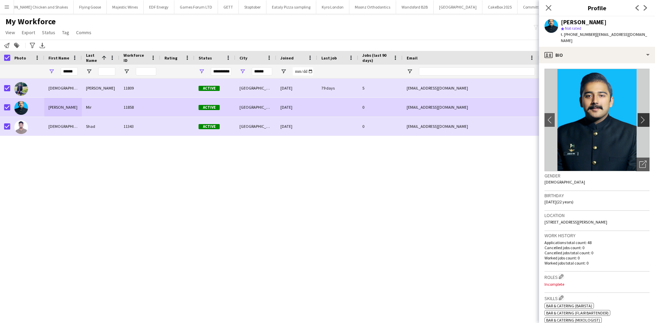
click at [640, 116] on app-icon "chevron-right" at bounding box center [645, 119] width 11 height 7
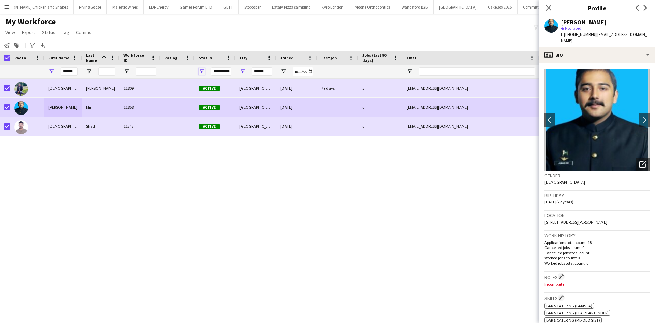
click at [199, 70] on span "Open Filter Menu" at bounding box center [202, 71] width 6 height 6
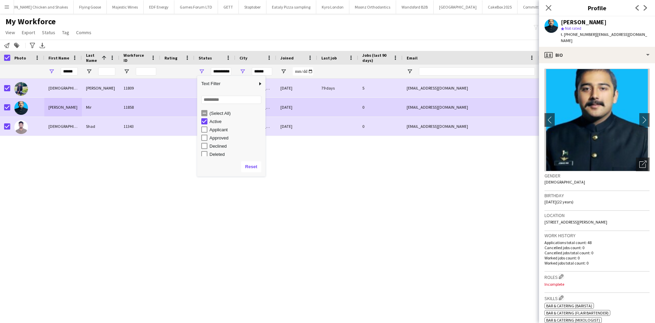
click at [201, 114] on div "(Select All)" at bounding box center [231, 113] width 68 height 8
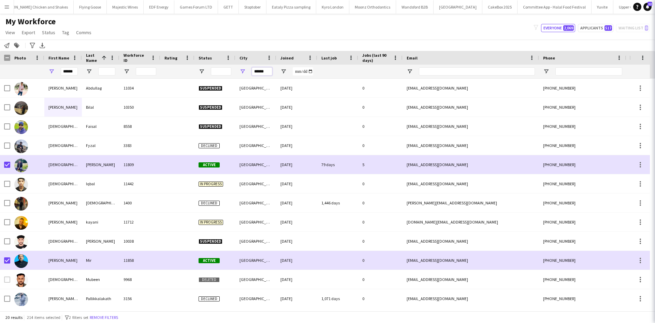
click at [262, 68] on input "******" at bounding box center [262, 71] width 20 height 8
click at [263, 70] on input "******" at bounding box center [262, 71] width 20 height 8
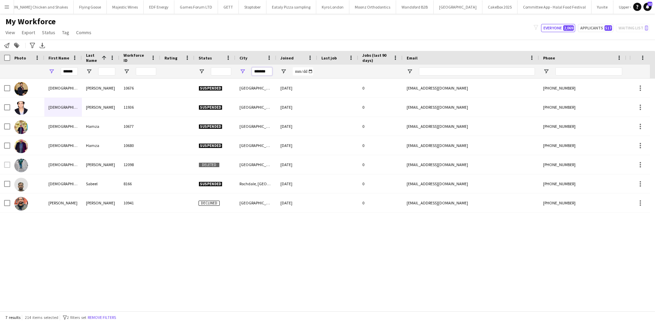
type input "*******"
click at [70, 70] on input "******" at bounding box center [69, 71] width 17 height 8
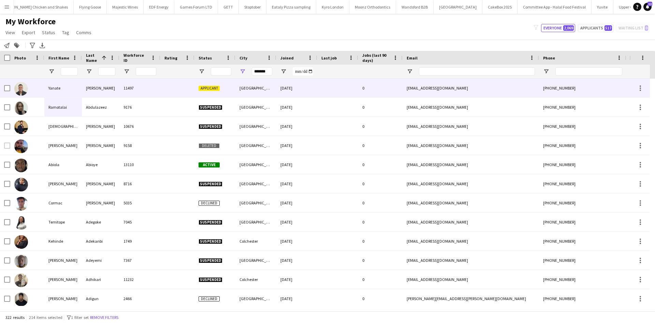
click at [45, 83] on div "Yanate" at bounding box center [63, 88] width 38 height 19
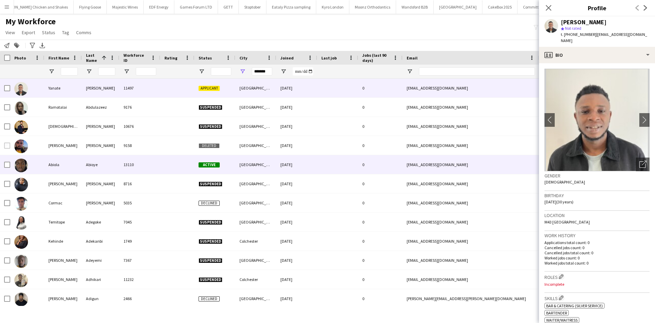
click at [61, 170] on div "Abiola" at bounding box center [63, 164] width 38 height 19
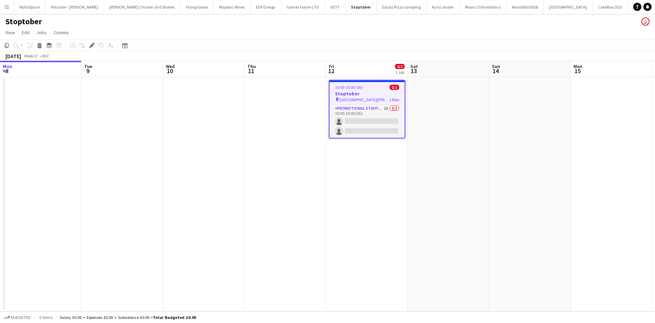
scroll to position [0, 235]
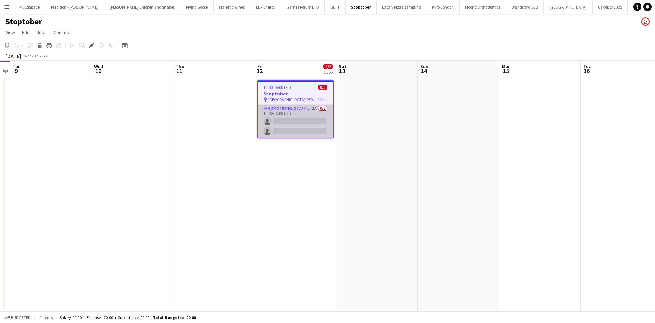
click at [311, 107] on app-card-role "Promotional Staffing (Brand Ambassadors) 1A 0/2 10:00-15:00 (5h) single-neutral…" at bounding box center [295, 120] width 75 height 33
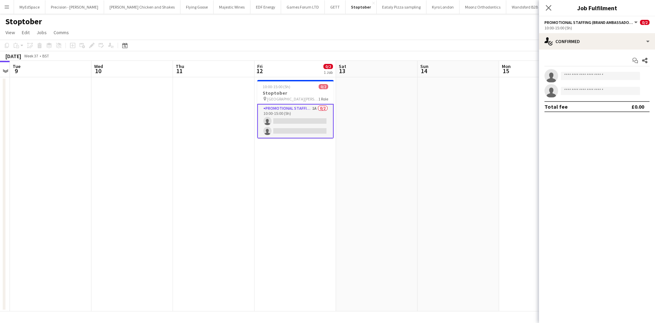
scroll to position [0, 235]
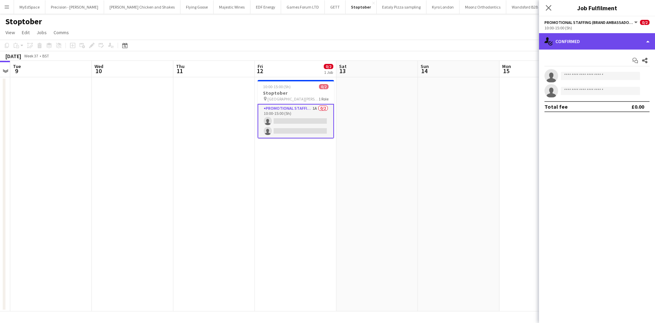
click at [564, 47] on div "single-neutral-actions-check-2 Confirmed" at bounding box center [597, 41] width 116 height 16
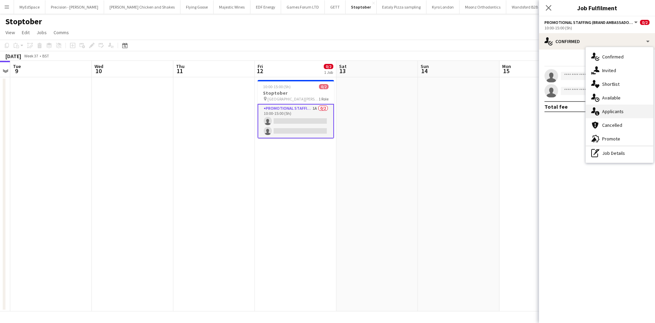
click at [619, 109] on span "Applicants" at bounding box center [614, 111] width 22 height 6
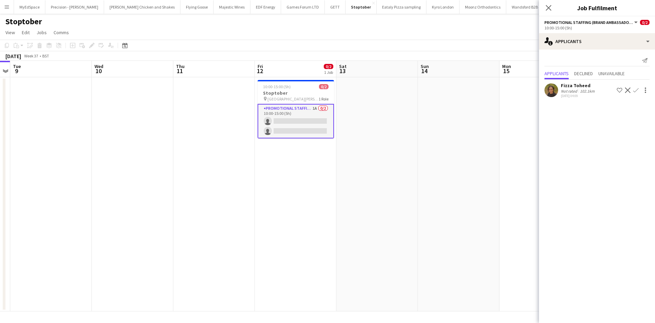
click at [577, 85] on div "Fizza Toheed" at bounding box center [578, 85] width 35 height 6
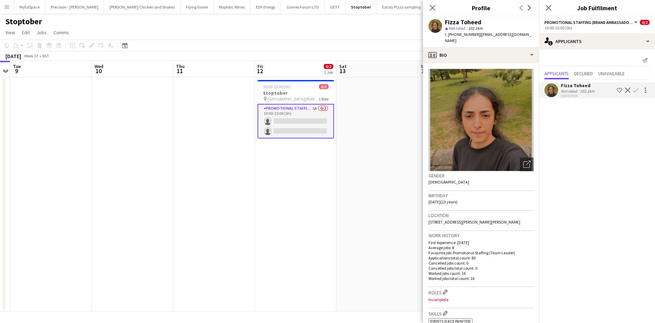
drag, startPoint x: 373, startPoint y: 166, endPoint x: 411, endPoint y: 165, distance: 38.3
click at [372, 166] on app-date-cell at bounding box center [378, 194] width 82 height 234
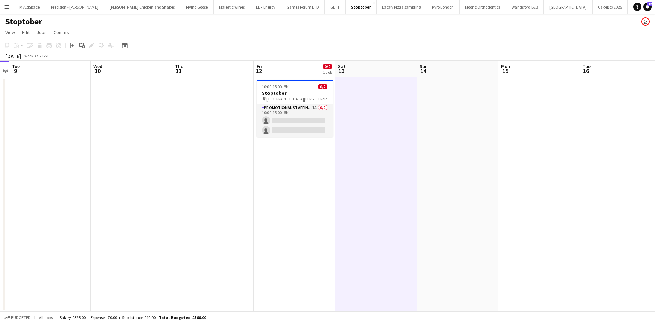
drag, startPoint x: 378, startPoint y: 174, endPoint x: 372, endPoint y: 174, distance: 5.8
click at [365, 174] on app-calendar-viewport "Sat 6 Sun 7 Mon 8 Tue 9 Wed 10 Thu 11 Fri 12 0/2 1 Job Sat 13 Sun 14 Mon 15 Tue…" at bounding box center [327, 186] width 655 height 250
